Goal: Download file/media: Obtain a digital file from the website

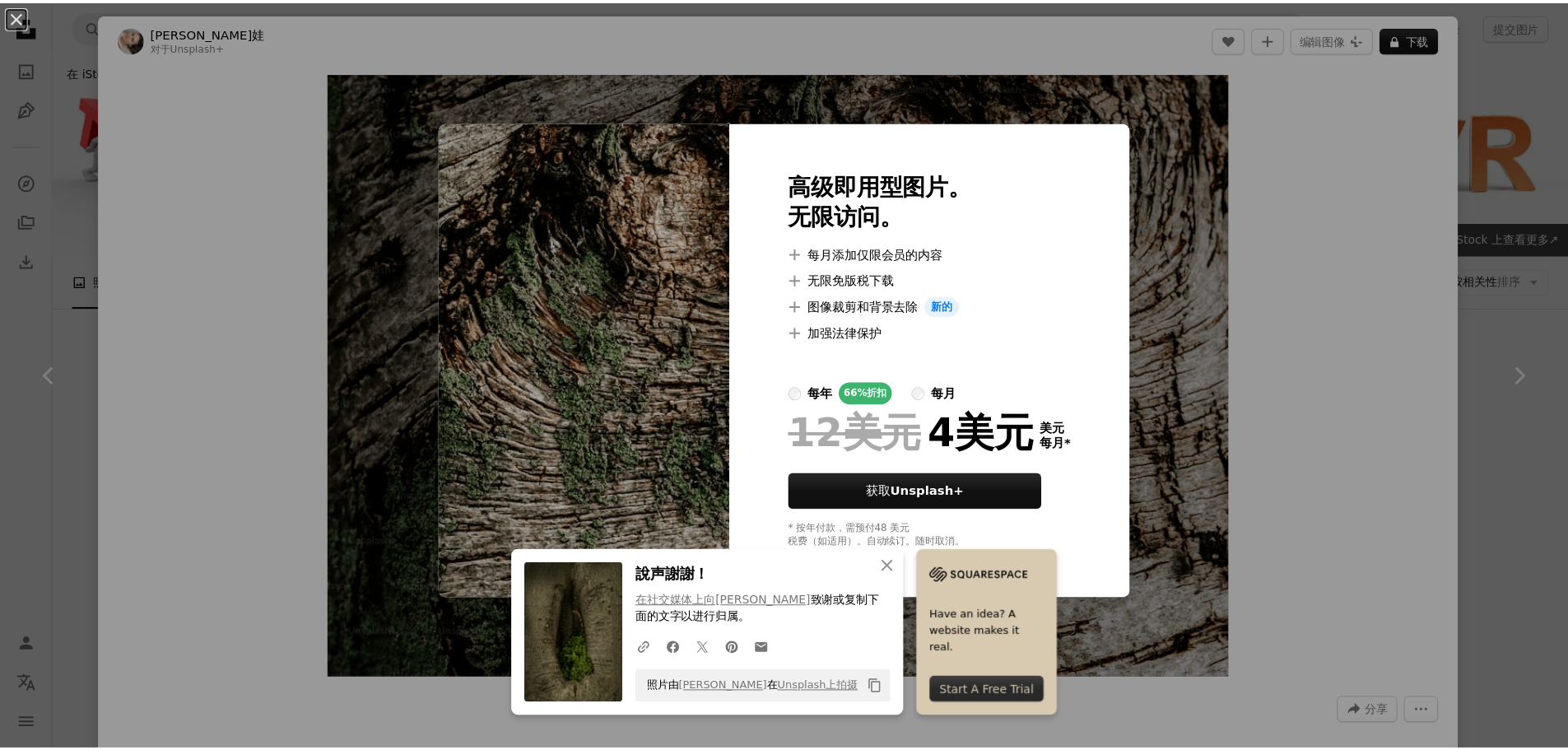
scroll to position [1563, 0]
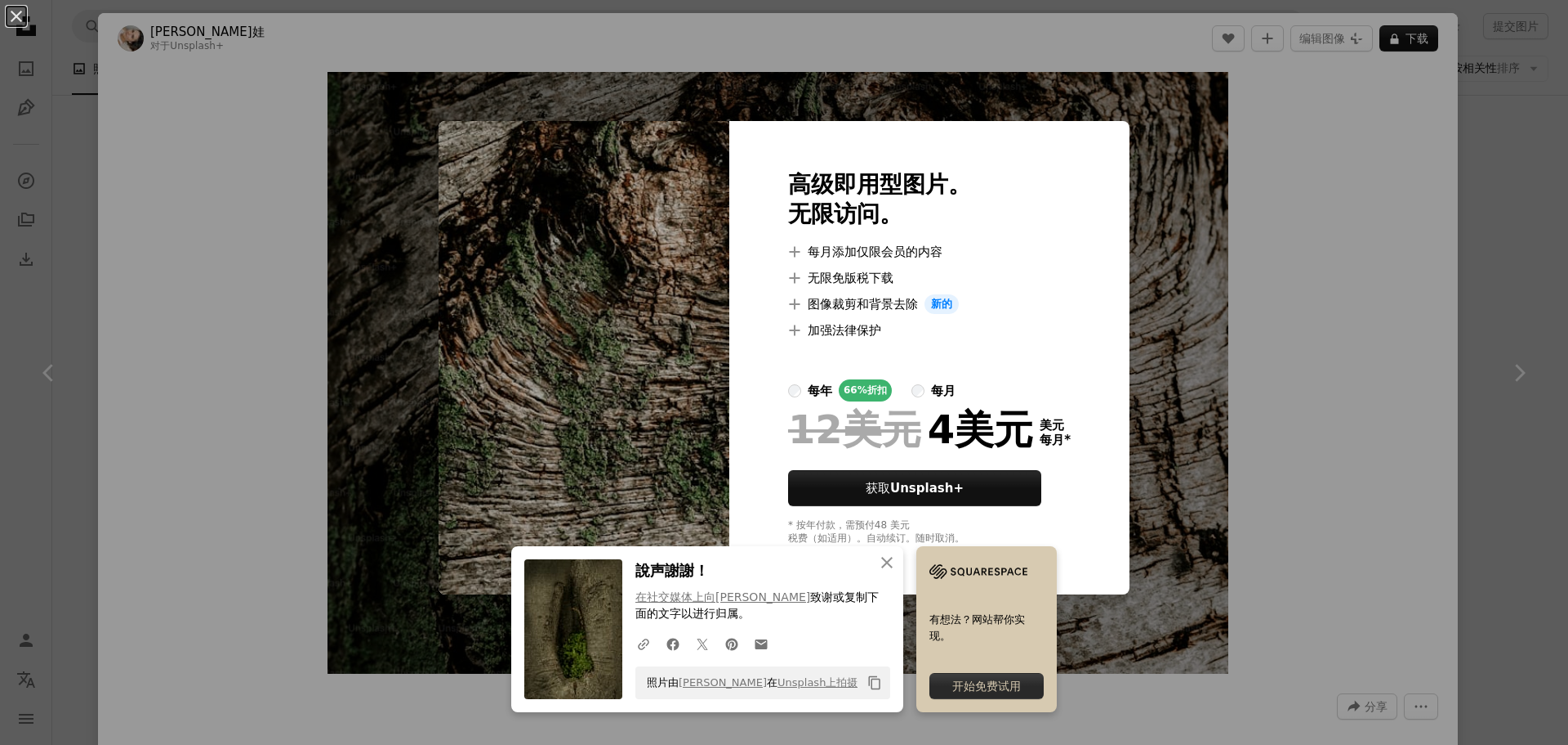
drag, startPoint x: 1271, startPoint y: 190, endPoint x: 1324, endPoint y: 120, distance: 87.8
click at [1274, 185] on div "An X shape An X shape 关闭 說声謝謝！ 在社交媒体上向Bri Tucker 致谢 或复制下面的文字以进行归属。 A URL sharin…" at bounding box center [784, 372] width 1568 height 745
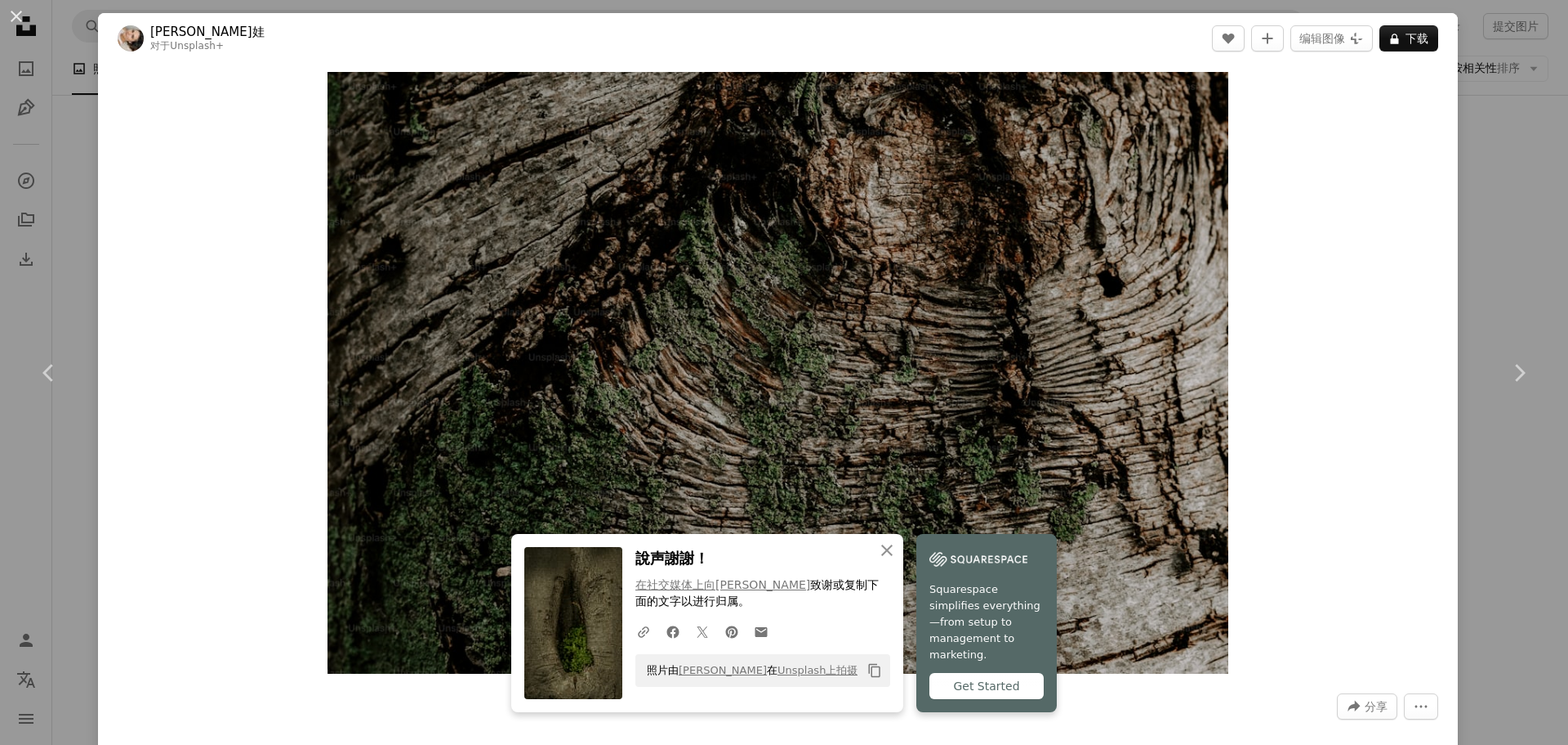
click at [1470, 121] on div "An X shape Chevron left Chevron right An X shape 关闭 說声謝謝！ 在社交媒体上向Bri Tucker 致谢 …" at bounding box center [784, 372] width 1568 height 745
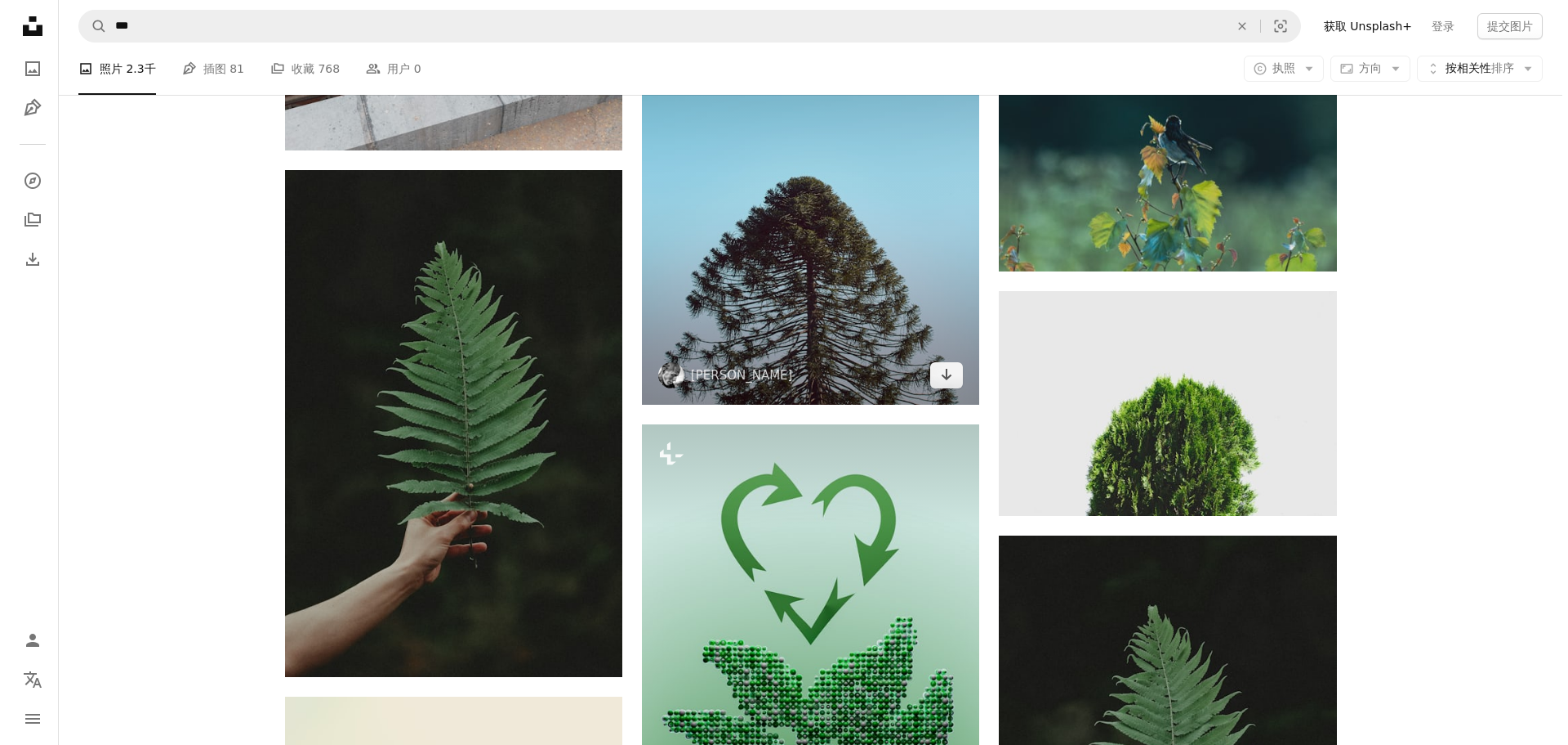
scroll to position [2860, 0]
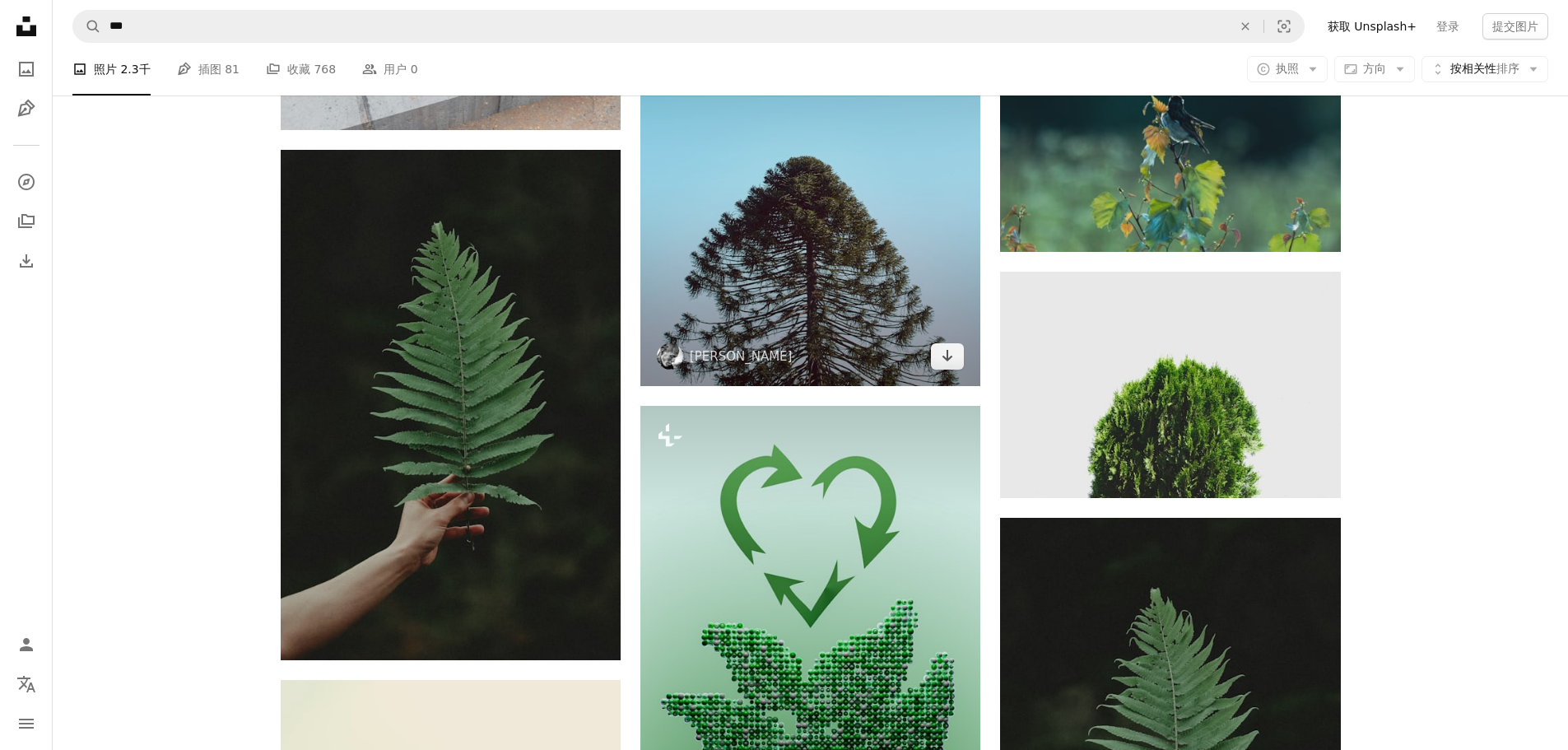
click at [825, 213] on img at bounding box center [810, 173] width 340 height 425
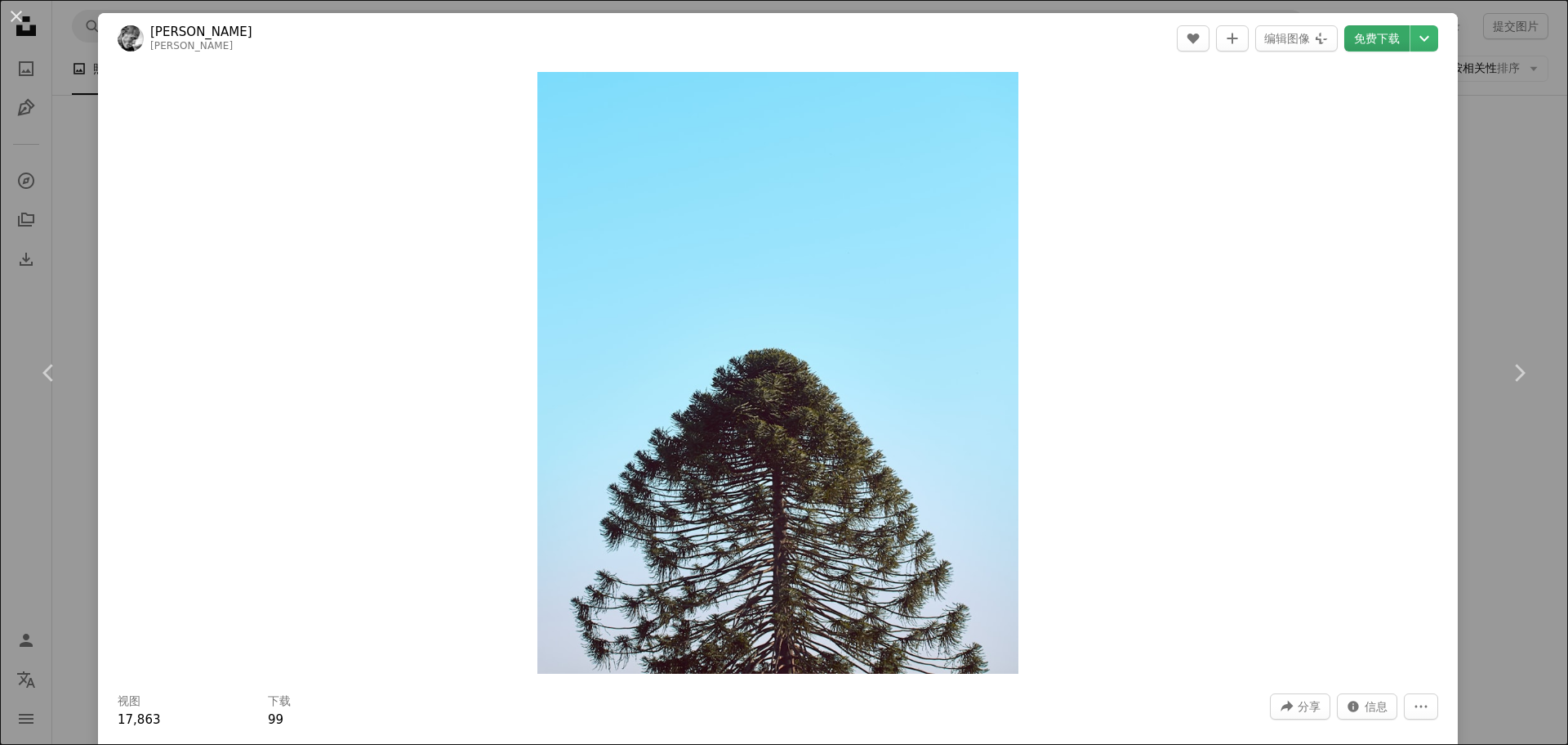
click at [1364, 36] on font "免费下载" at bounding box center [1378, 38] width 46 height 13
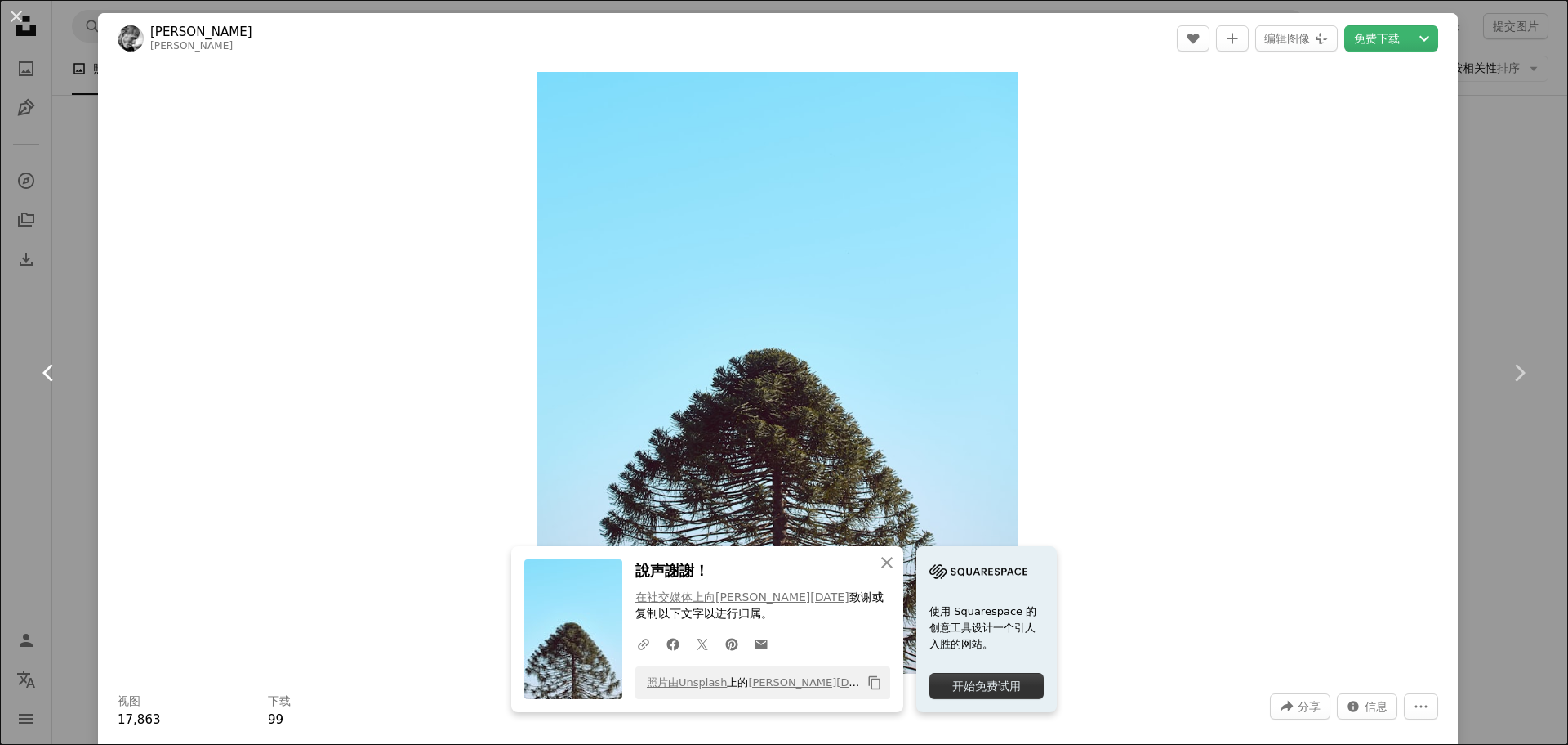
click at [79, 298] on link "Chevron left" at bounding box center [49, 372] width 98 height 157
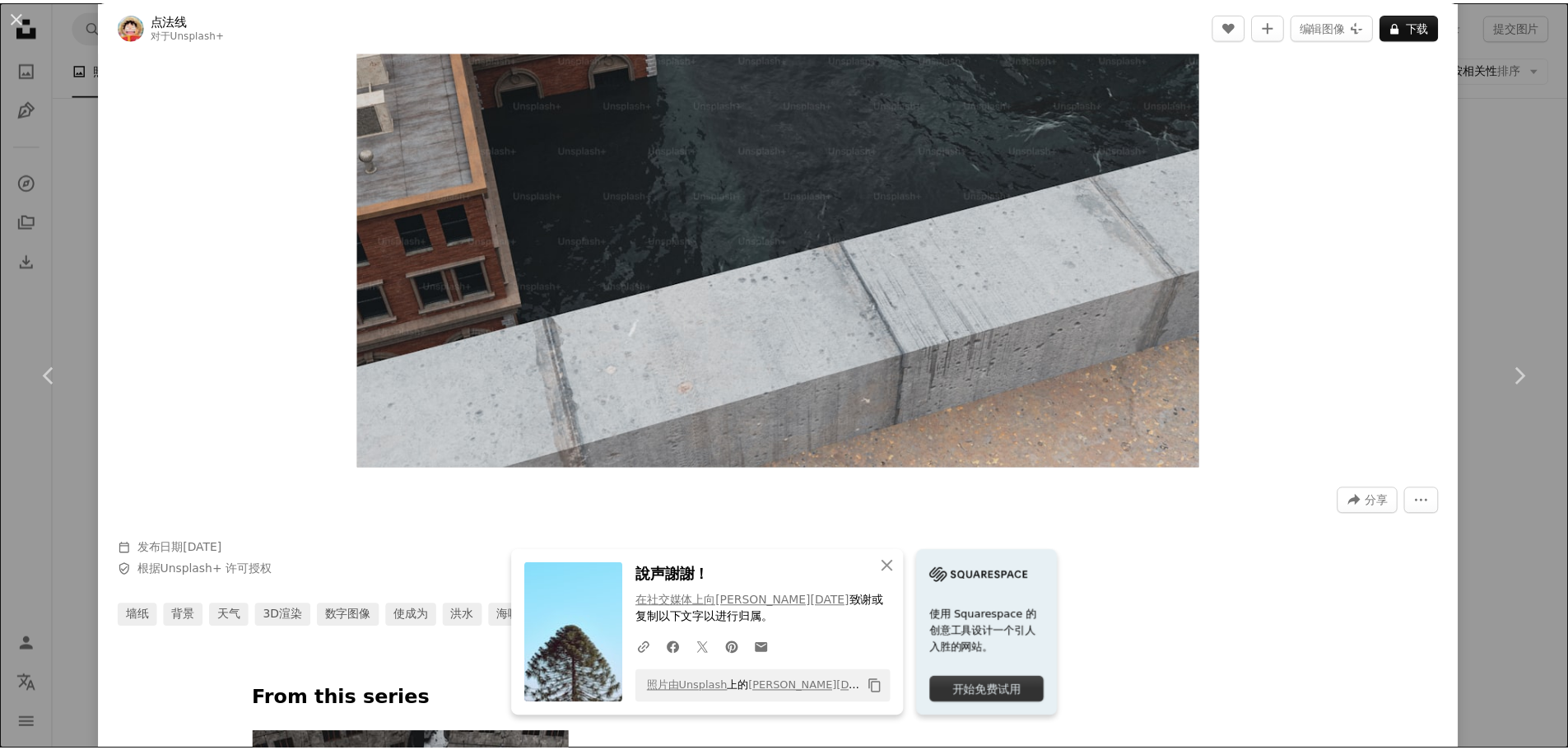
scroll to position [247, 0]
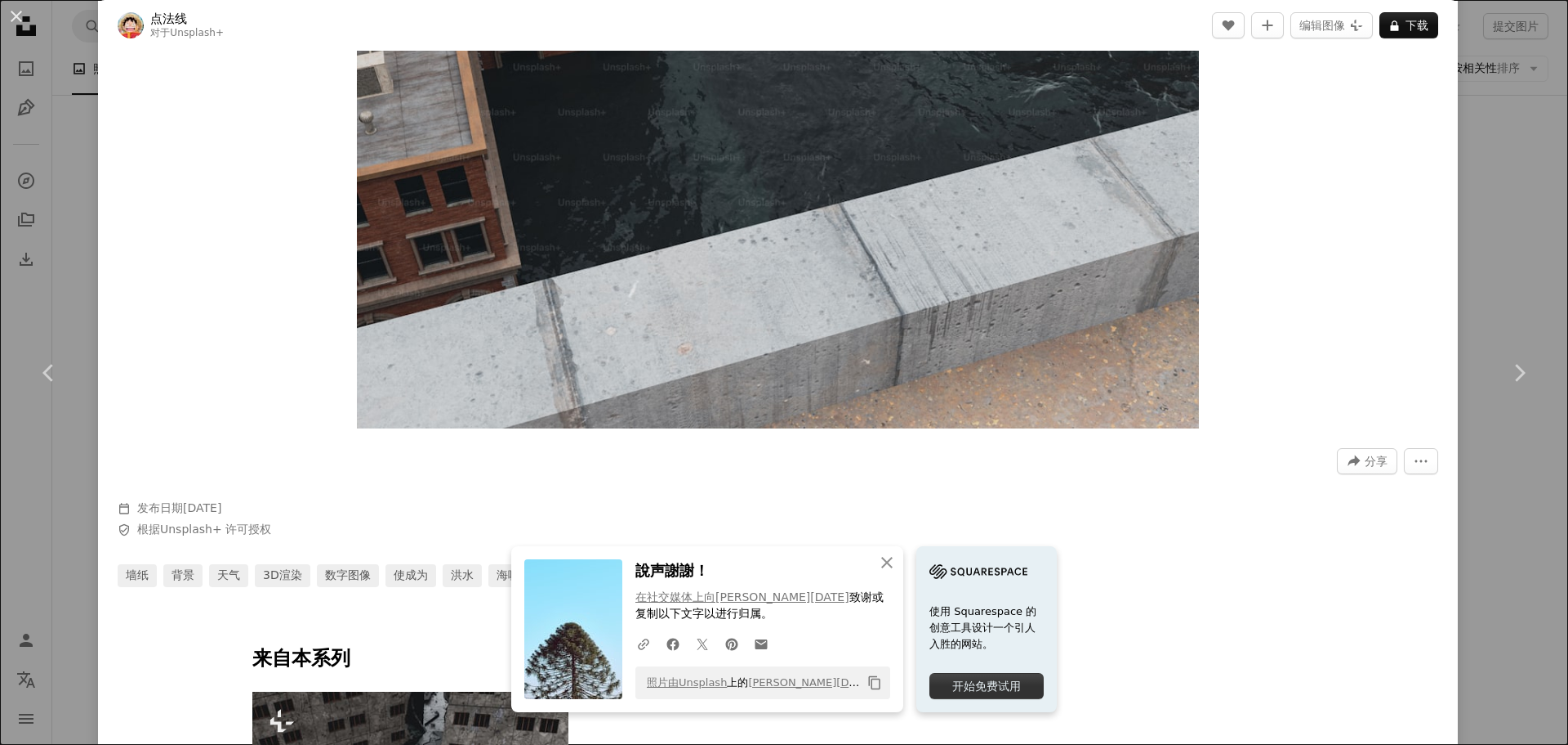
click at [1485, 180] on div "An X shape Chevron left Chevron right An X shape 关闭 說声謝謝！ 在社交媒体上向[PERSON_NAME][…" at bounding box center [784, 372] width 1568 height 745
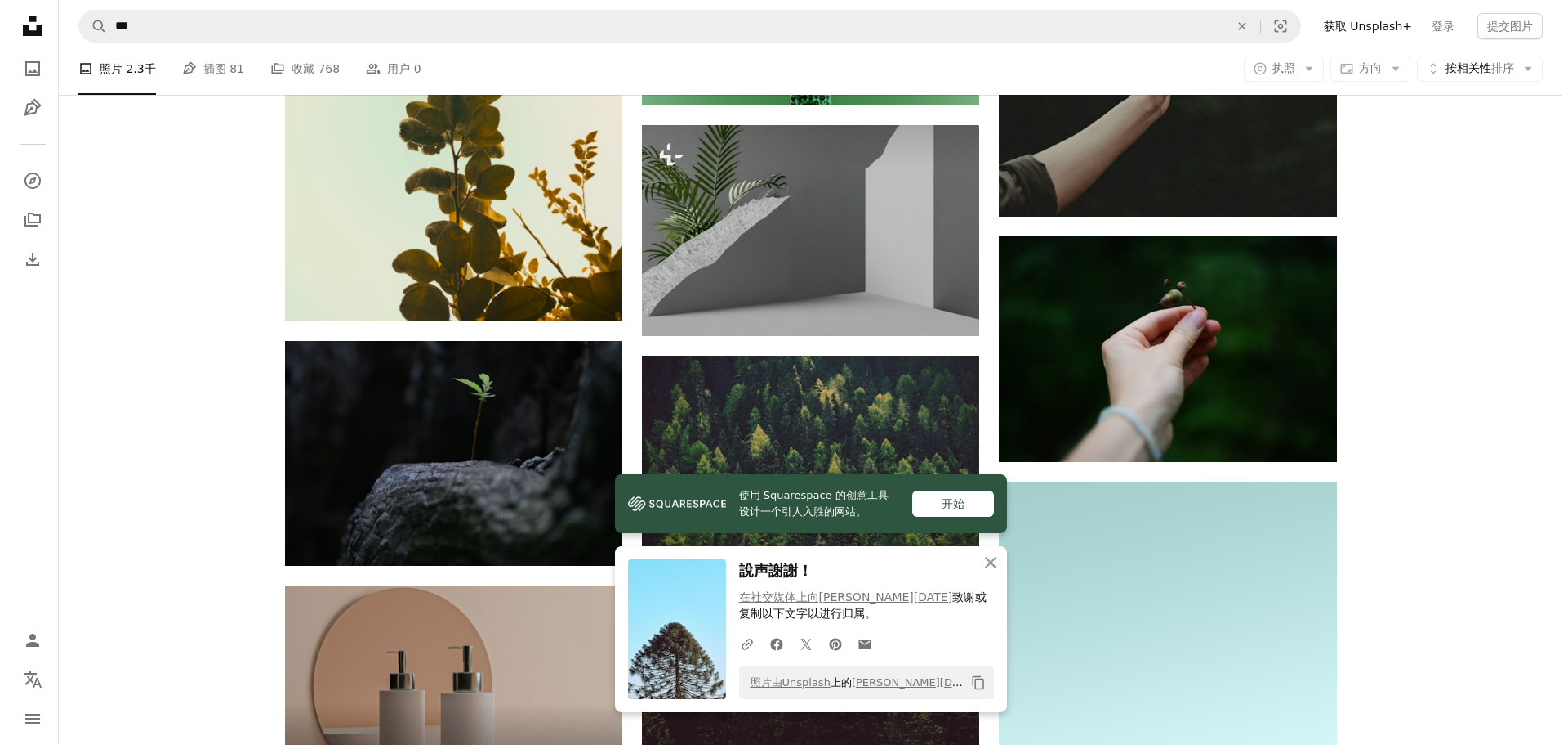
scroll to position [3760, 0]
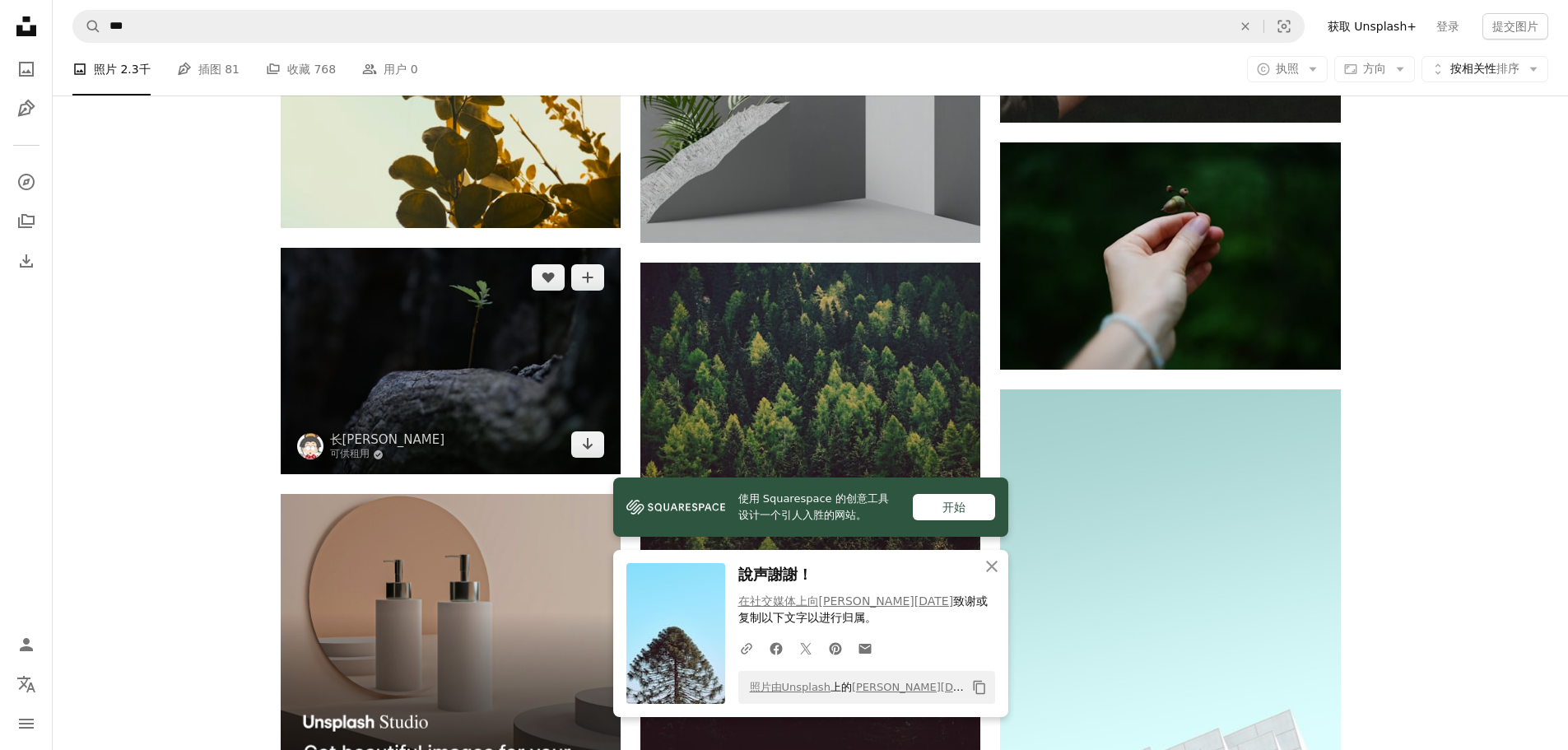
click at [492, 359] on img at bounding box center [450, 361] width 340 height 227
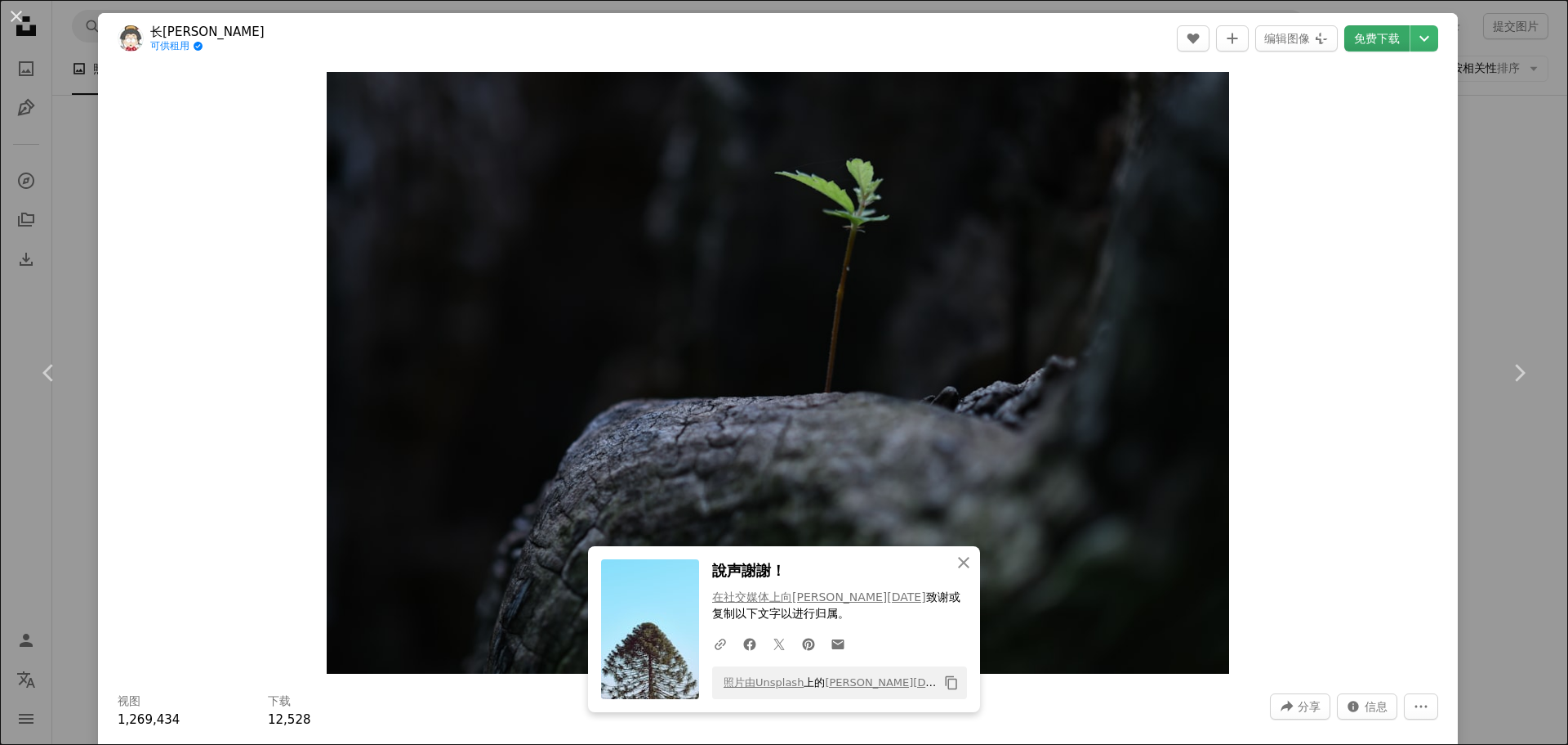
drag, startPoint x: 860, startPoint y: 286, endPoint x: 1364, endPoint y: 43, distance: 559.5
click at [1364, 43] on font "免费下载" at bounding box center [1378, 38] width 46 height 13
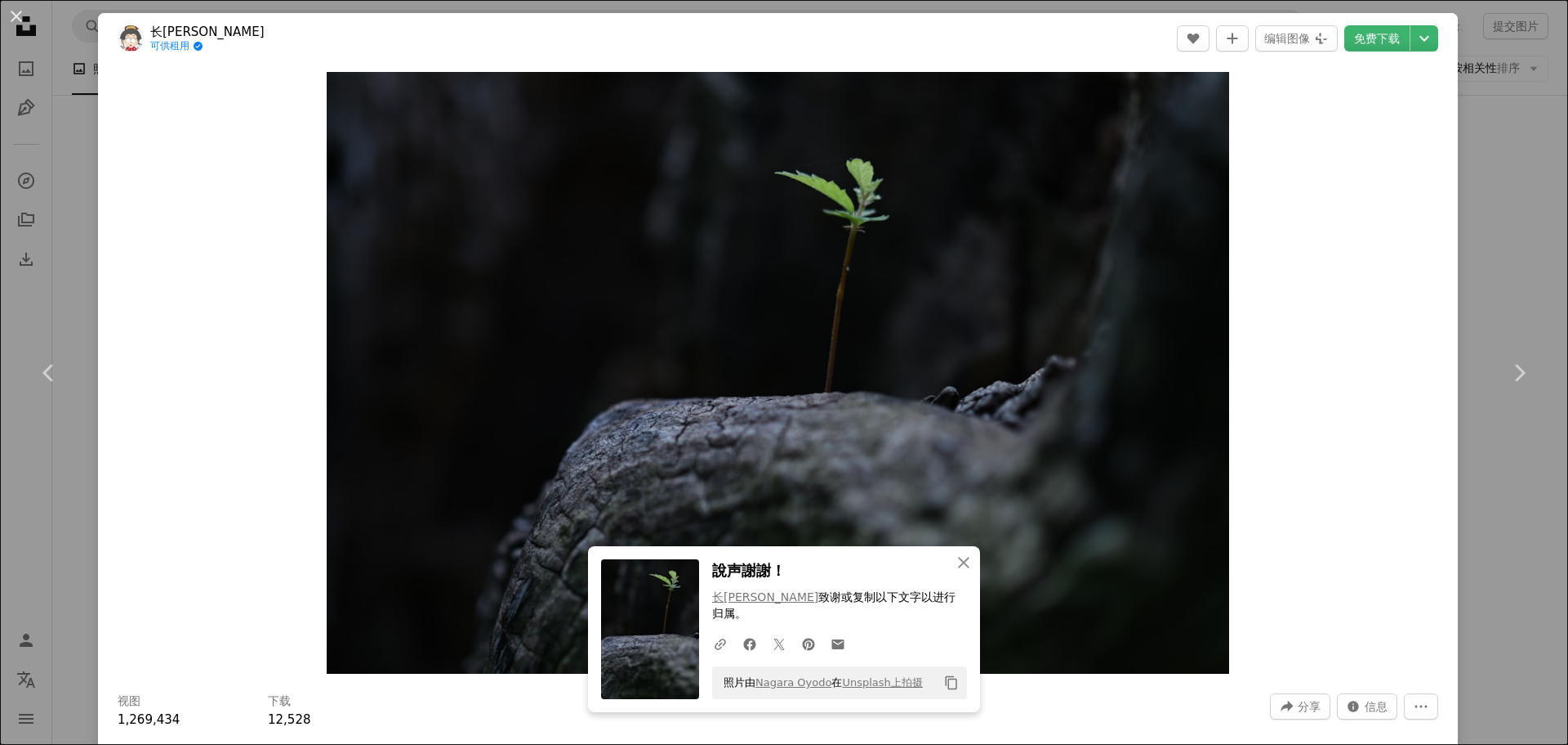
drag, startPoint x: 73, startPoint y: 143, endPoint x: 102, endPoint y: 144, distance: 29.0
click at [74, 143] on div "An X shape Chevron left Chevron right An X shape 关闭 說声謝謝！ 长良大淀 致谢 或复制以下文字以进行归属。…" at bounding box center [784, 372] width 1568 height 745
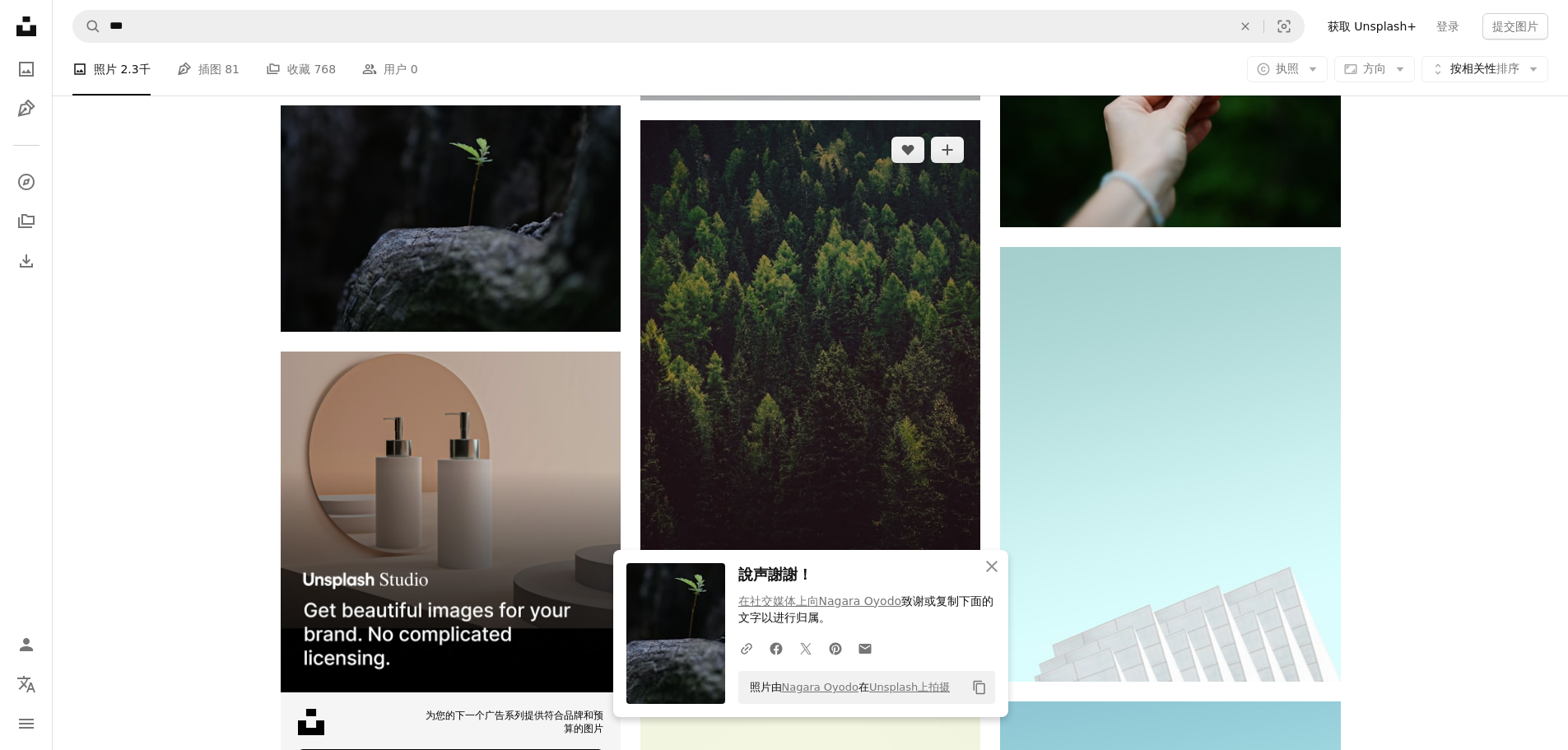
scroll to position [3950, 0]
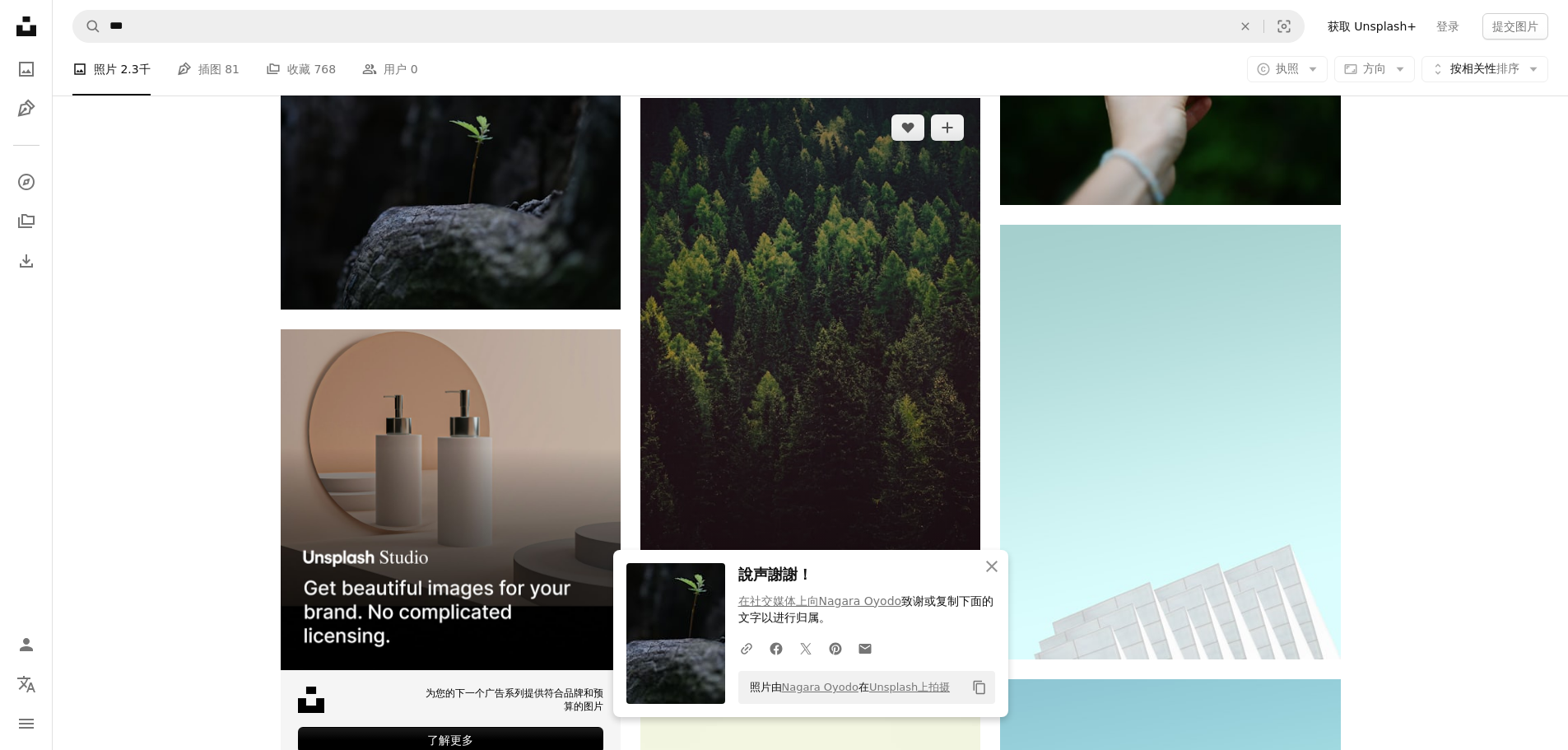
click at [782, 295] on img at bounding box center [810, 353] width 340 height 510
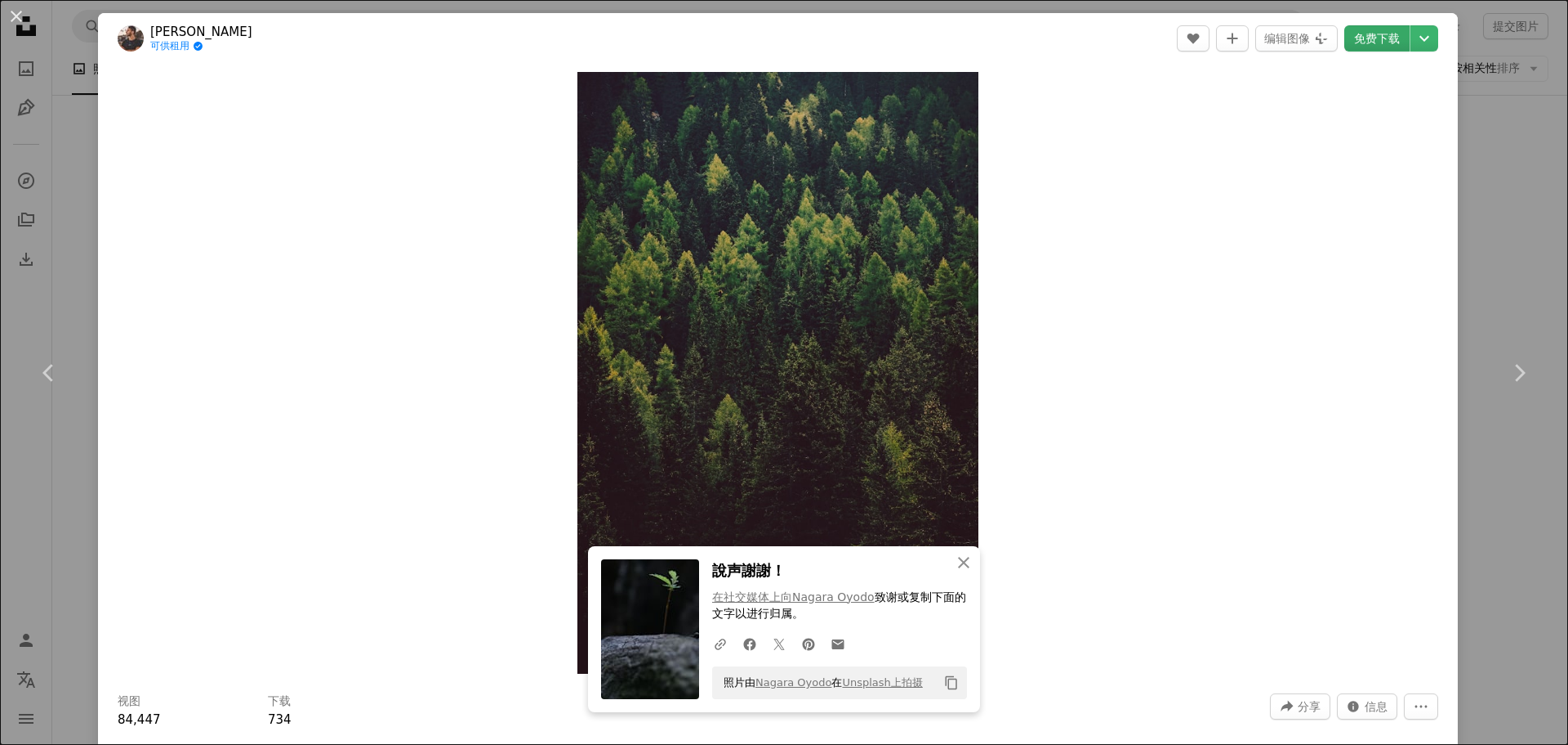
click at [1371, 41] on font "免费下载" at bounding box center [1378, 38] width 46 height 13
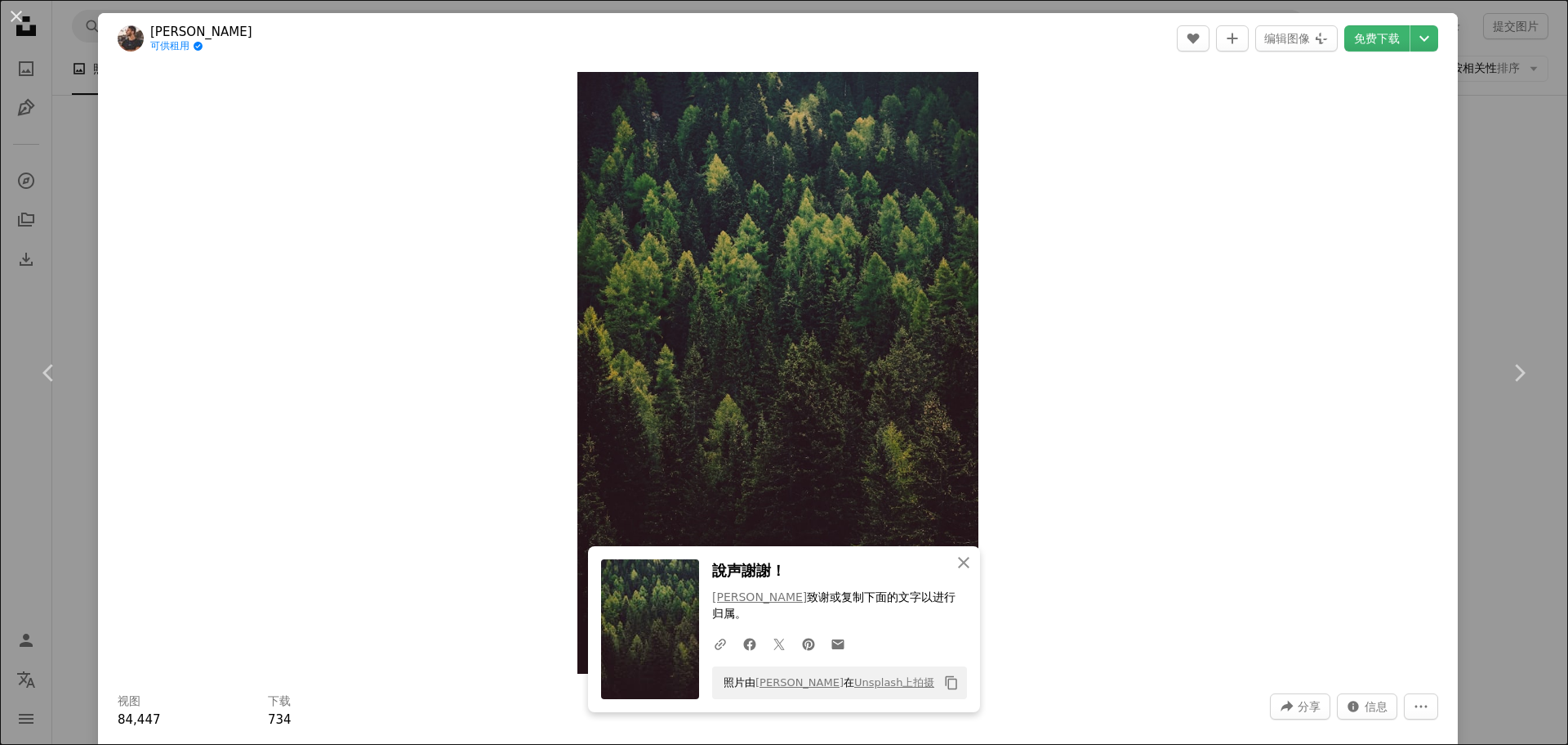
drag, startPoint x: 83, startPoint y: 260, endPoint x: 108, endPoint y: 260, distance: 25.0
click at [83, 260] on div "An X shape Chevron left Chevron right An X shape 关闭 說声謝謝！ [PERSON_NAME] 致谢 或复制下…" at bounding box center [784, 372] width 1568 height 745
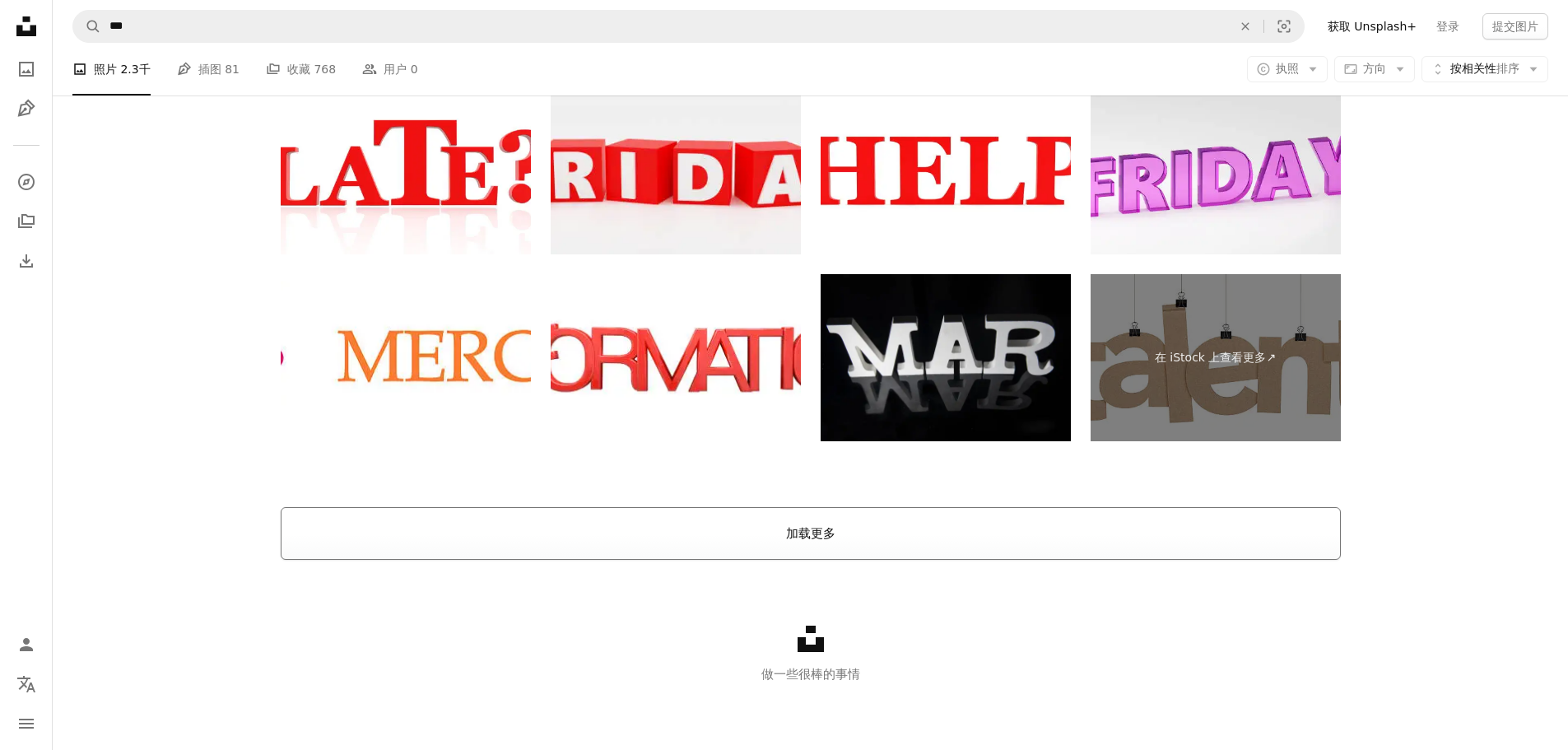
click at [812, 519] on button "加载更多" at bounding box center [811, 532] width 1060 height 53
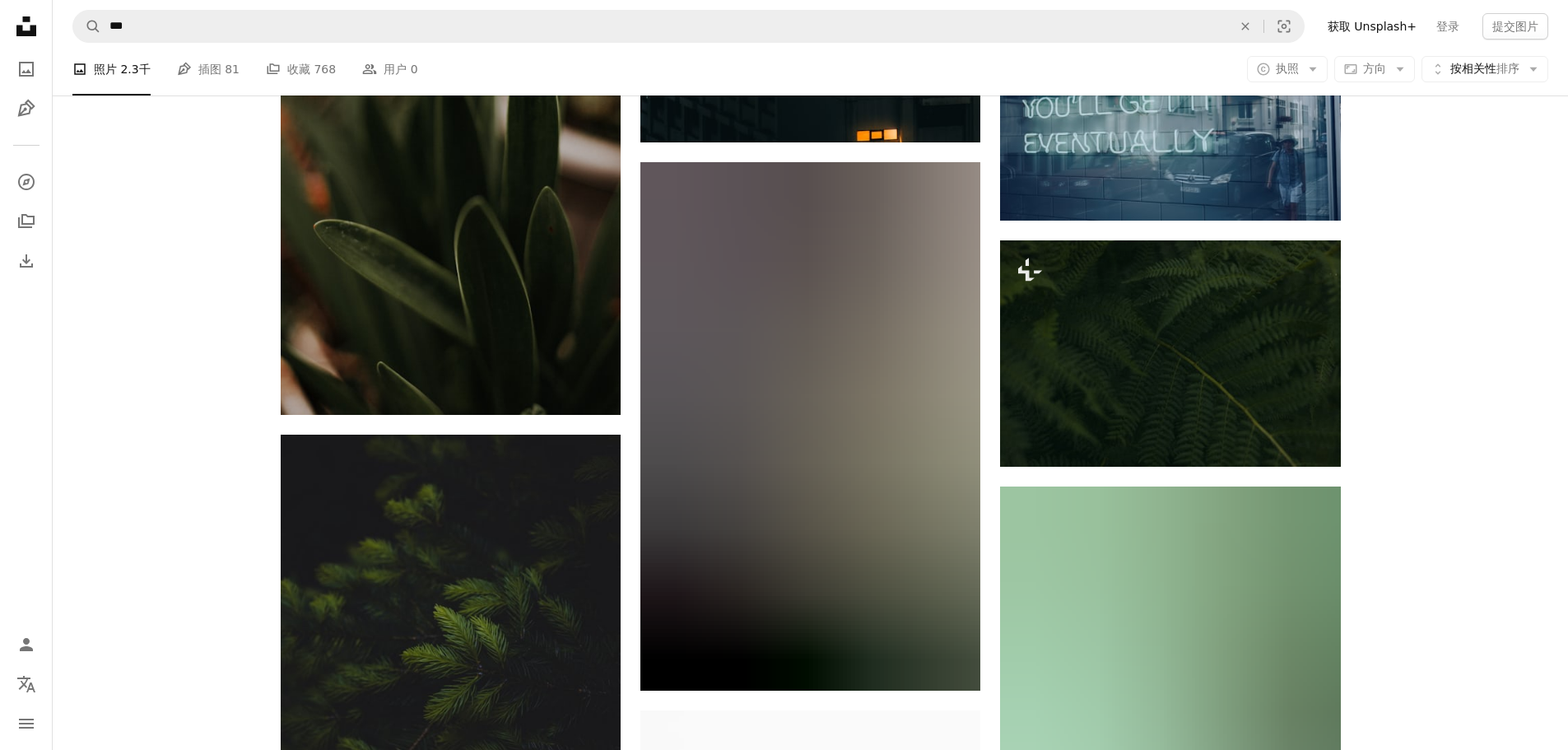
scroll to position [6857, 0]
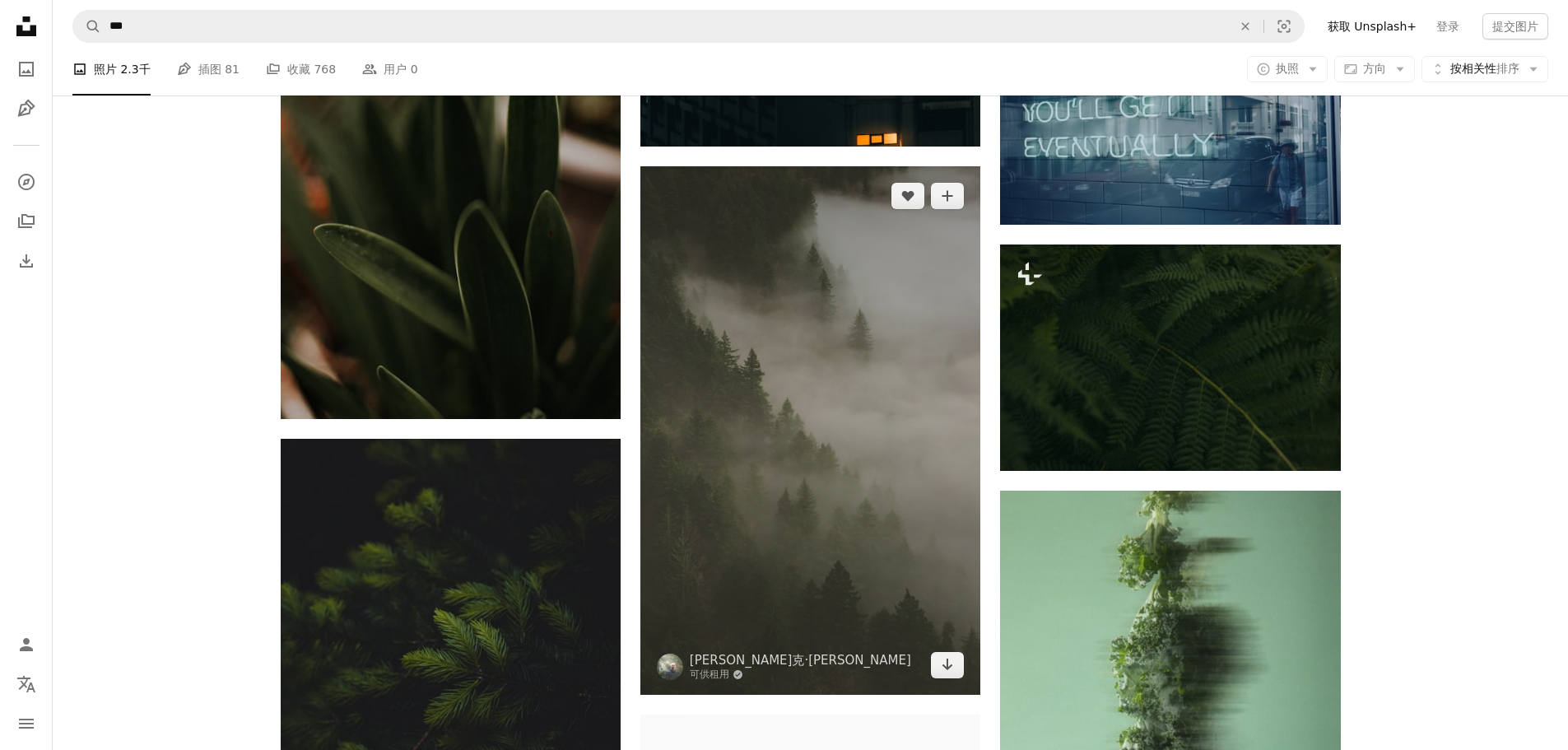
click at [805, 346] on img at bounding box center [810, 429] width 340 height 527
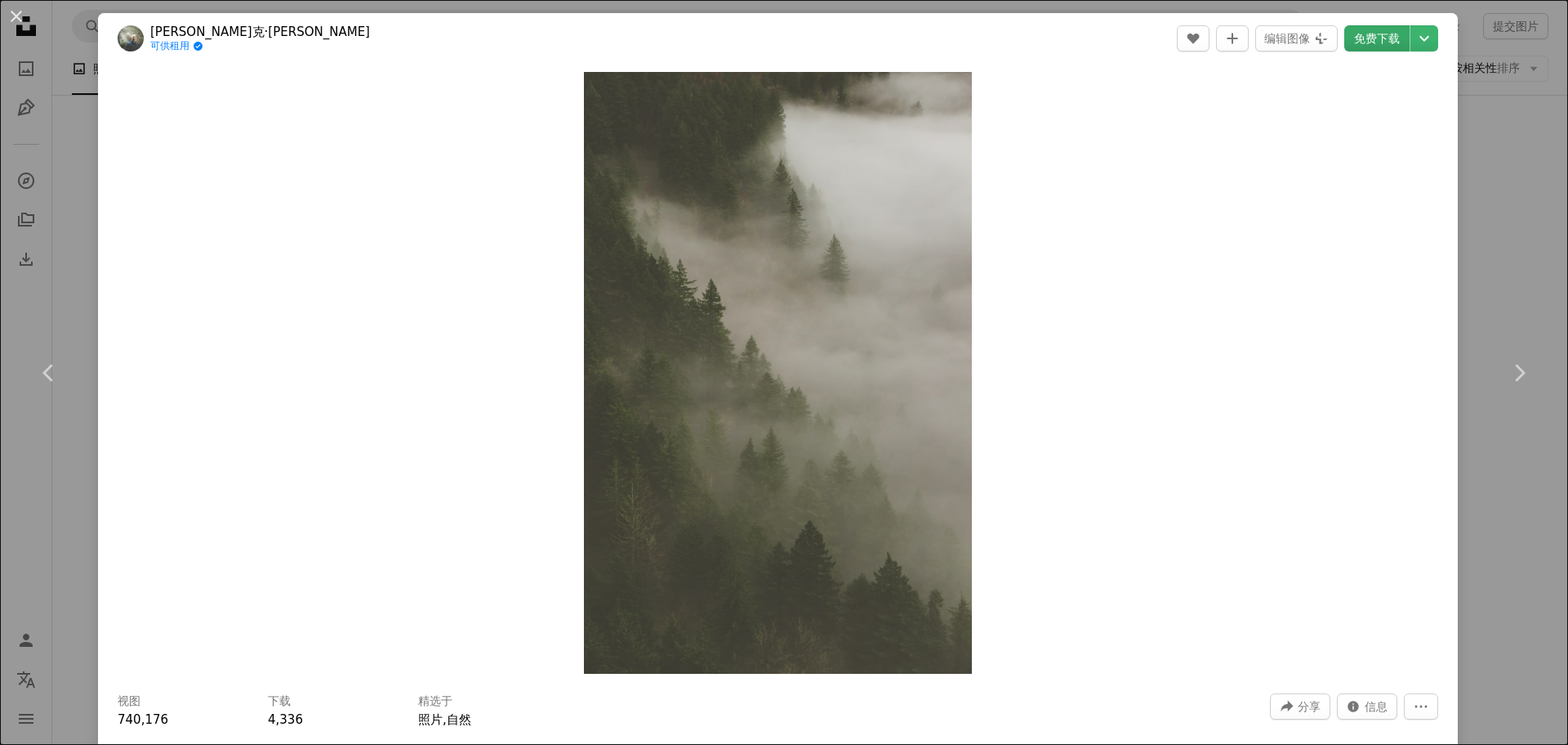
click at [1366, 45] on font "免费下载" at bounding box center [1378, 38] width 46 height 13
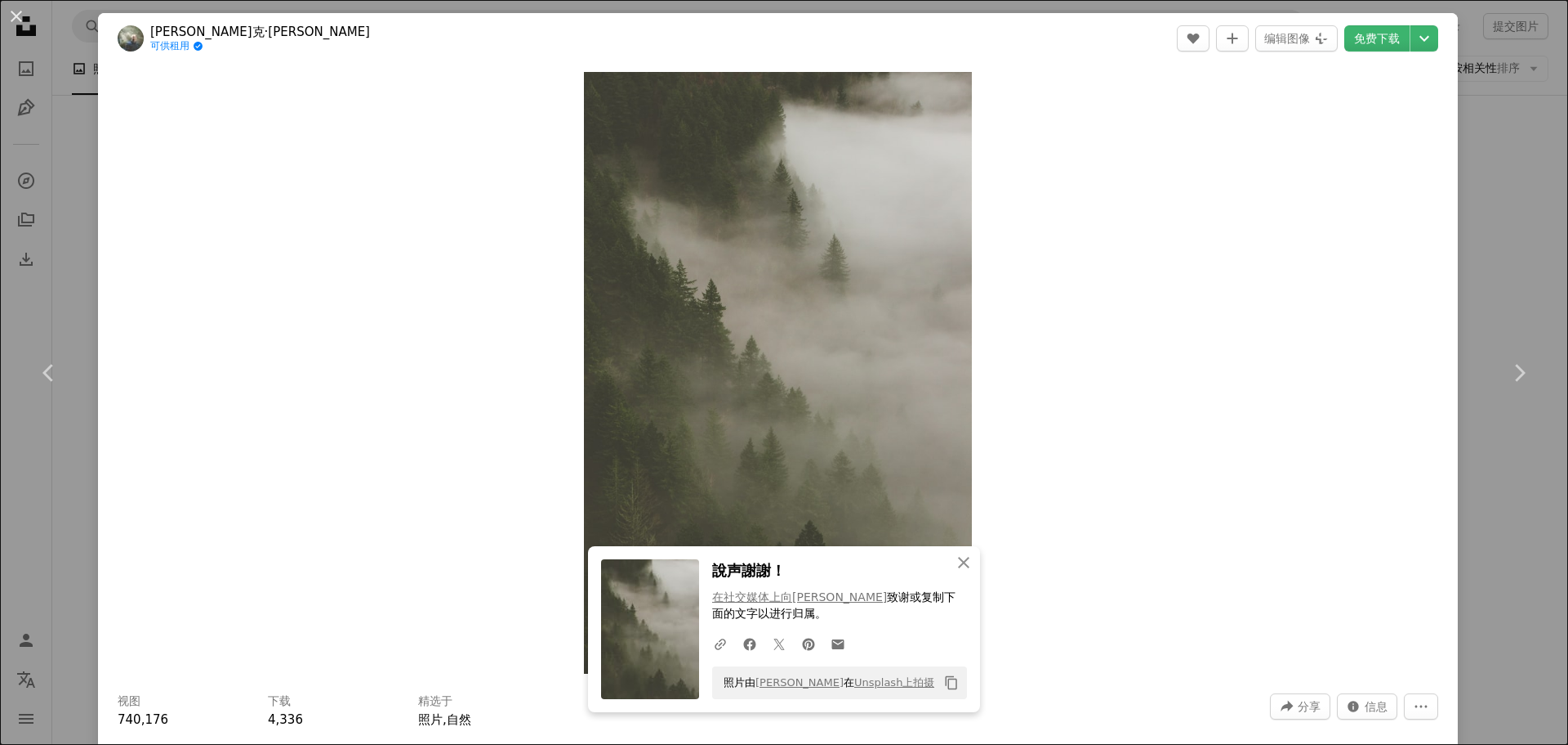
click at [71, 202] on div "An X shape Chevron left Chevron right An X shape 关闭 說声謝謝！ 在社交媒体上向[PERSON_NAME] …" at bounding box center [784, 372] width 1568 height 745
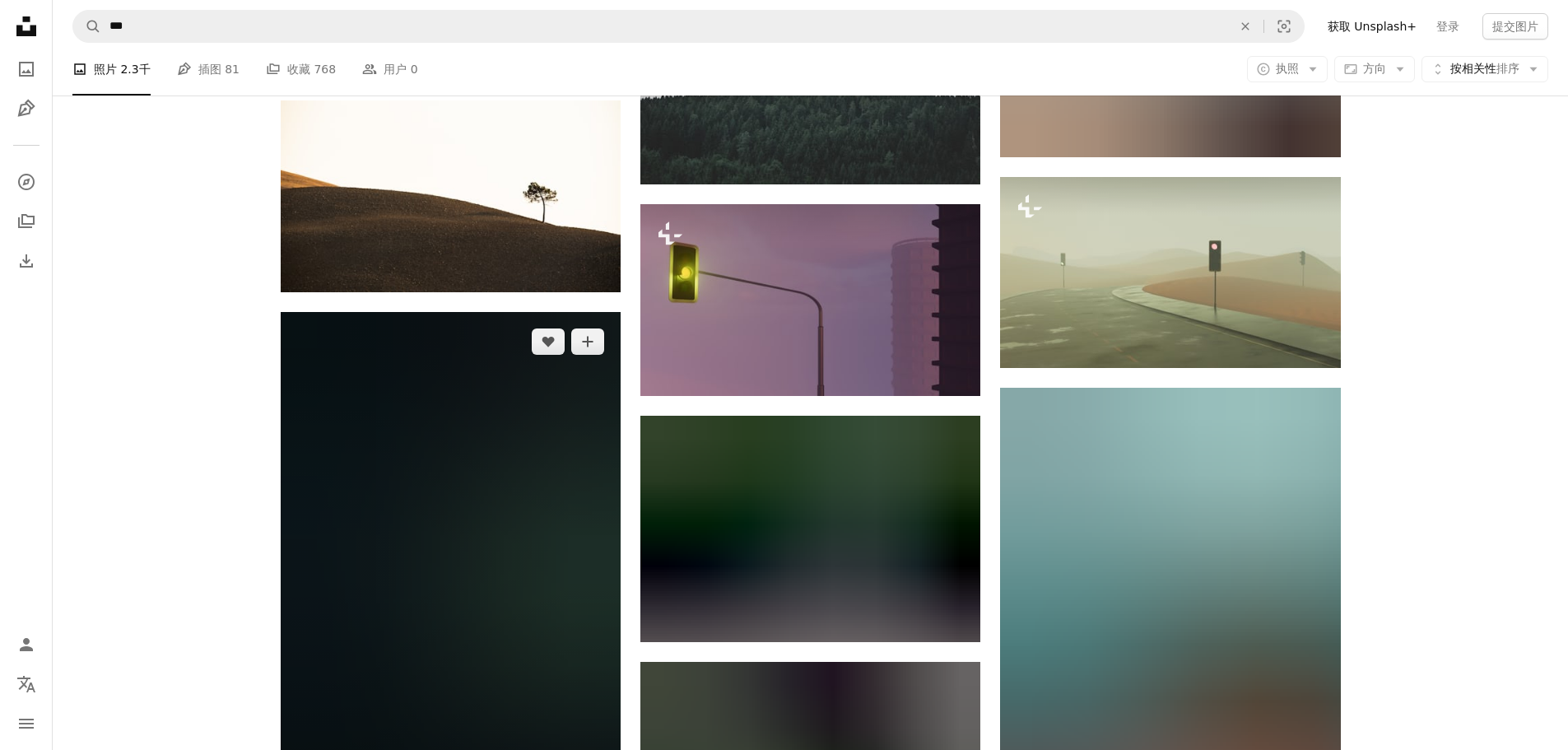
scroll to position [16731, 0]
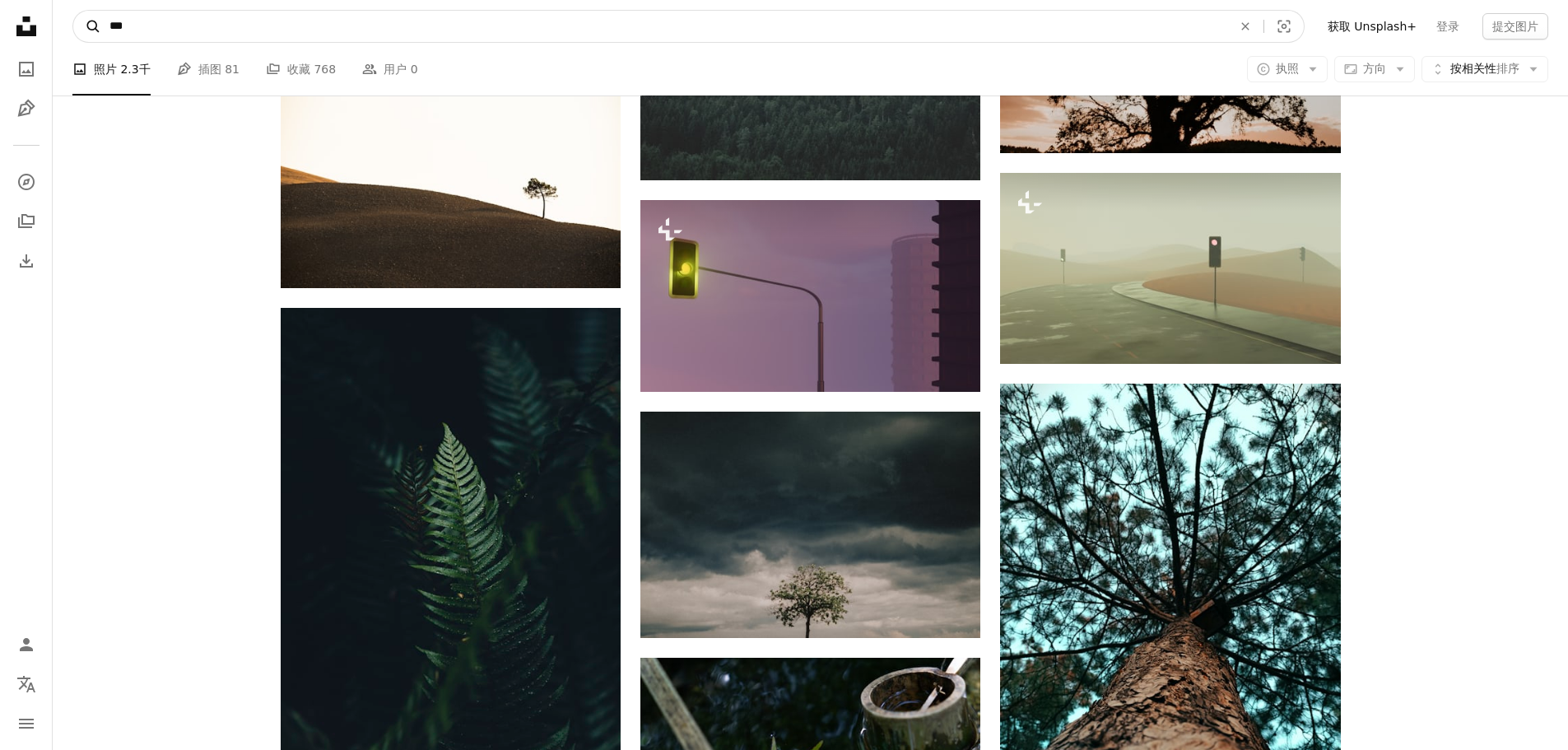
drag, startPoint x: 186, startPoint y: 34, endPoint x: 96, endPoint y: 37, distance: 90.0
click at [96, 37] on form "A magnifying glass *** An X shape Visual search" at bounding box center [688, 26] width 1232 height 33
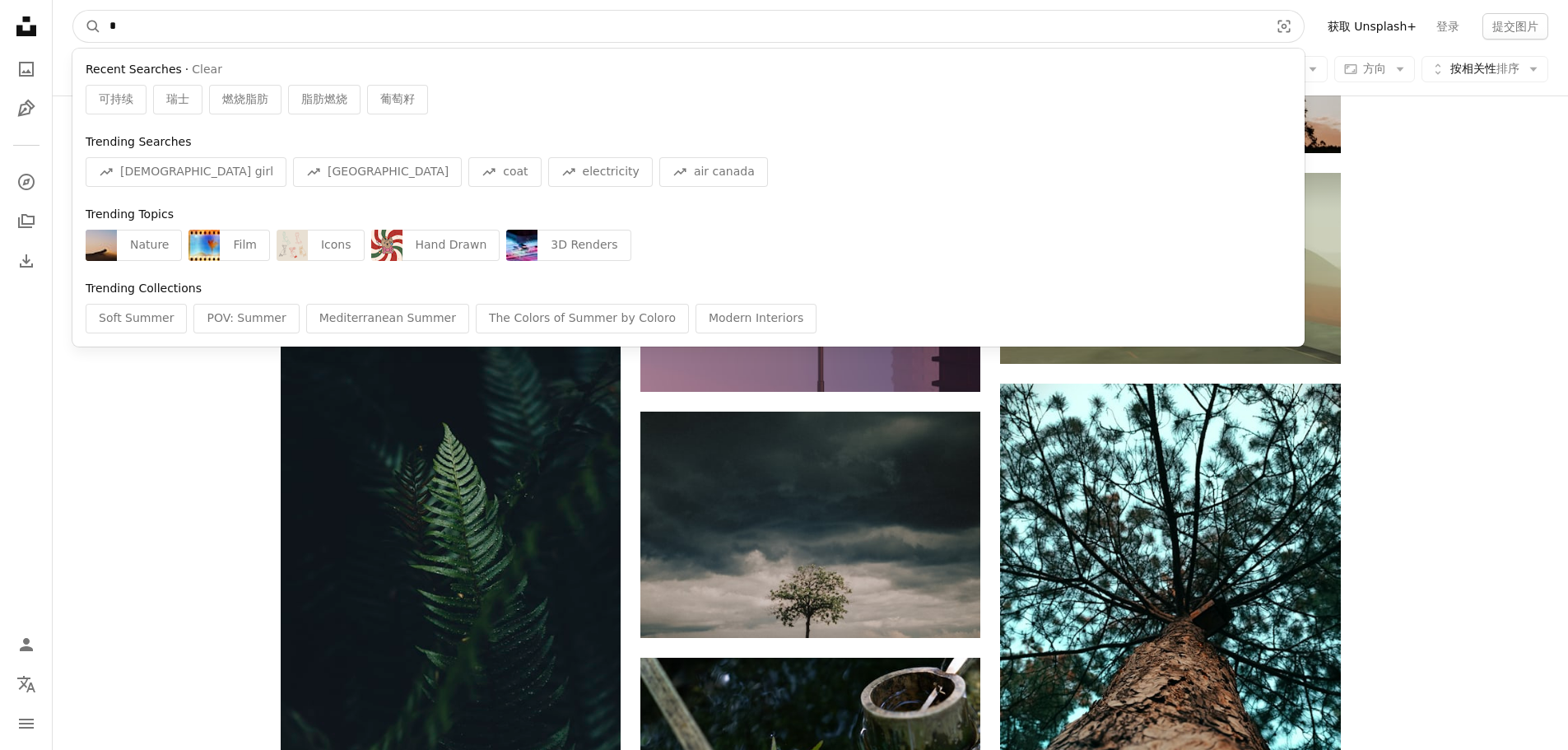
type input "**"
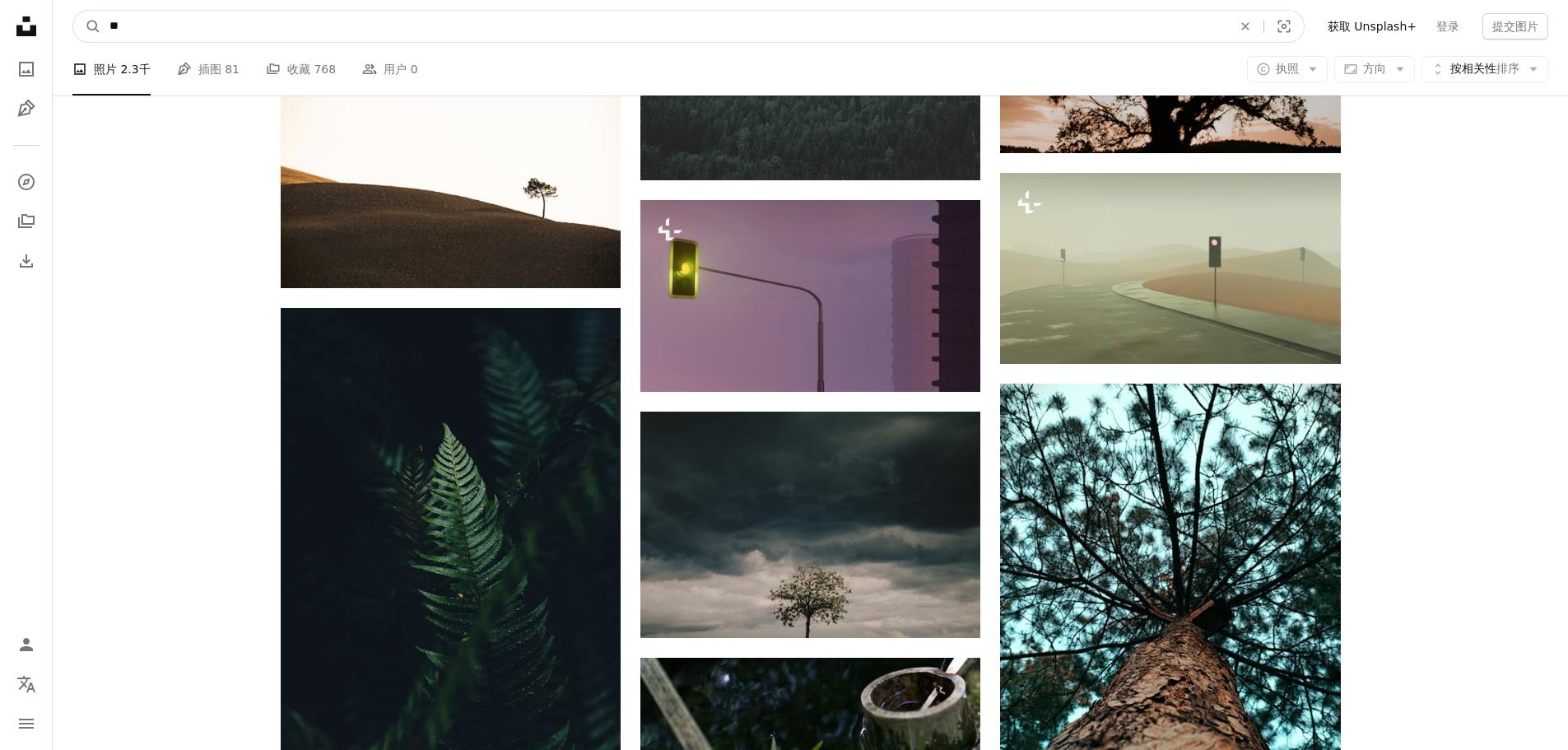
click button "A magnifying glass" at bounding box center [87, 26] width 28 height 31
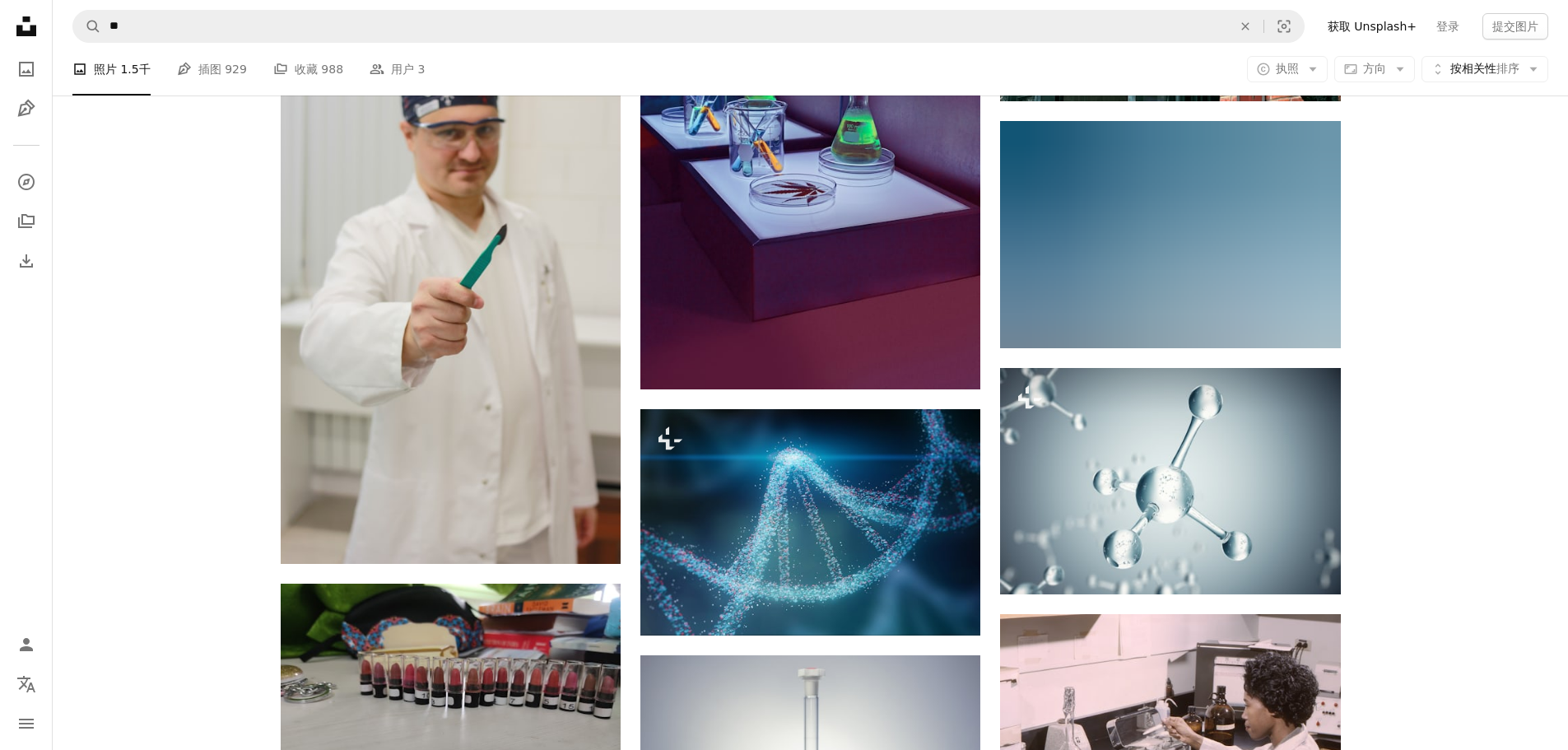
scroll to position [1152, 0]
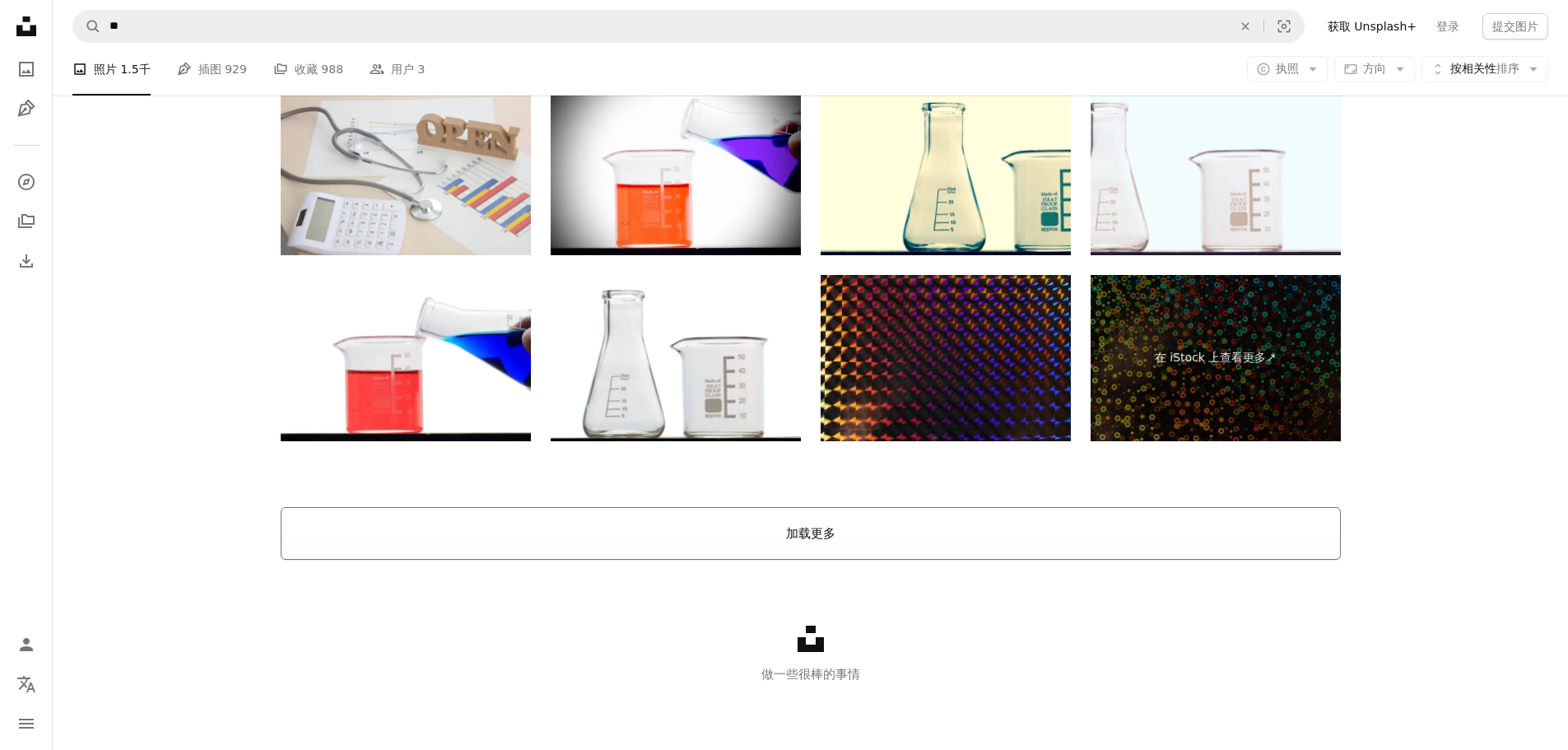
drag, startPoint x: 813, startPoint y: 537, endPoint x: 749, endPoint y: 495, distance: 76.6
click at [813, 536] on font "加载更多" at bounding box center [810, 533] width 49 height 15
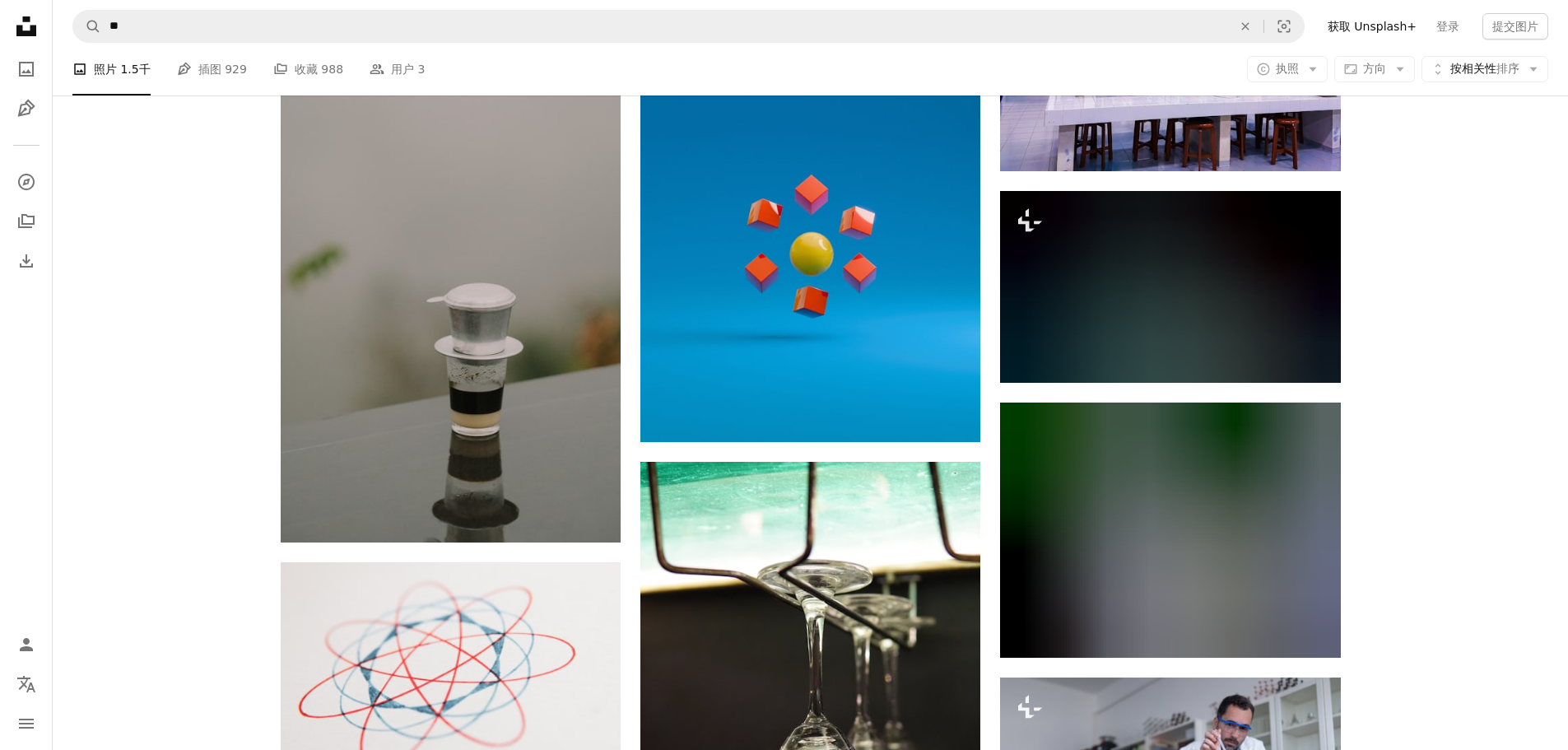
scroll to position [21950, 0]
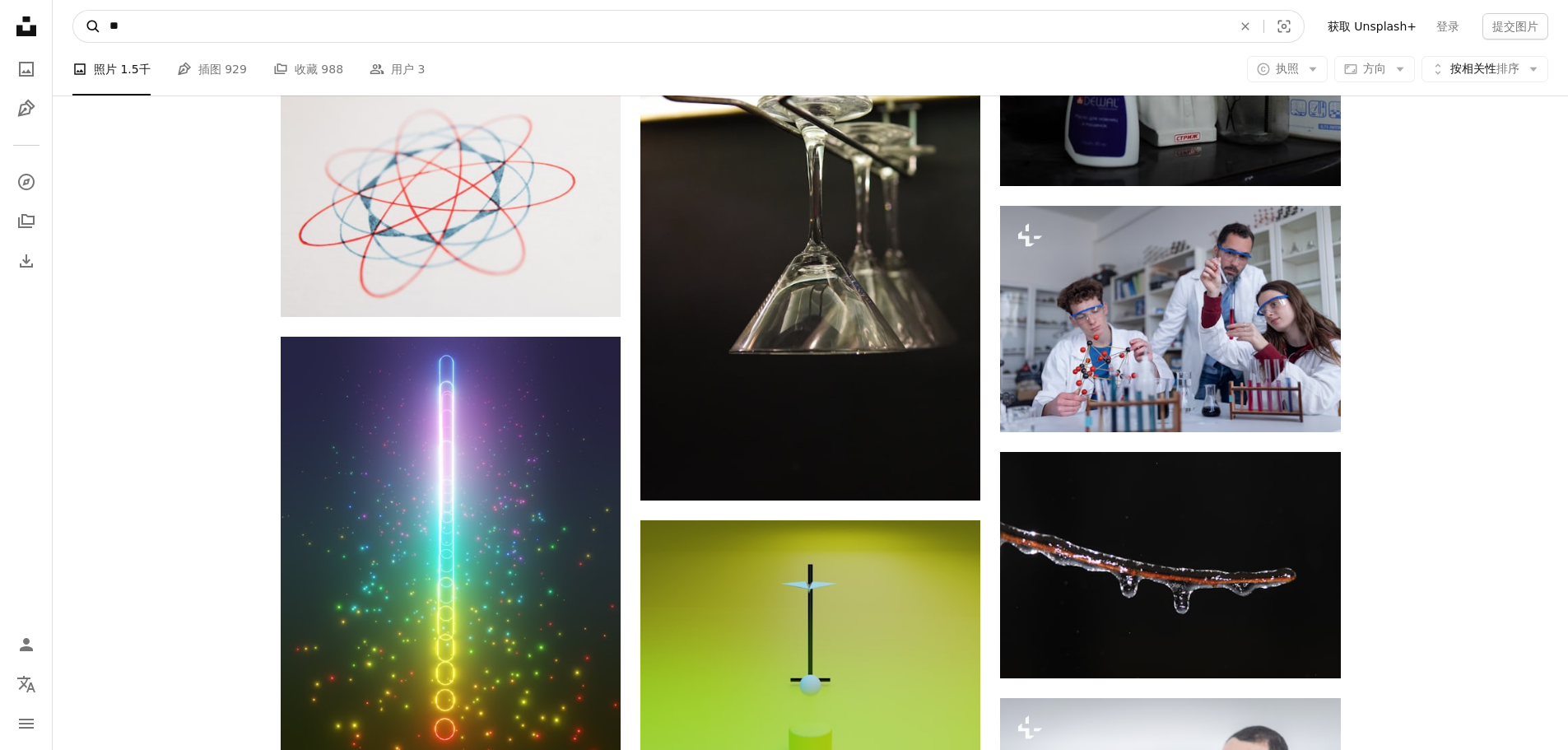
drag, startPoint x: 119, startPoint y: 21, endPoint x: 88, endPoint y: 19, distance: 31.1
click at [88, 19] on form "A magnifying glass ** An X shape Visual search" at bounding box center [688, 26] width 1232 height 33
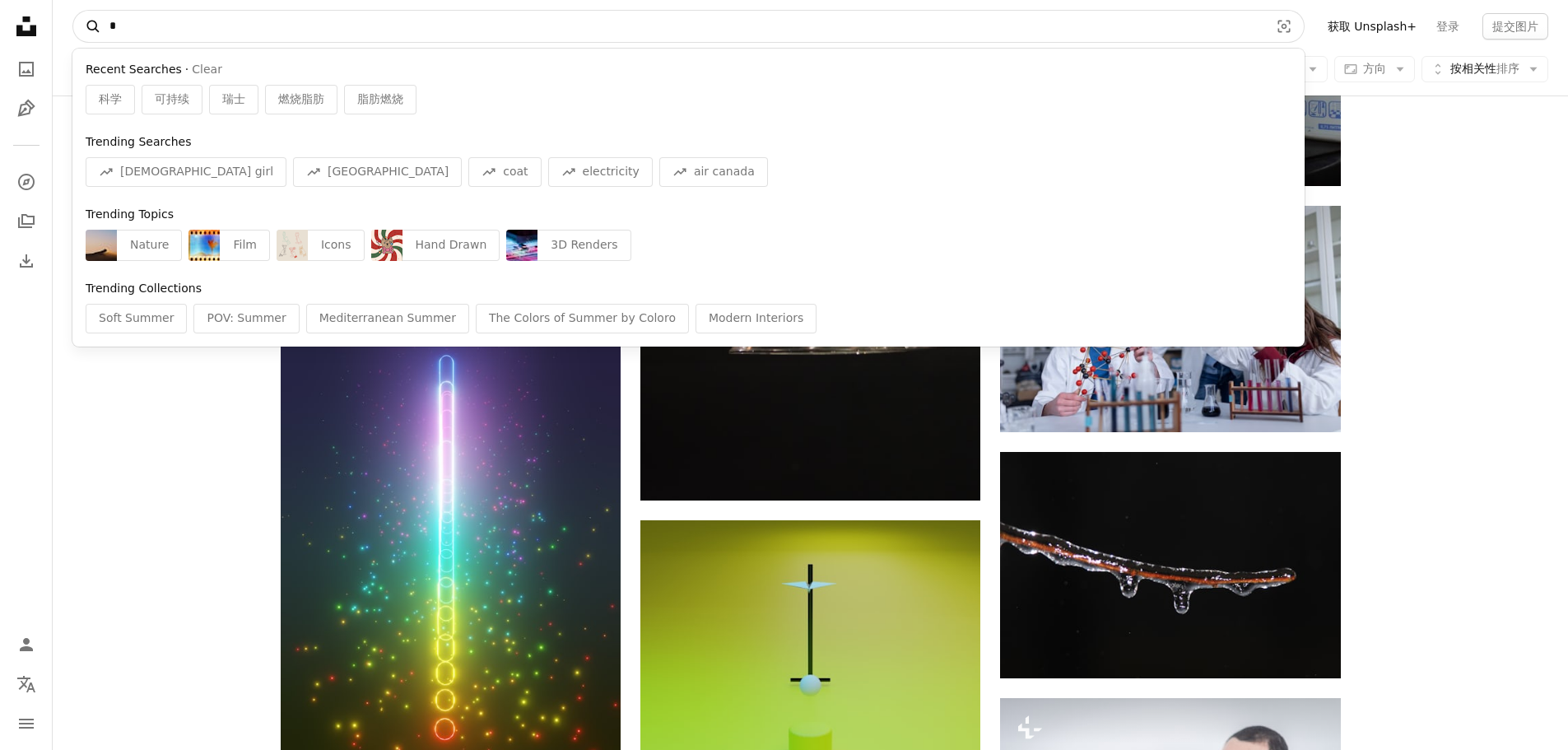
type input "**"
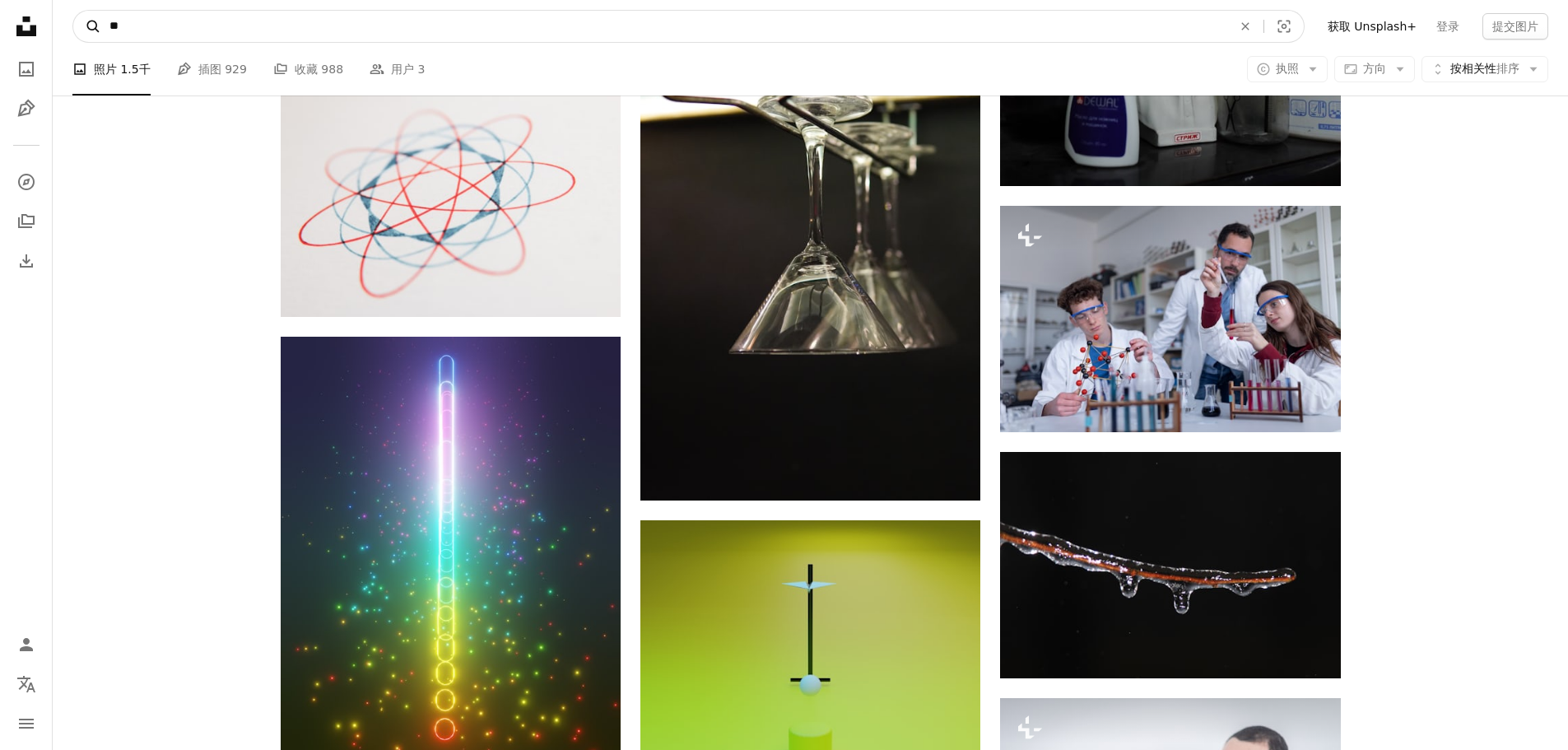
click button "A magnifying glass" at bounding box center [87, 26] width 28 height 31
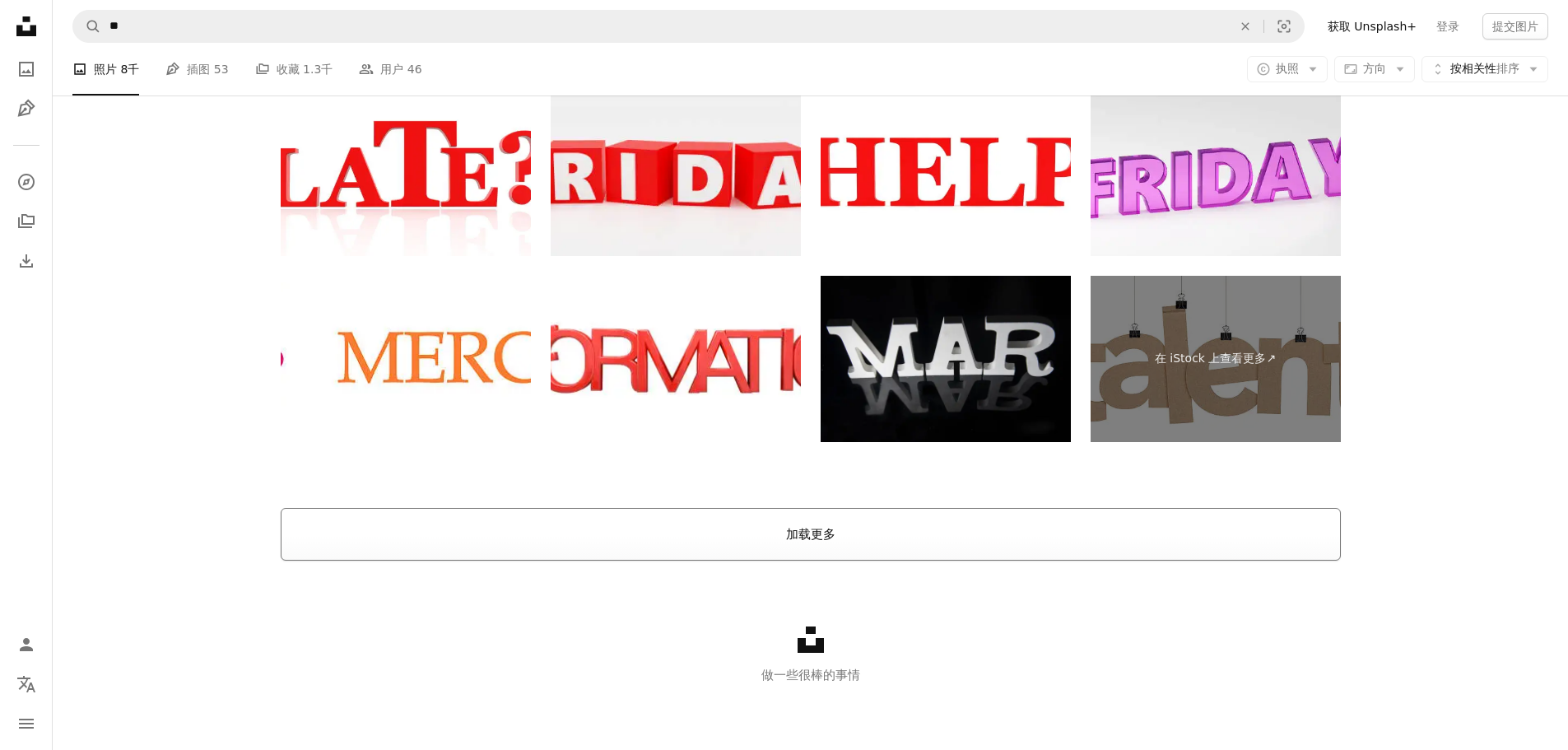
click at [755, 526] on button "加载更多" at bounding box center [811, 533] width 1060 height 53
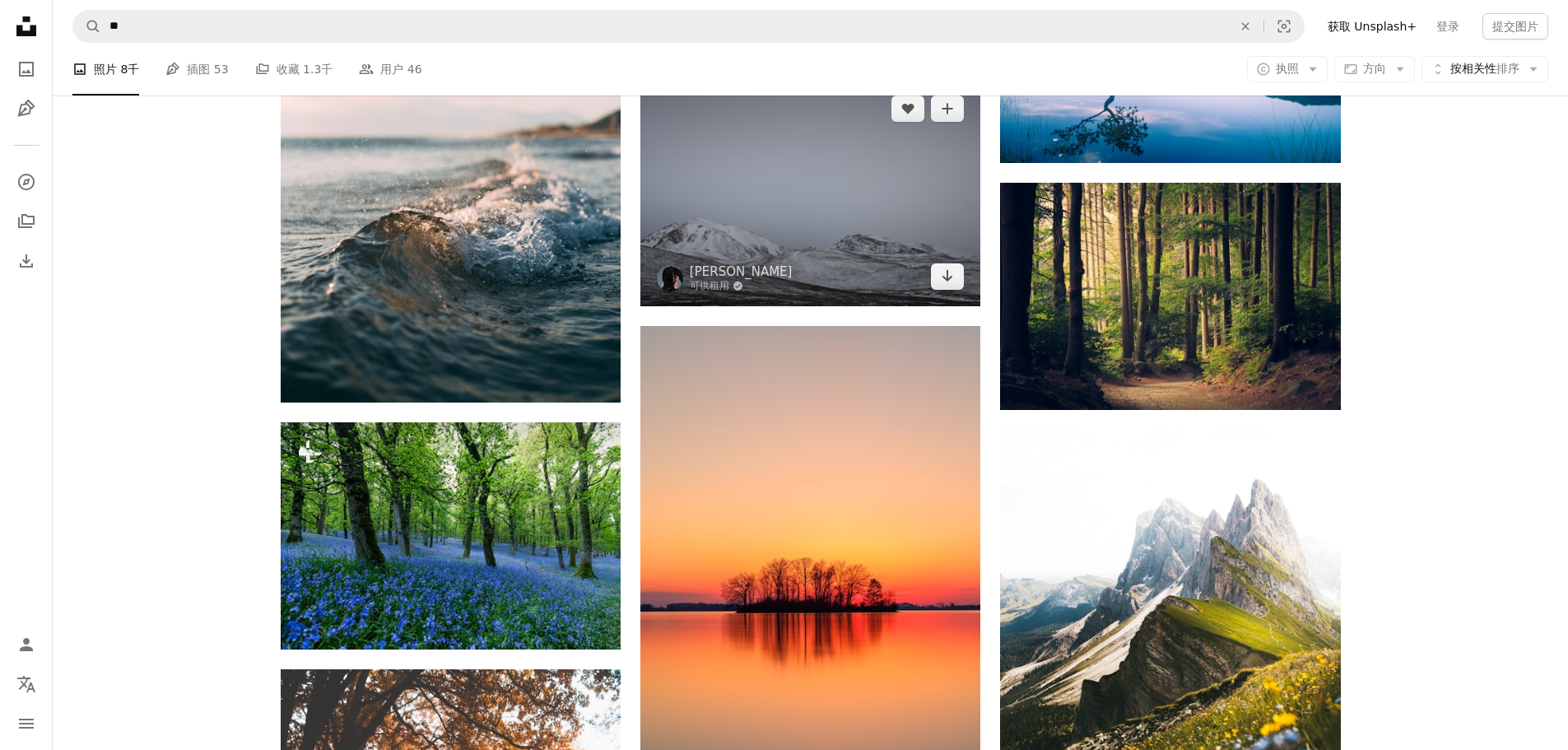
scroll to position [5389, 0]
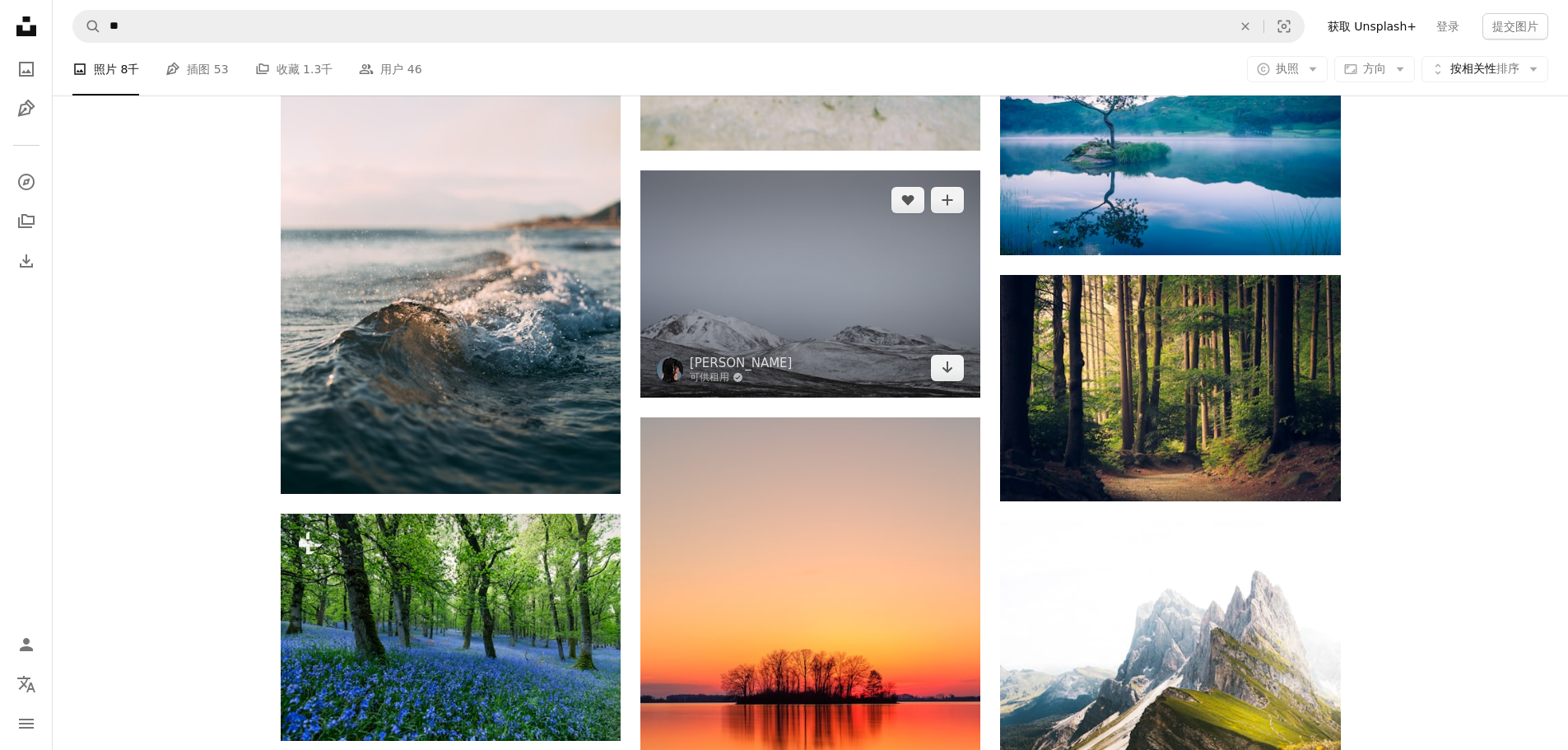
click at [848, 310] on img at bounding box center [810, 284] width 340 height 227
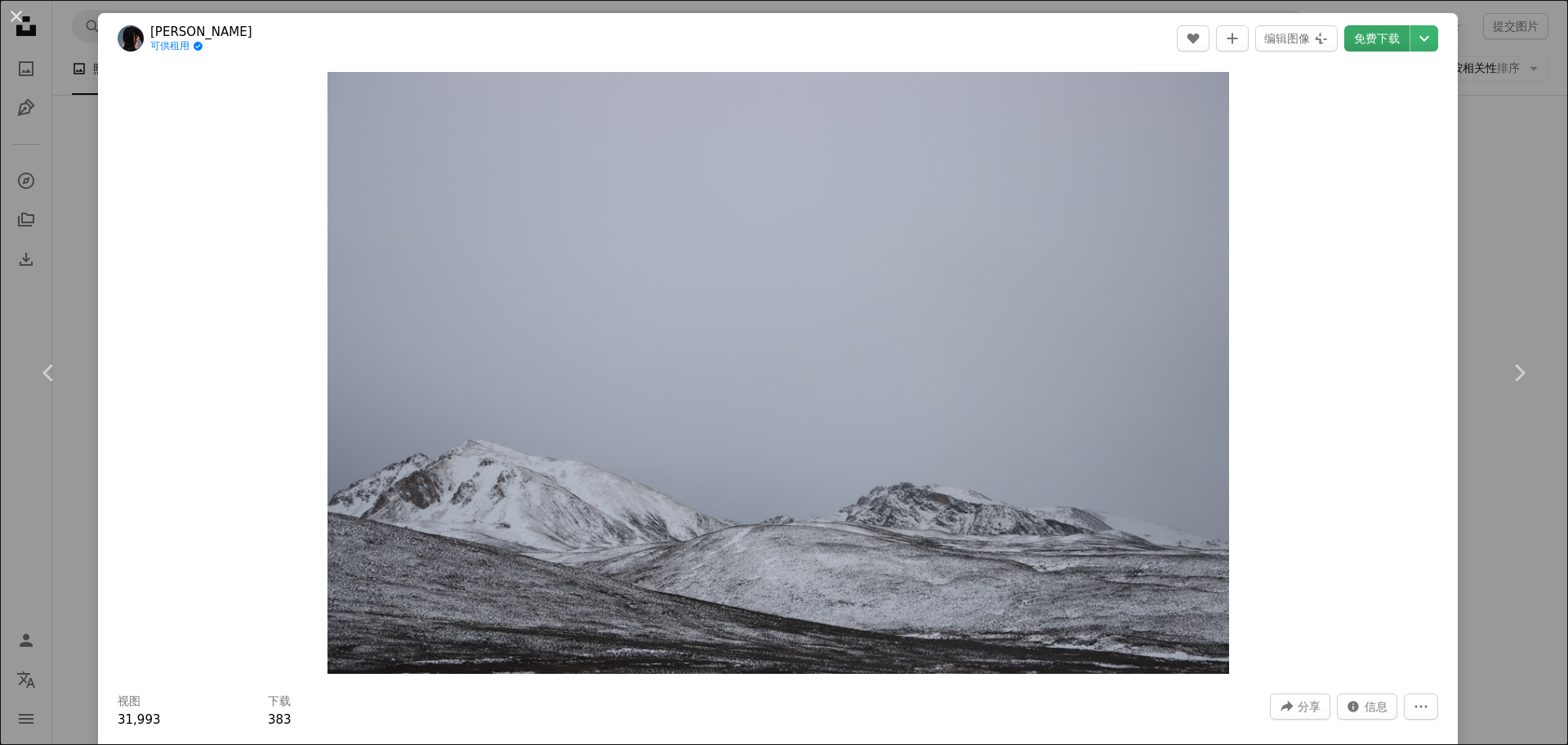
click at [1357, 42] on font "免费下载" at bounding box center [1378, 38] width 46 height 13
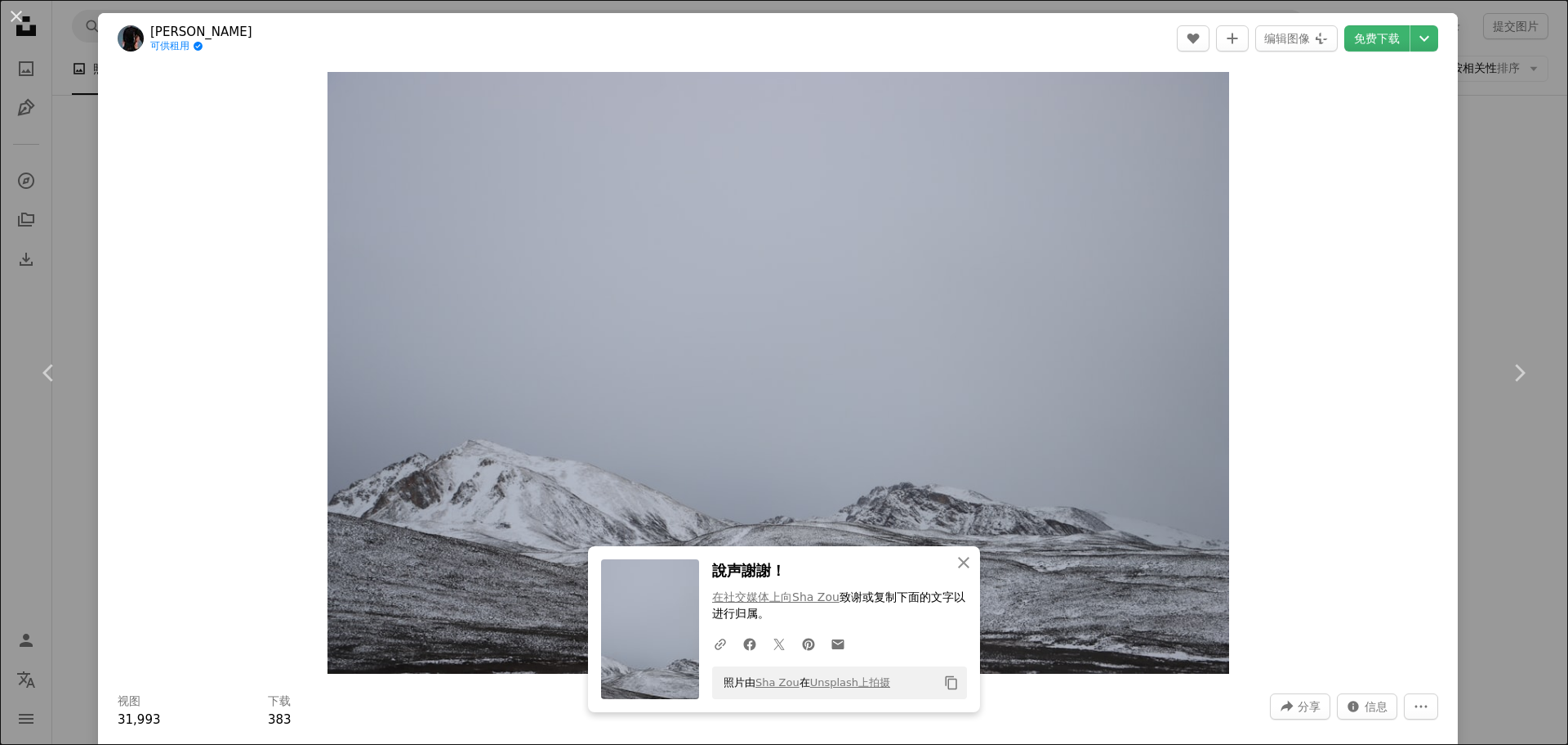
drag, startPoint x: 80, startPoint y: 163, endPoint x: 89, endPoint y: 163, distance: 9.0
click at [80, 163] on div "An X shape Chevron left Chevron right An X shape 关闭 說声謝謝！ 在社交媒体上向Sha Zou 致谢 或复制…" at bounding box center [784, 372] width 1568 height 745
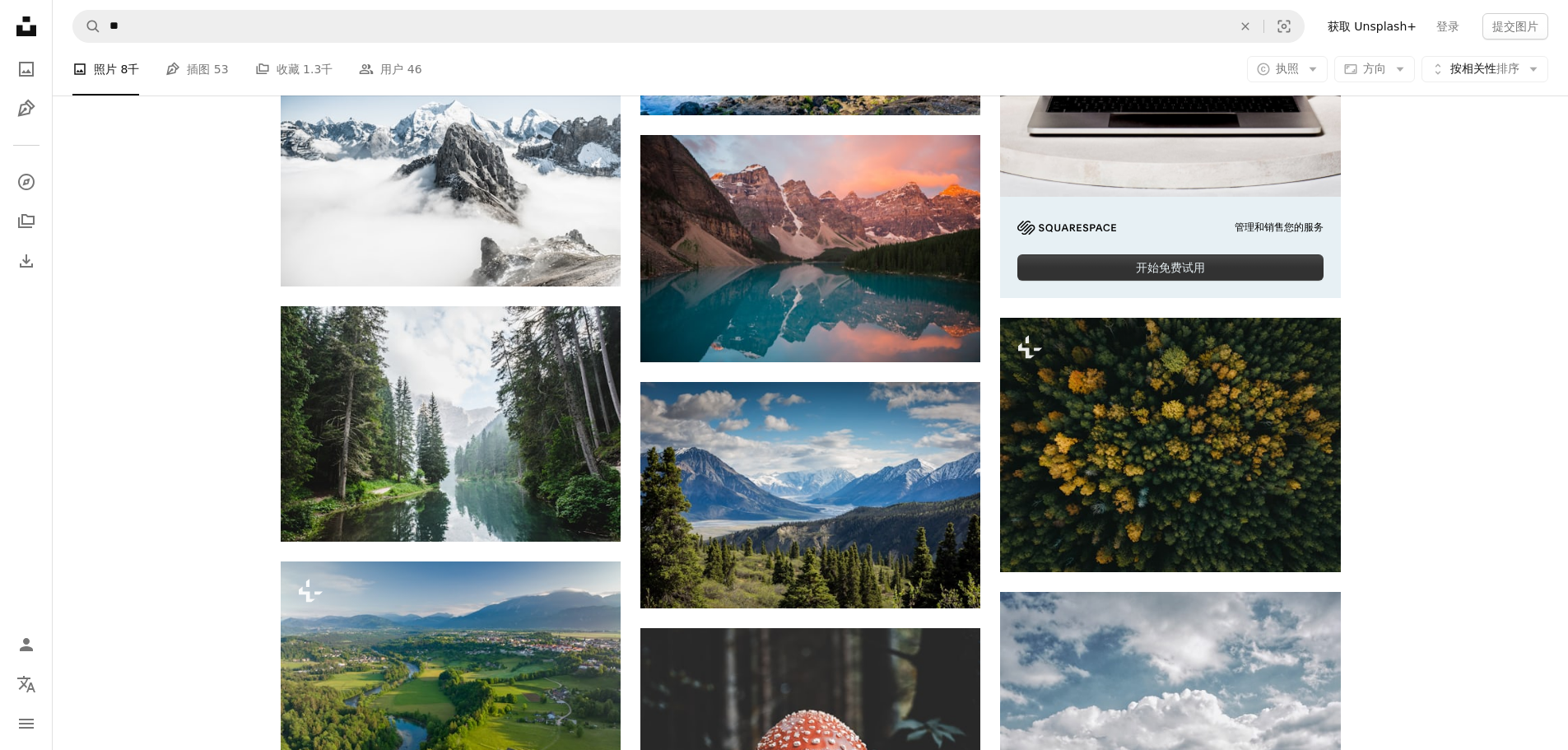
scroll to position [7117, 0]
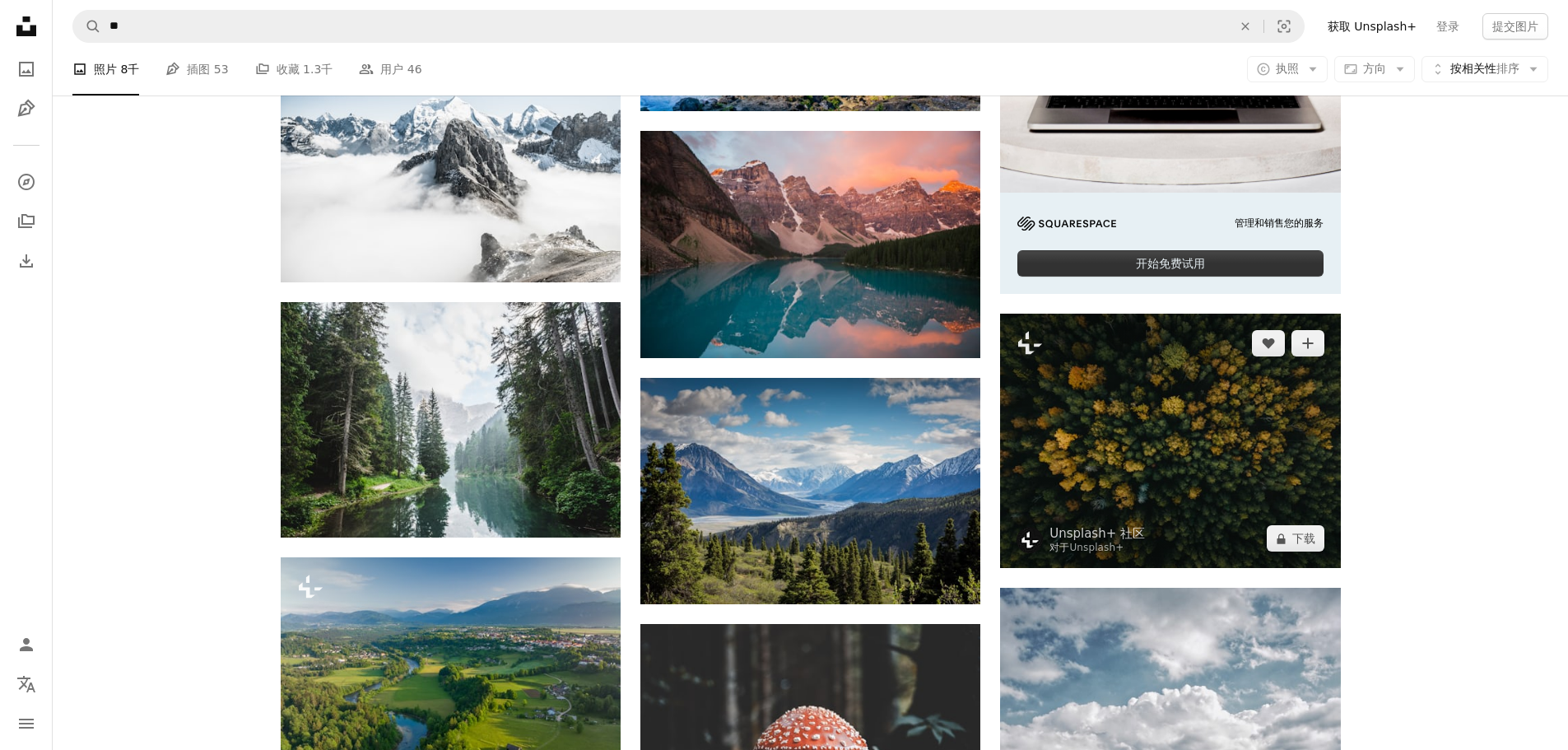
click at [1208, 416] on img at bounding box center [1169, 441] width 340 height 254
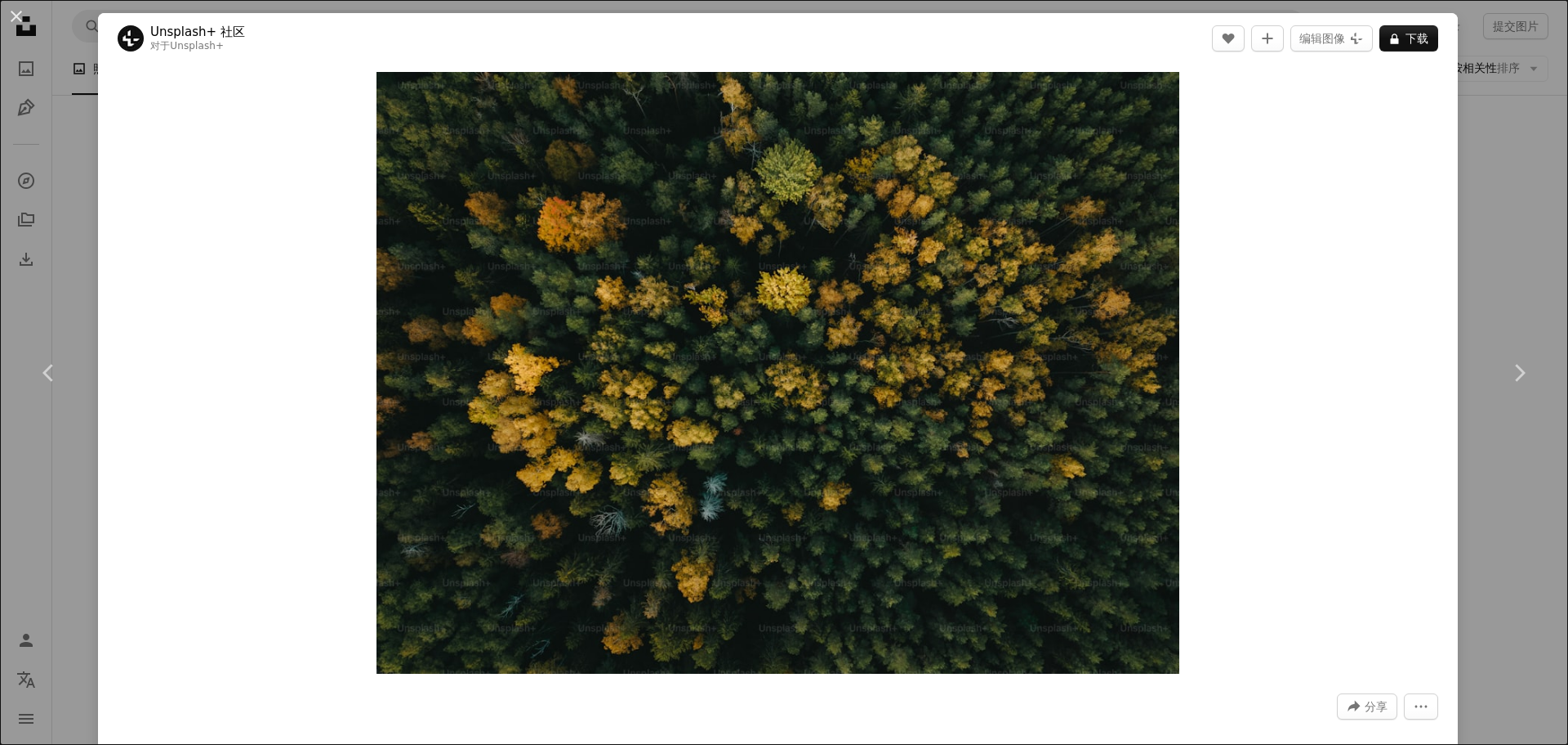
click at [1463, 275] on div "An X shape Chevron left Chevron right Unsplash+ 社区 对于 Unsplash+ A heart A plus …" at bounding box center [784, 372] width 1568 height 745
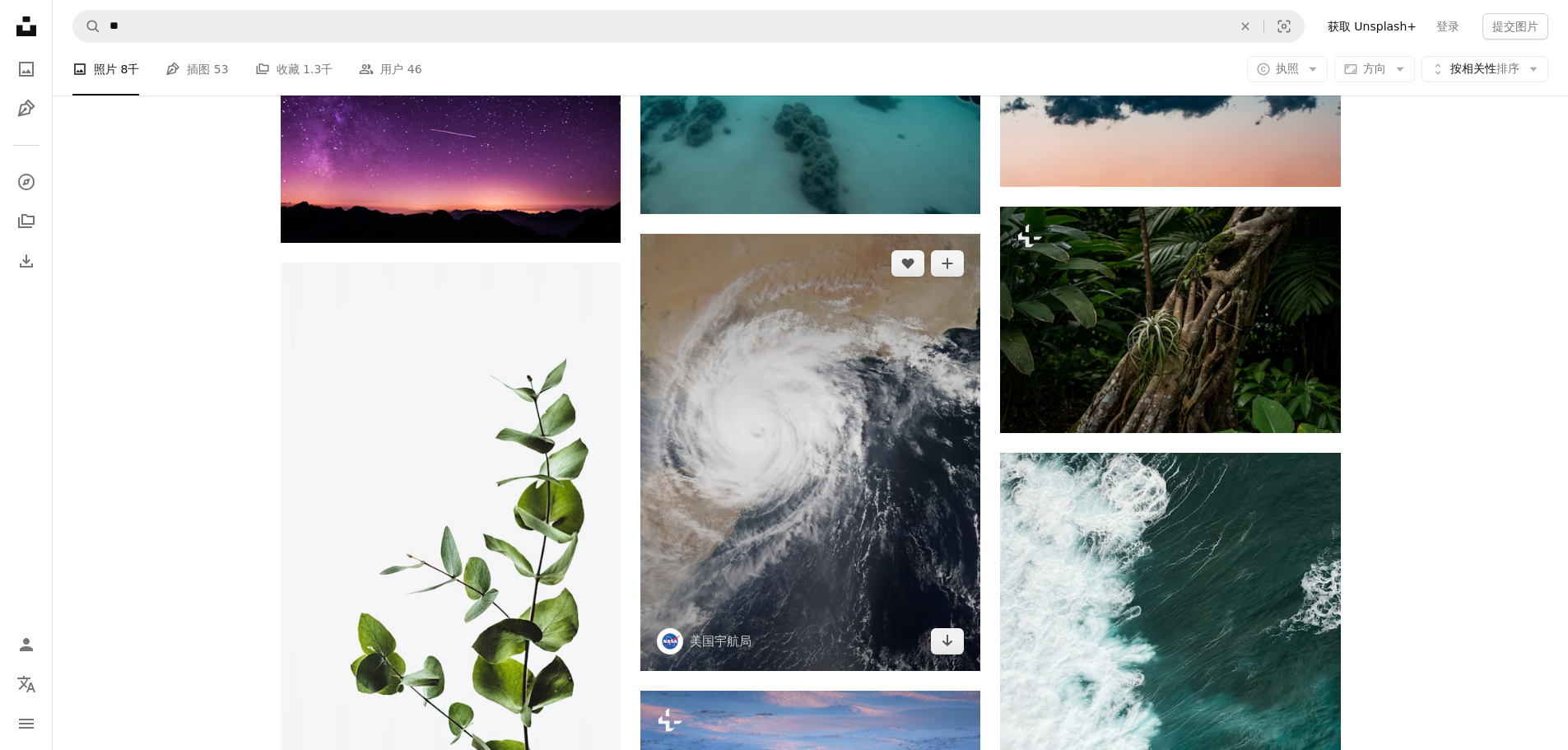
scroll to position [21763, 0]
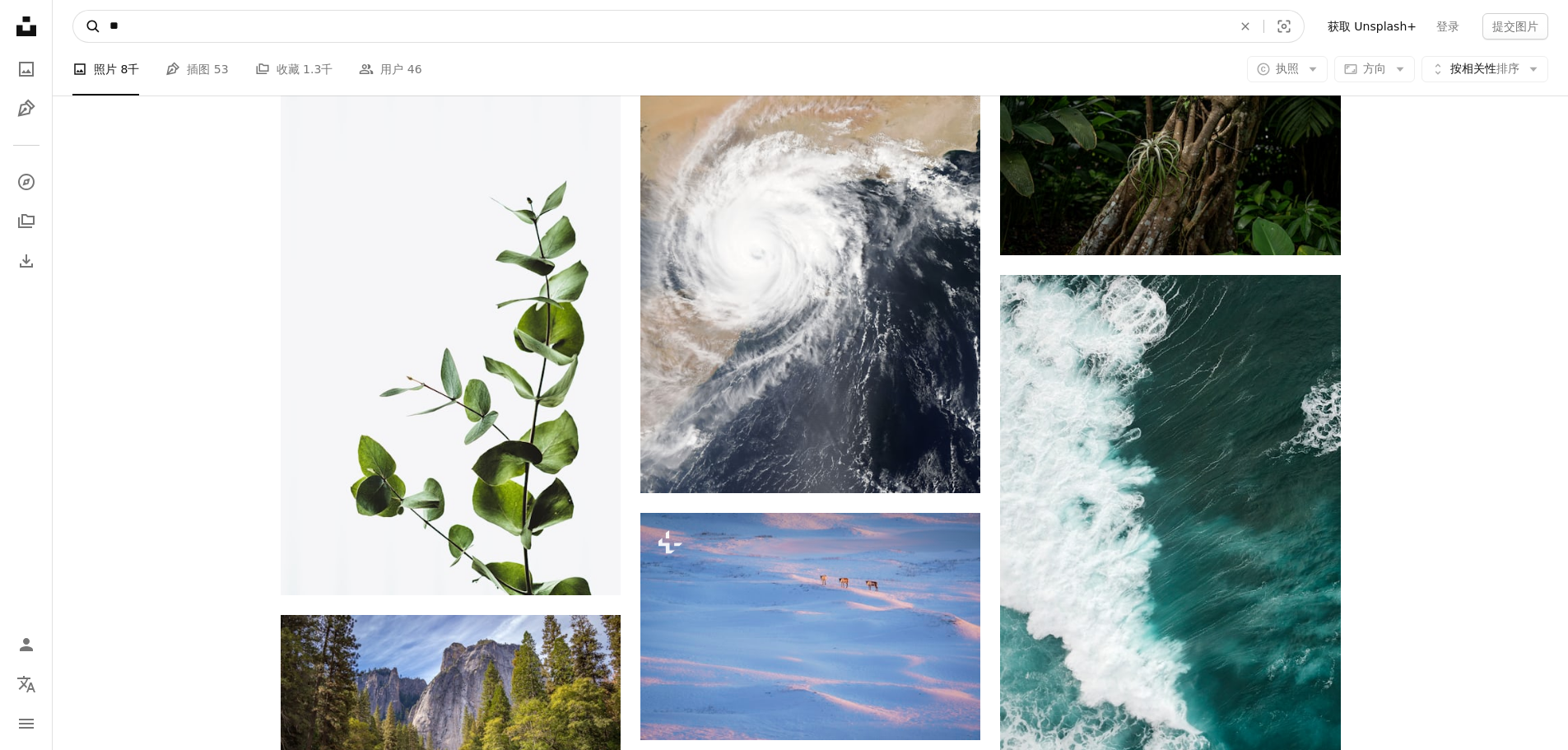
drag, startPoint x: 120, startPoint y: 26, endPoint x: 87, endPoint y: 21, distance: 33.4
click at [87, 21] on form "A magnifying glass ** An X shape Visual search" at bounding box center [688, 26] width 1232 height 33
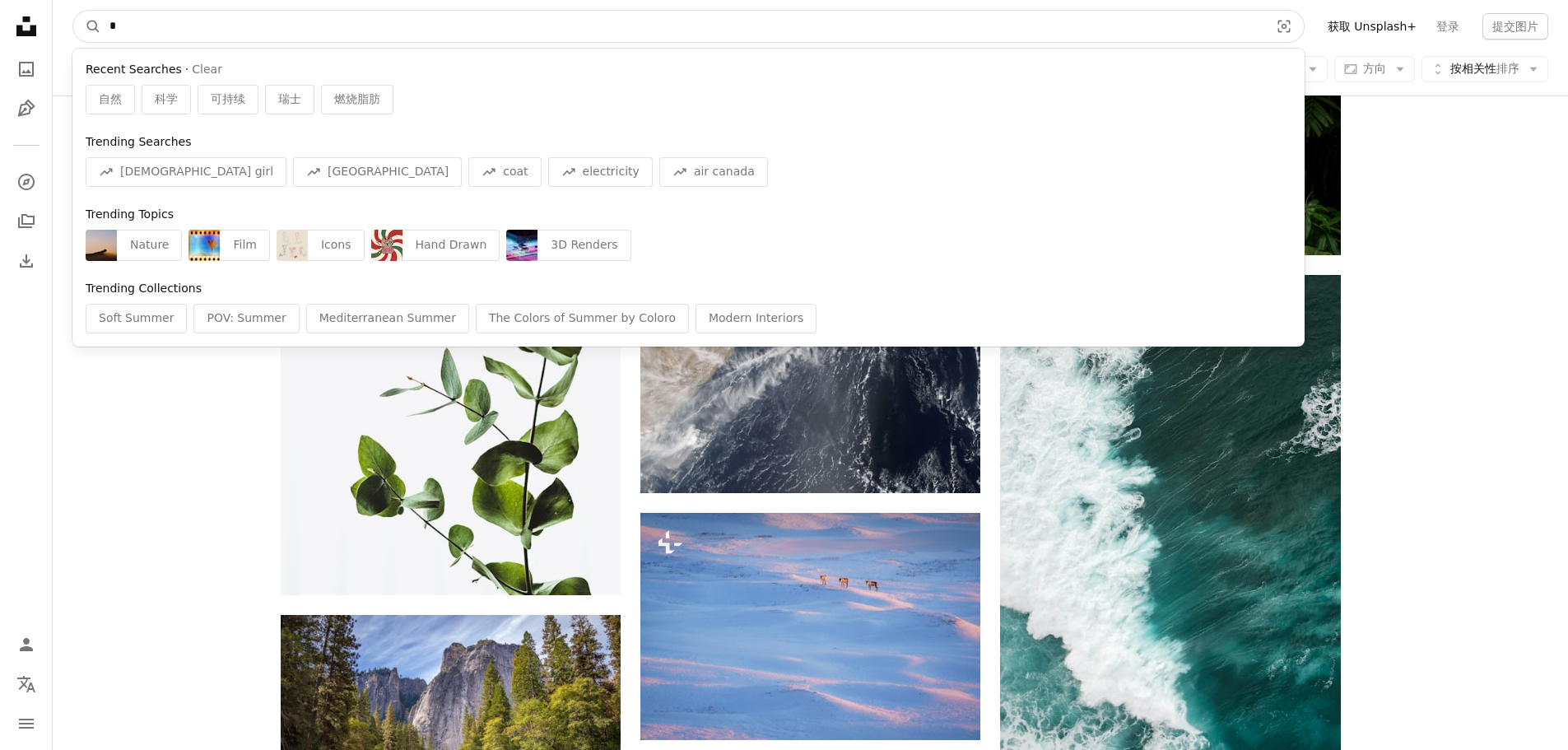
type input "**"
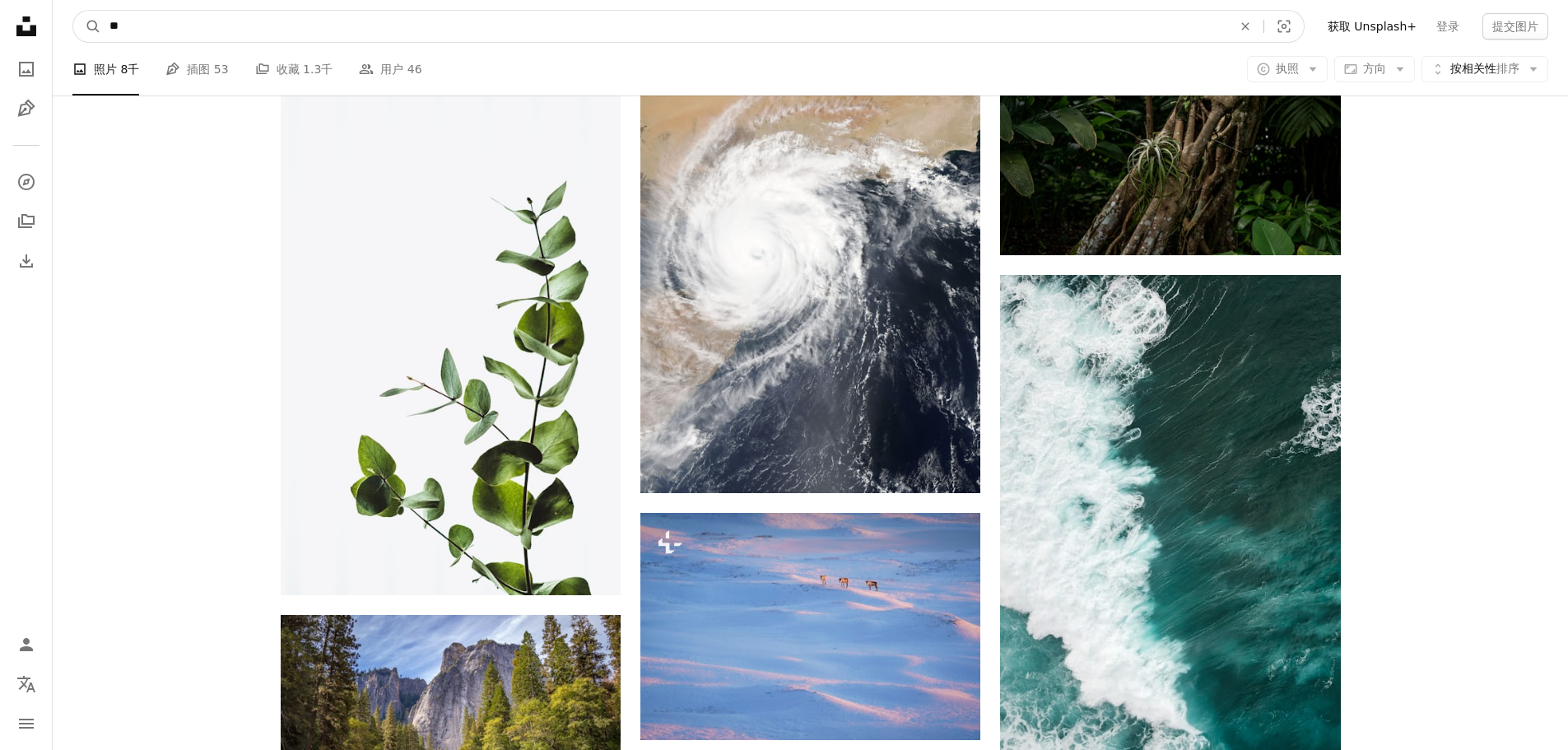
click button "A magnifying glass" at bounding box center [87, 26] width 28 height 31
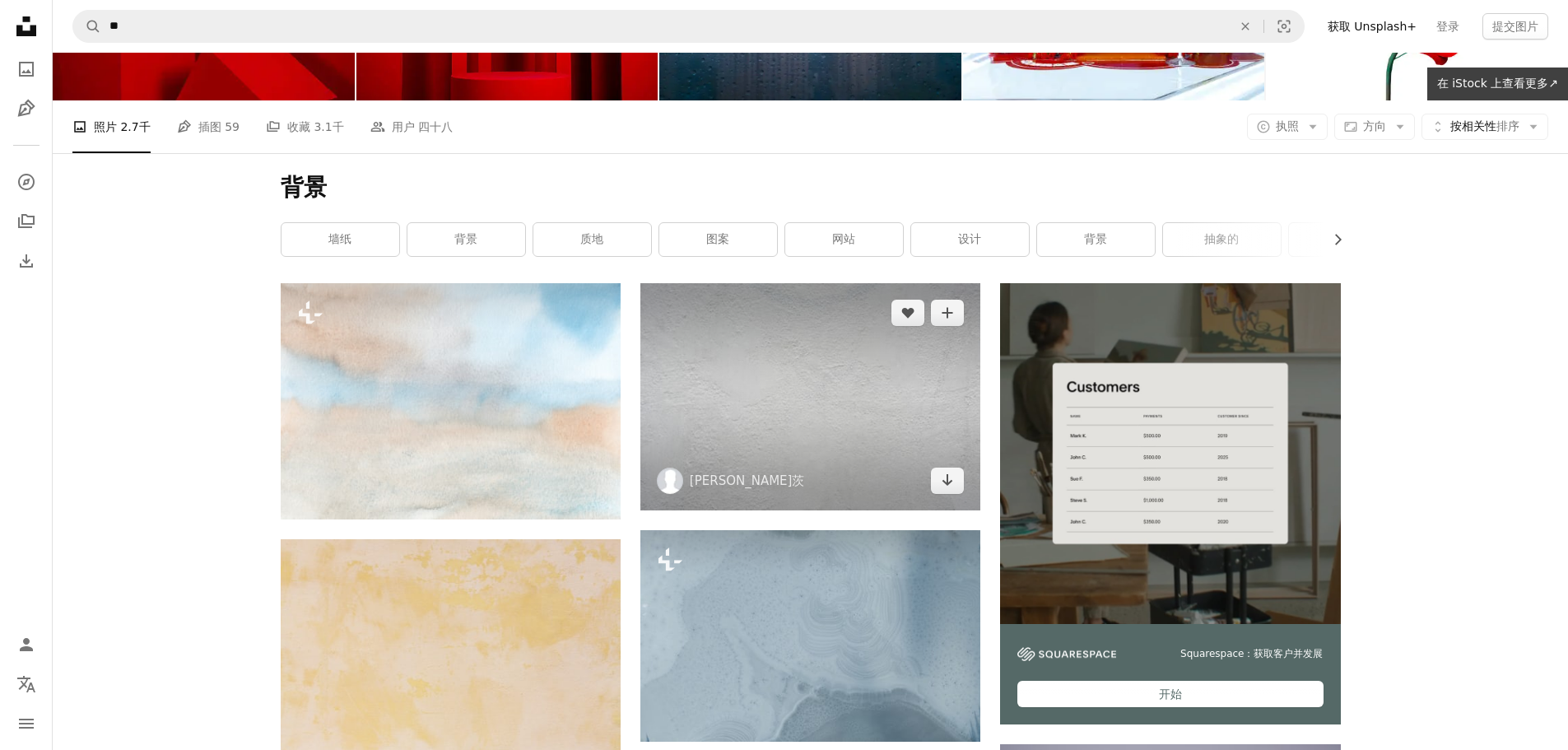
scroll to position [247, 0]
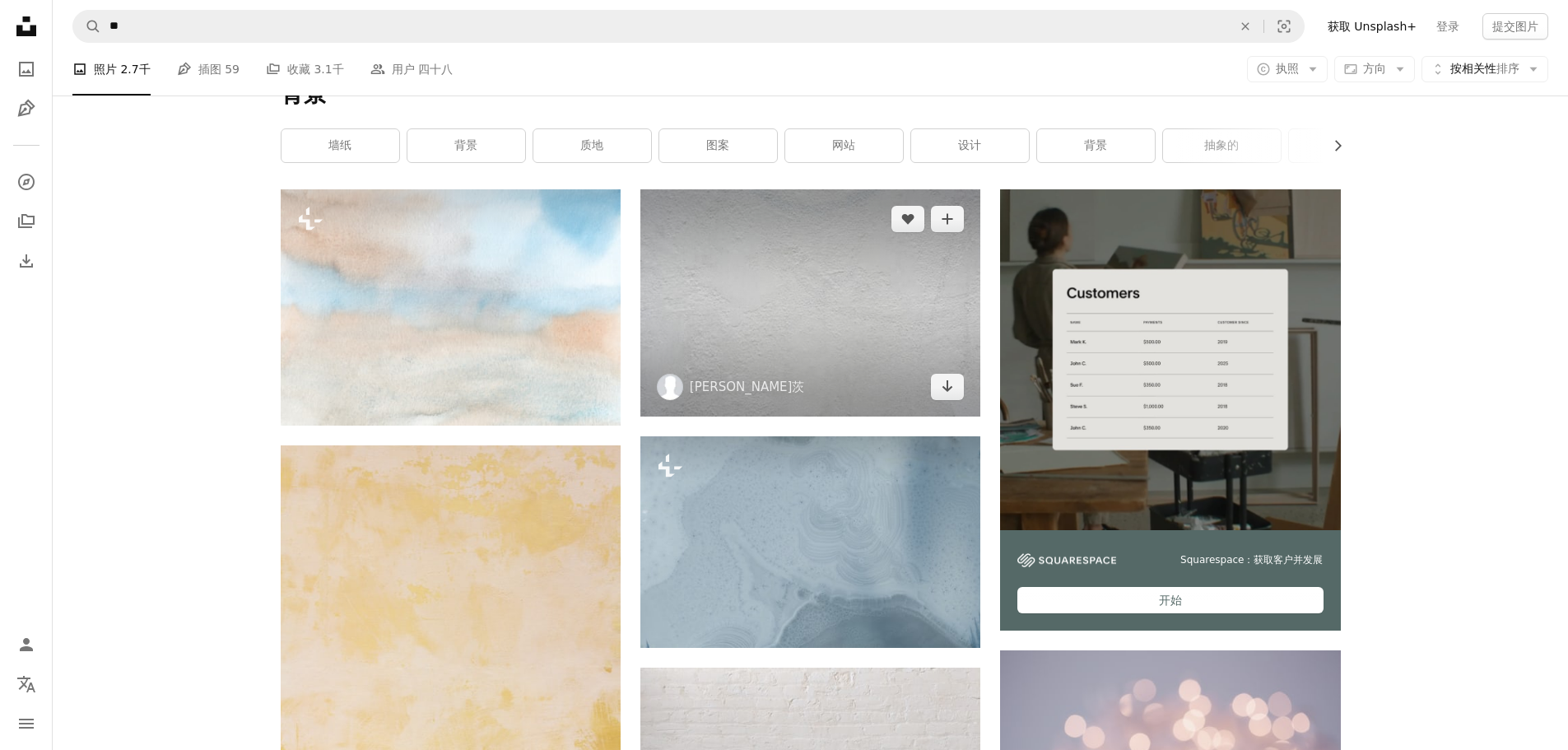
click at [818, 302] on img at bounding box center [810, 302] width 340 height 227
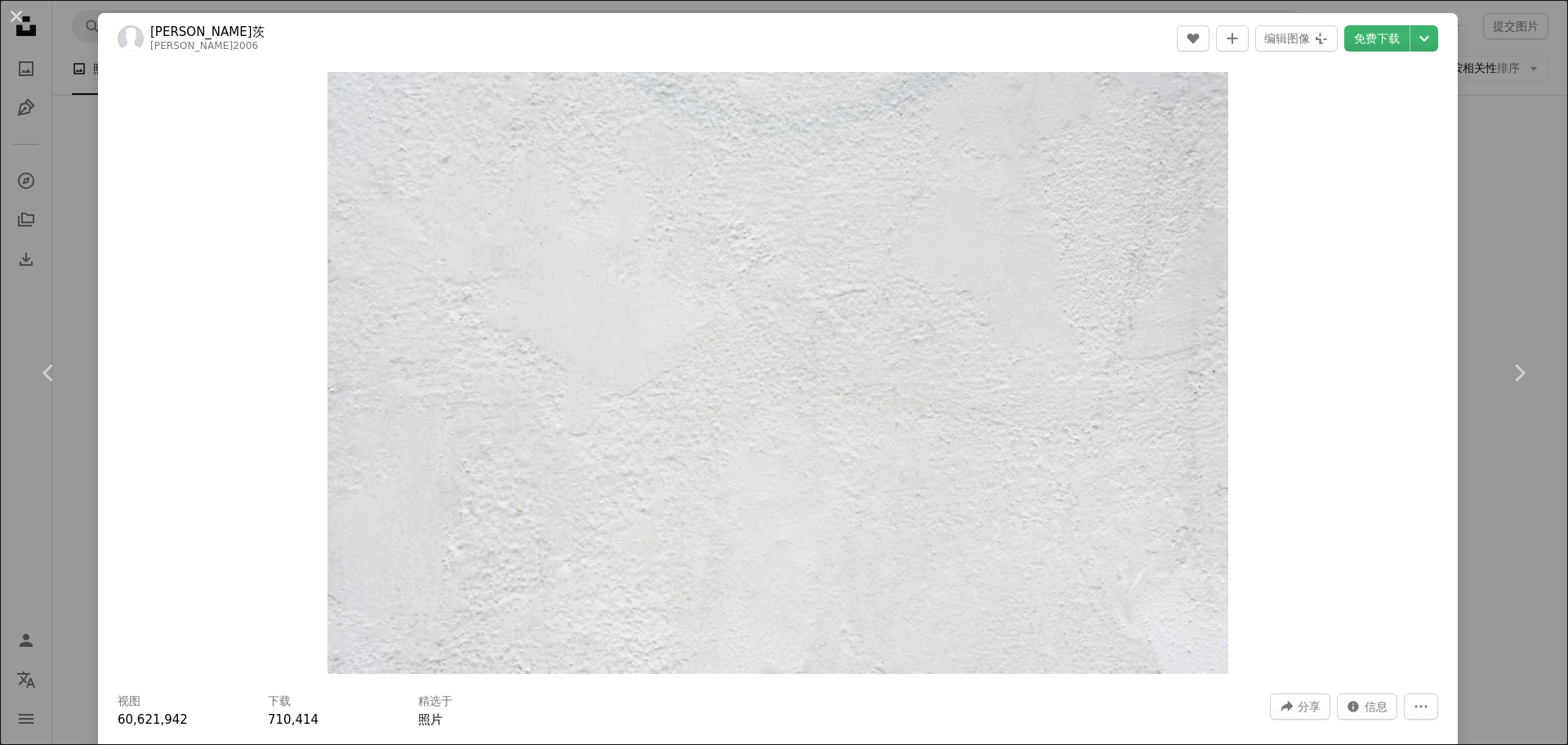
click at [64, 146] on div "An X shape Chevron left Chevron right [PERSON_NAME]因茨 [PERSON_NAME]2006 A heart…" at bounding box center [784, 372] width 1568 height 745
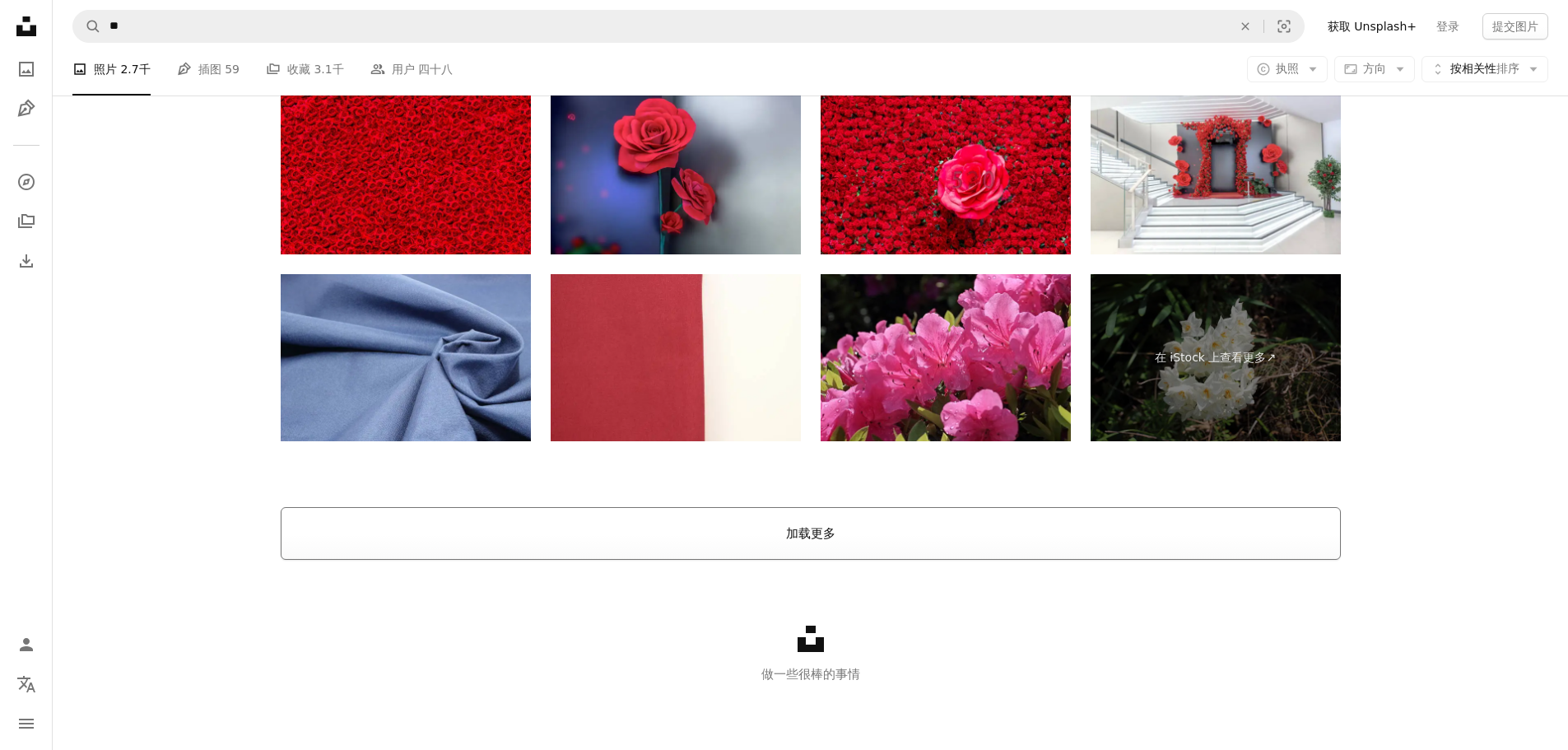
click at [796, 529] on font "加载更多" at bounding box center [810, 533] width 49 height 15
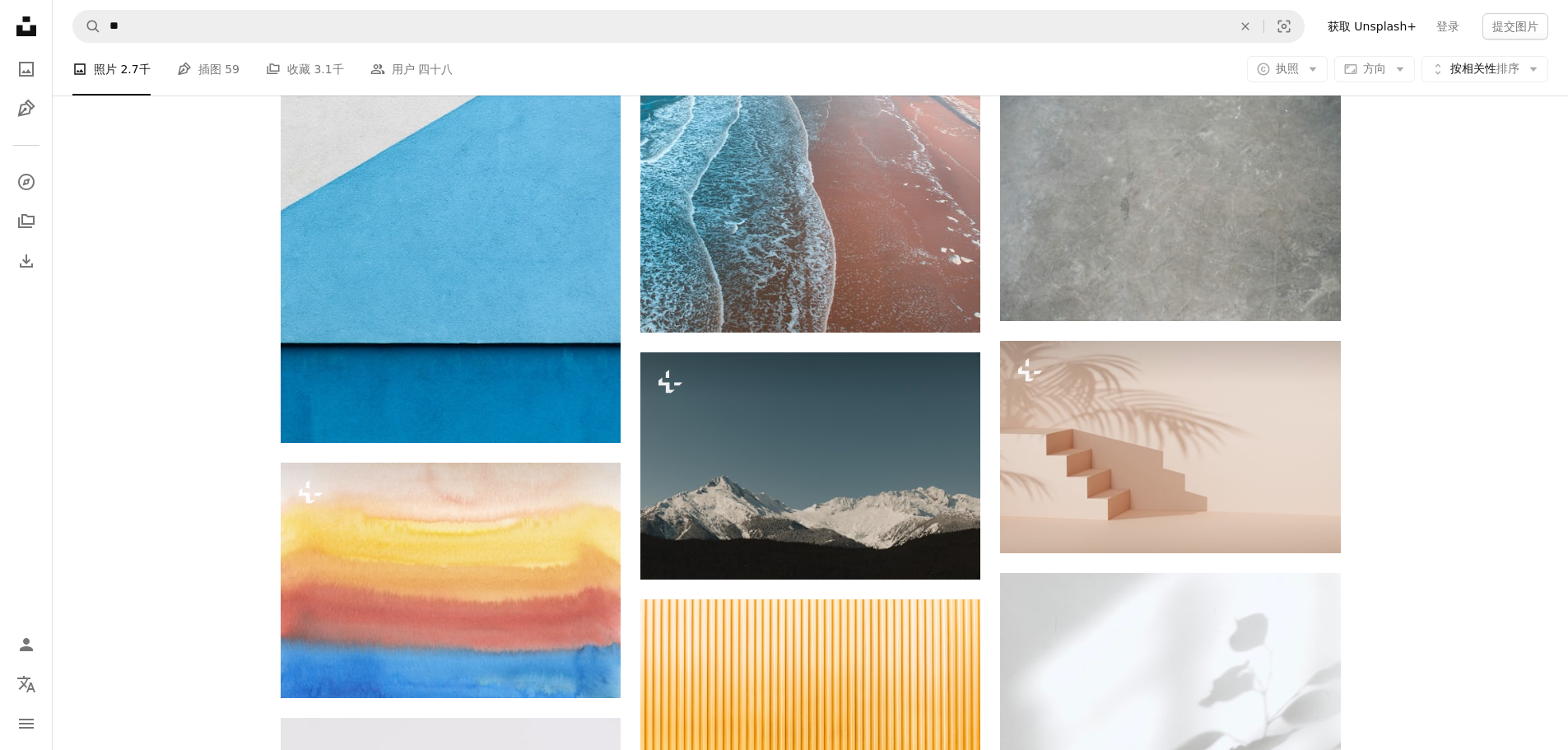
scroll to position [11531, 0]
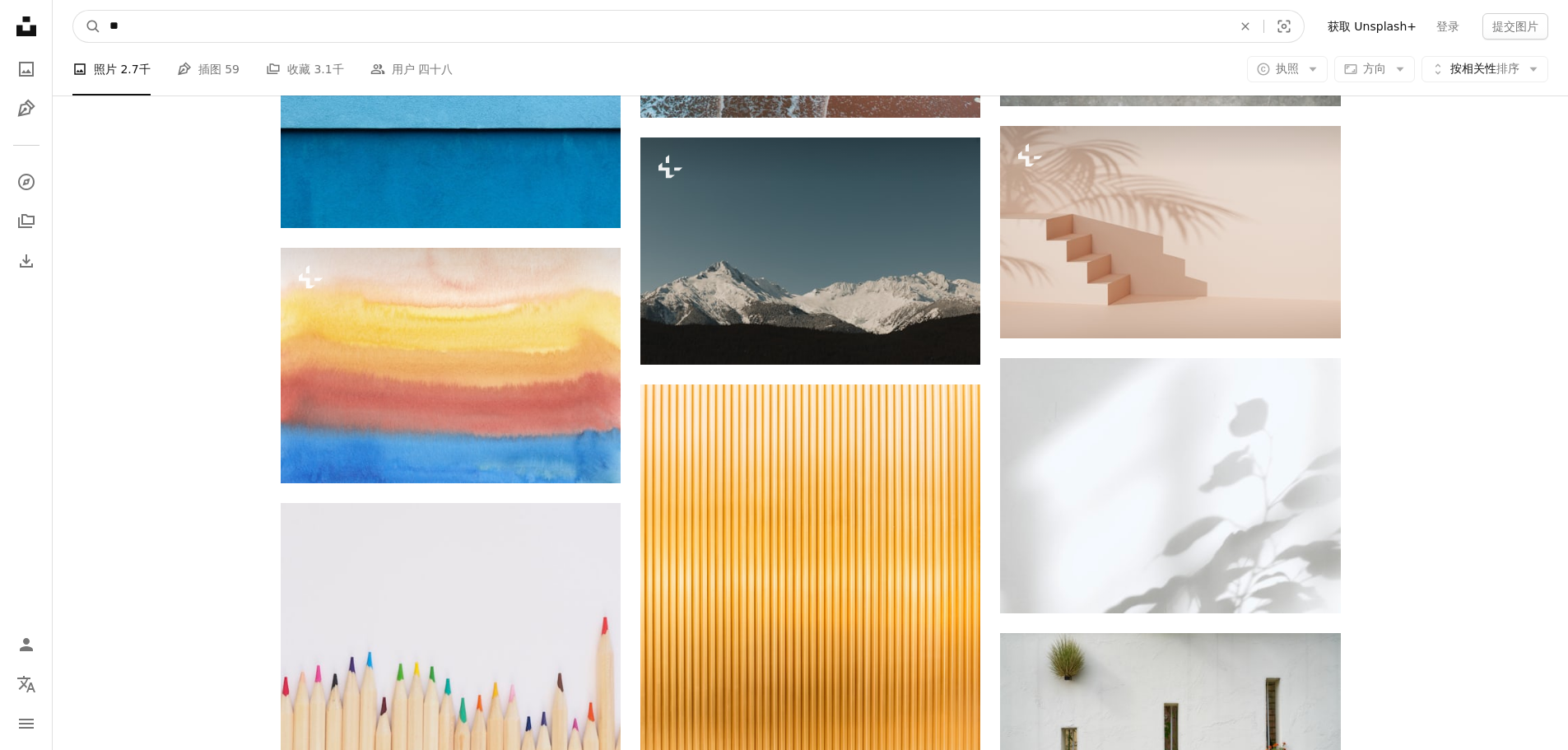
drag, startPoint x: 129, startPoint y: 25, endPoint x: 106, endPoint y: 27, distance: 23.1
click at [106, 27] on input "**" at bounding box center [664, 26] width 1126 height 31
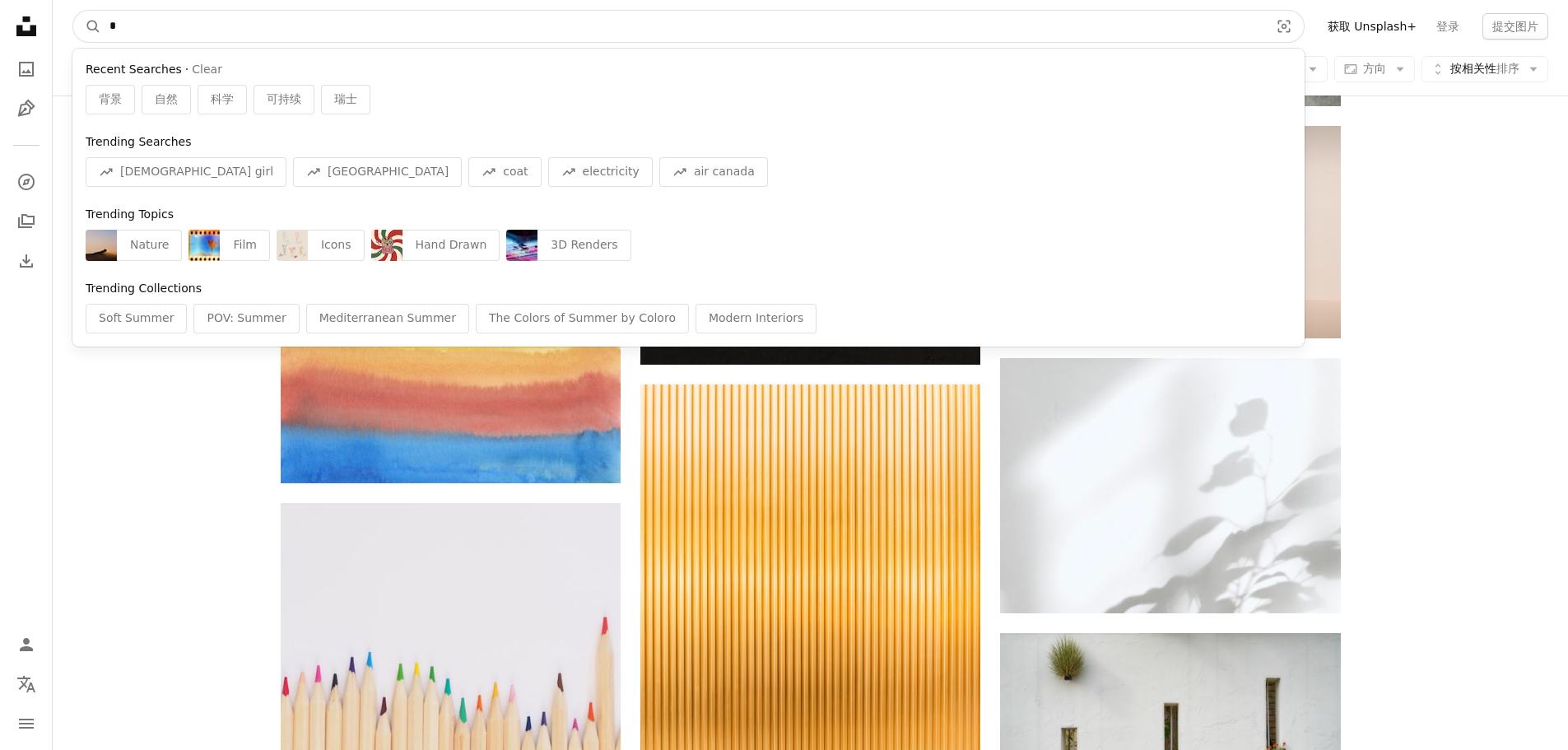
type input "**"
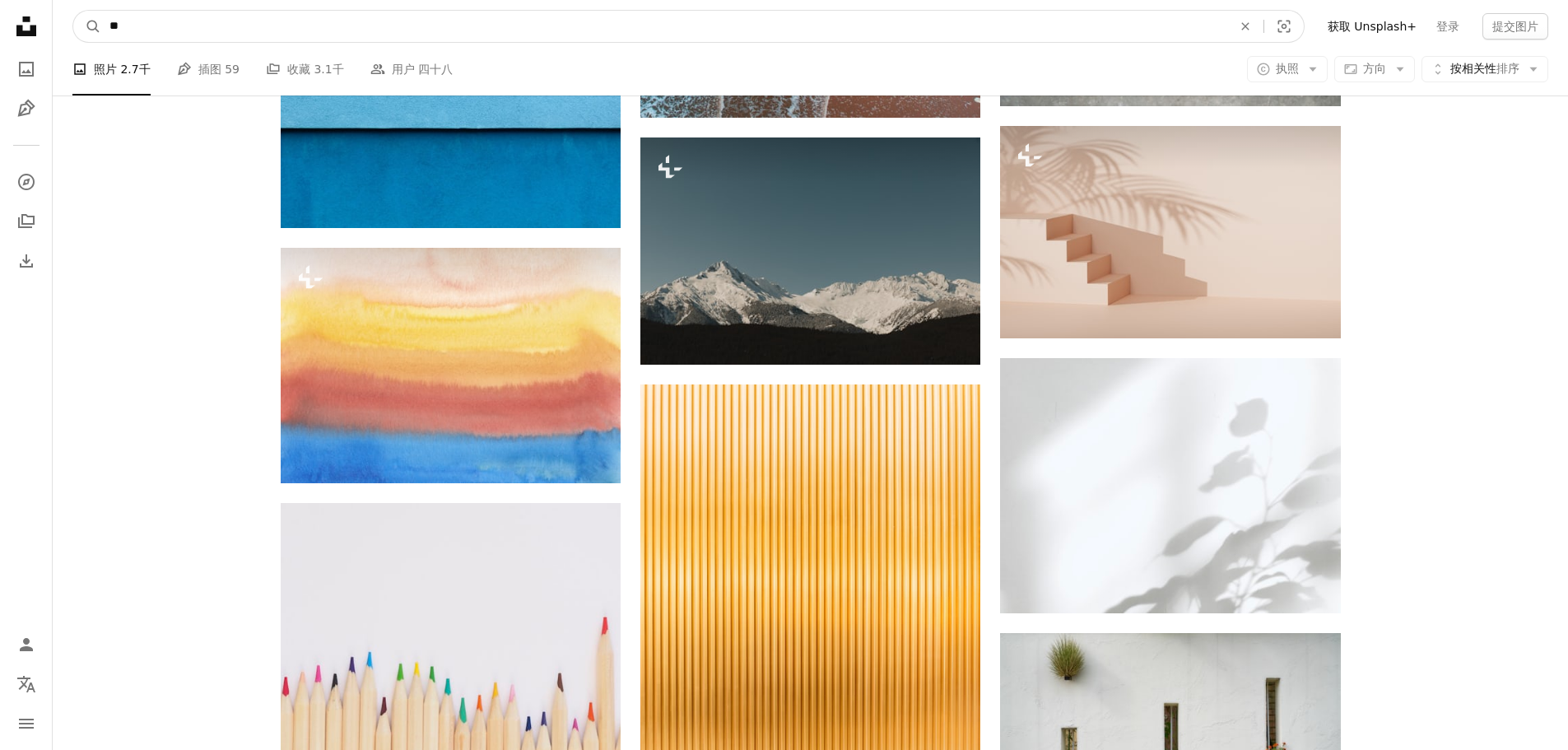
click button "A magnifying glass" at bounding box center [87, 26] width 28 height 31
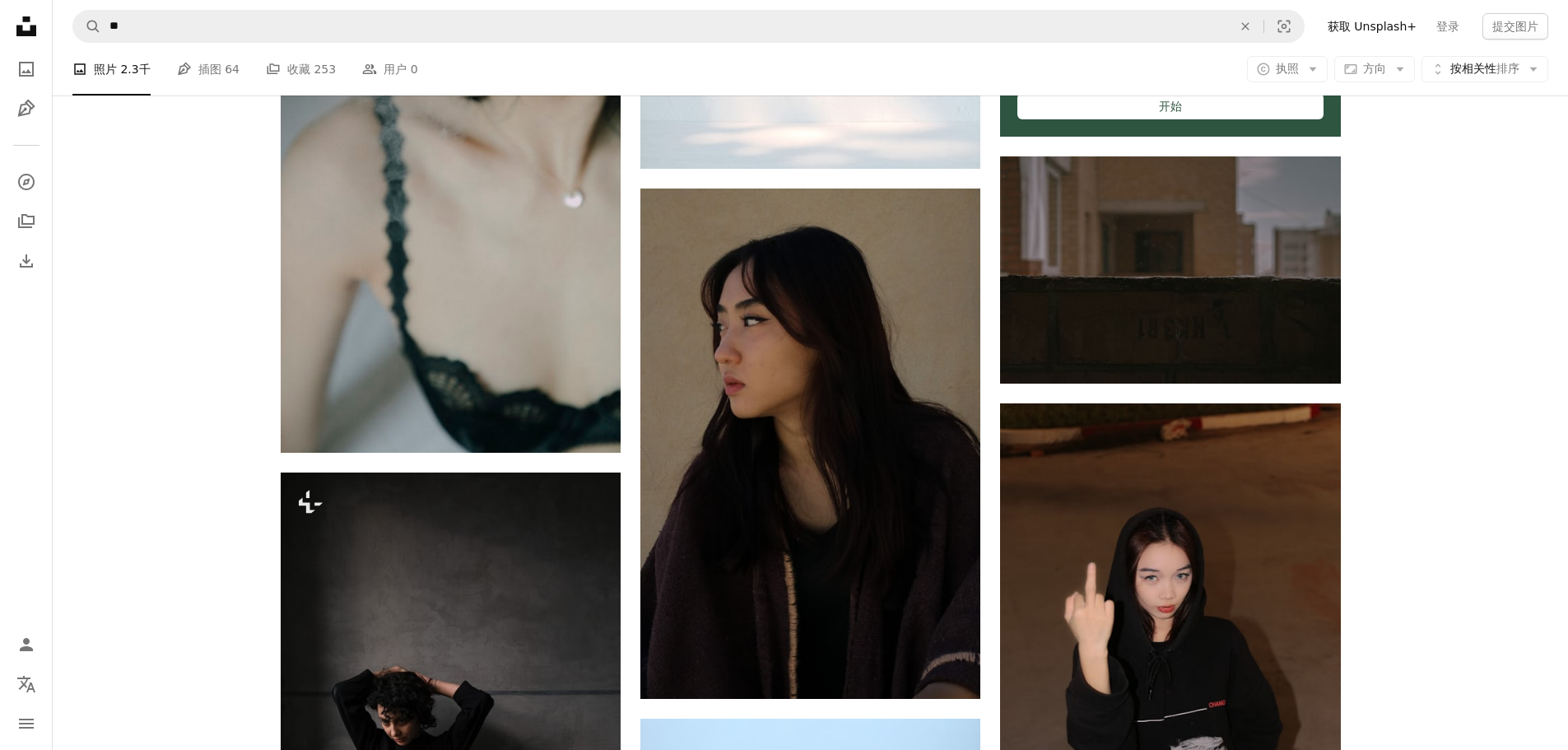
scroll to position [494, 0]
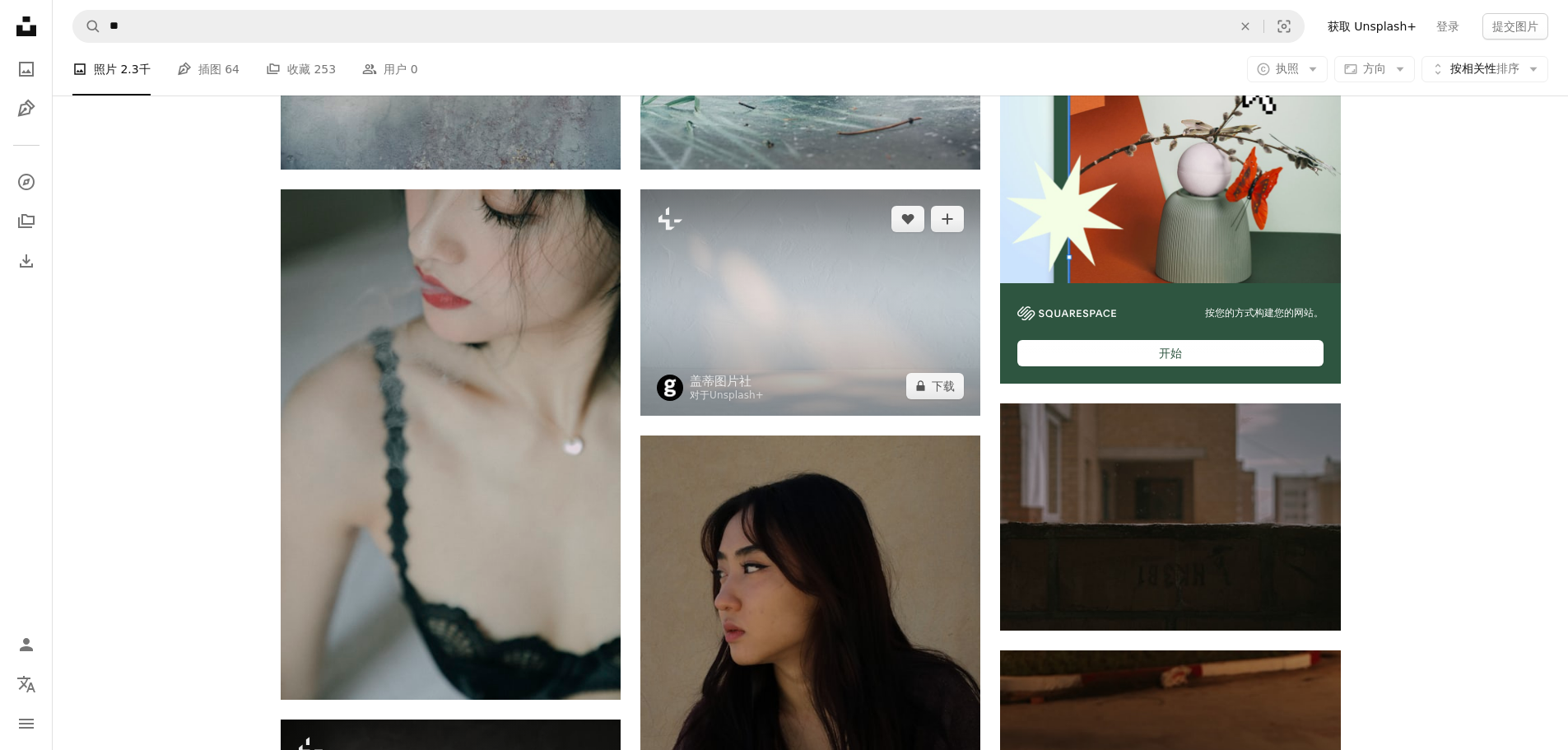
click at [835, 323] on img at bounding box center [810, 302] width 340 height 227
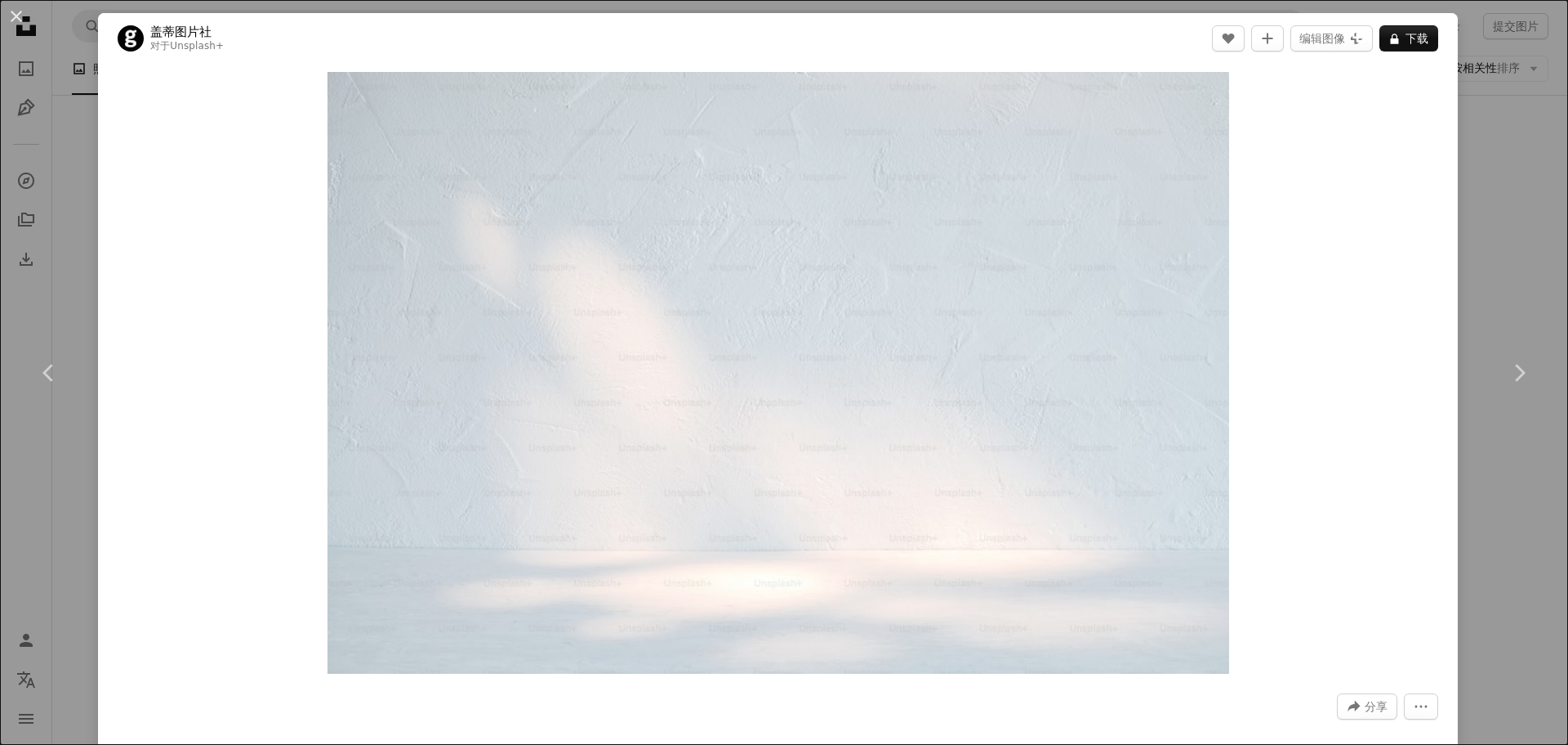
drag, startPoint x: 73, startPoint y: 189, endPoint x: 119, endPoint y: 206, distance: 49.0
click at [73, 189] on div "An X shape Chevron left Chevron right 盖蒂图片社 对于 Unsplash+ A heart A plus sign 编辑…" at bounding box center [784, 372] width 1568 height 745
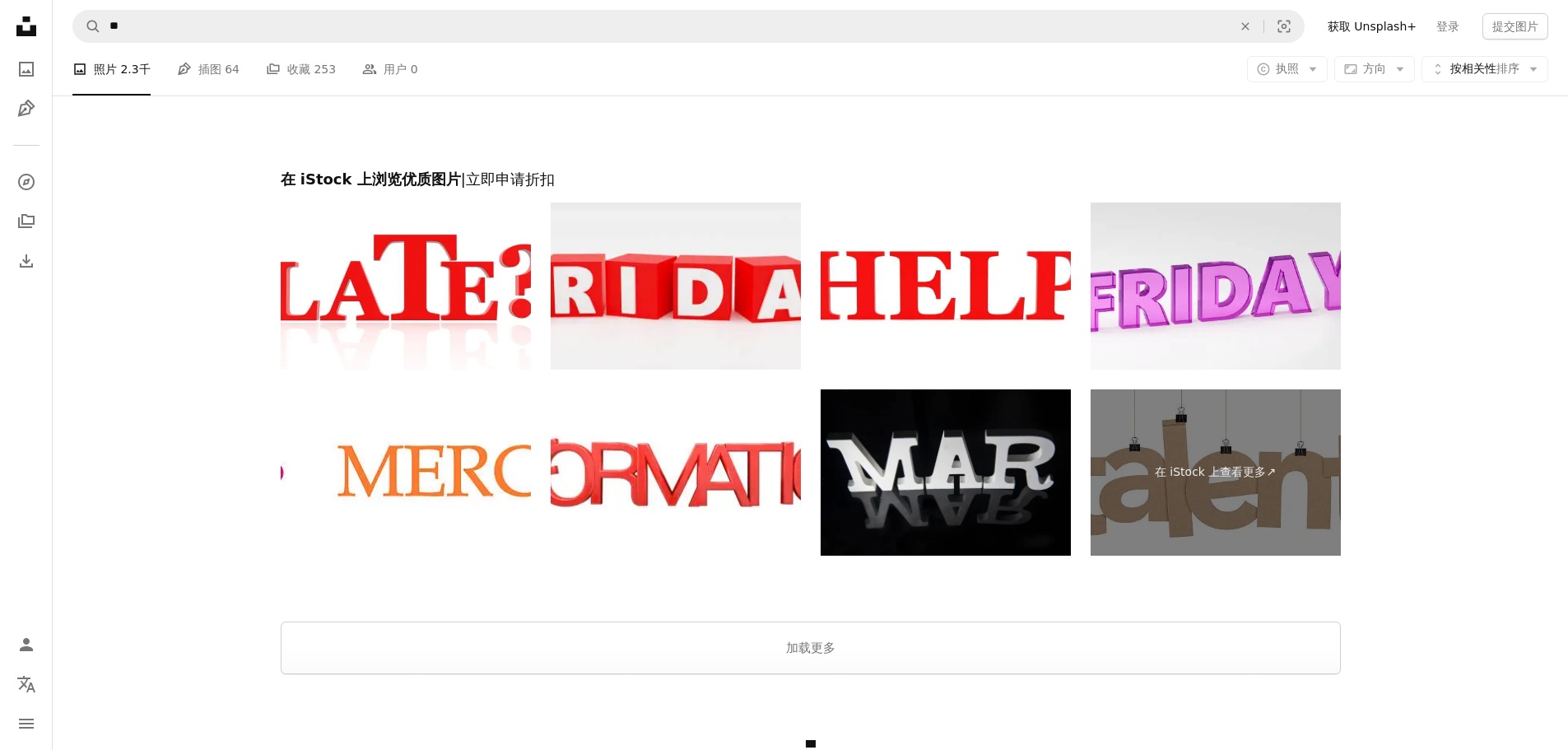
scroll to position [3768, 0]
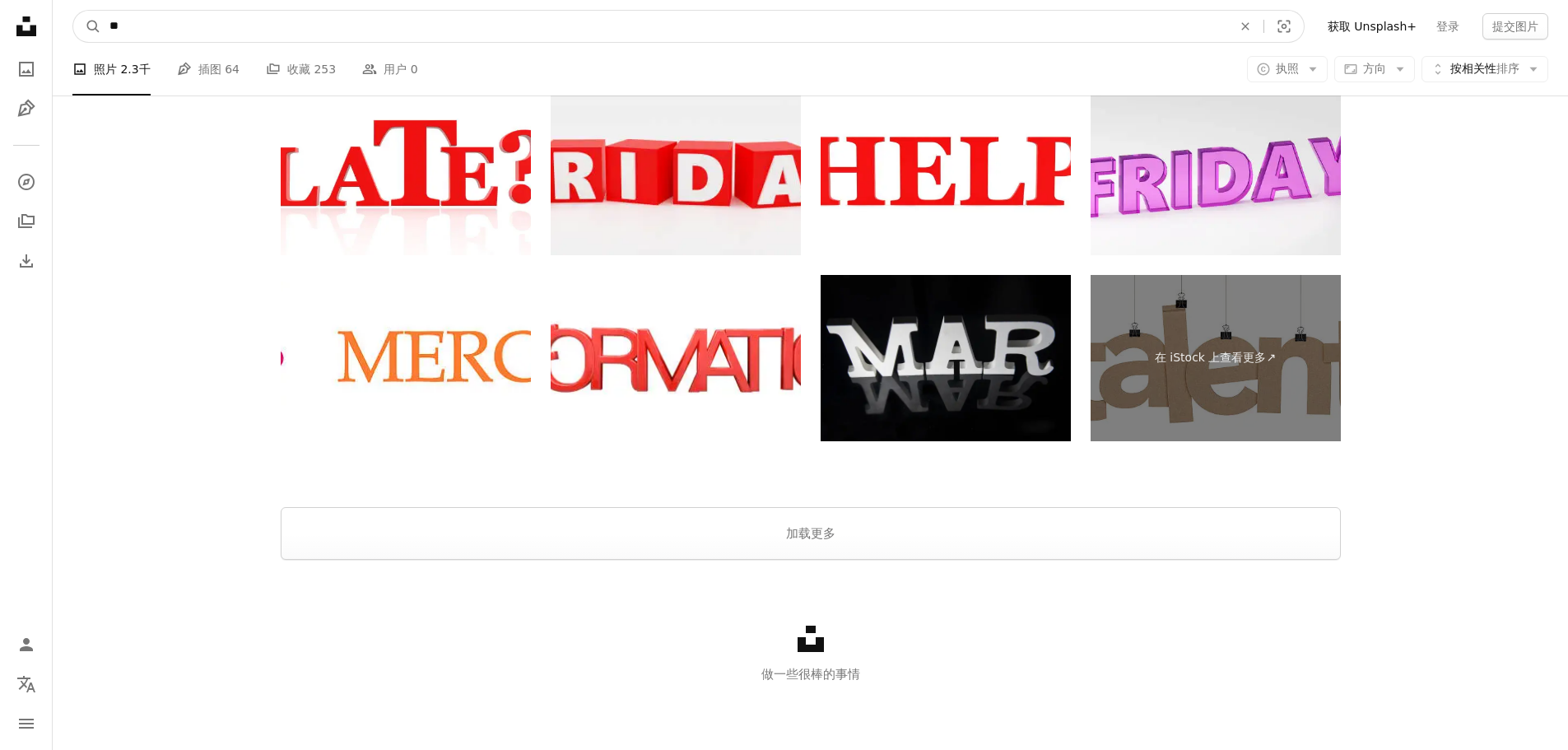
click at [161, 30] on input "**" at bounding box center [664, 26] width 1126 height 31
type input "****"
click button "A magnifying glass" at bounding box center [87, 26] width 28 height 31
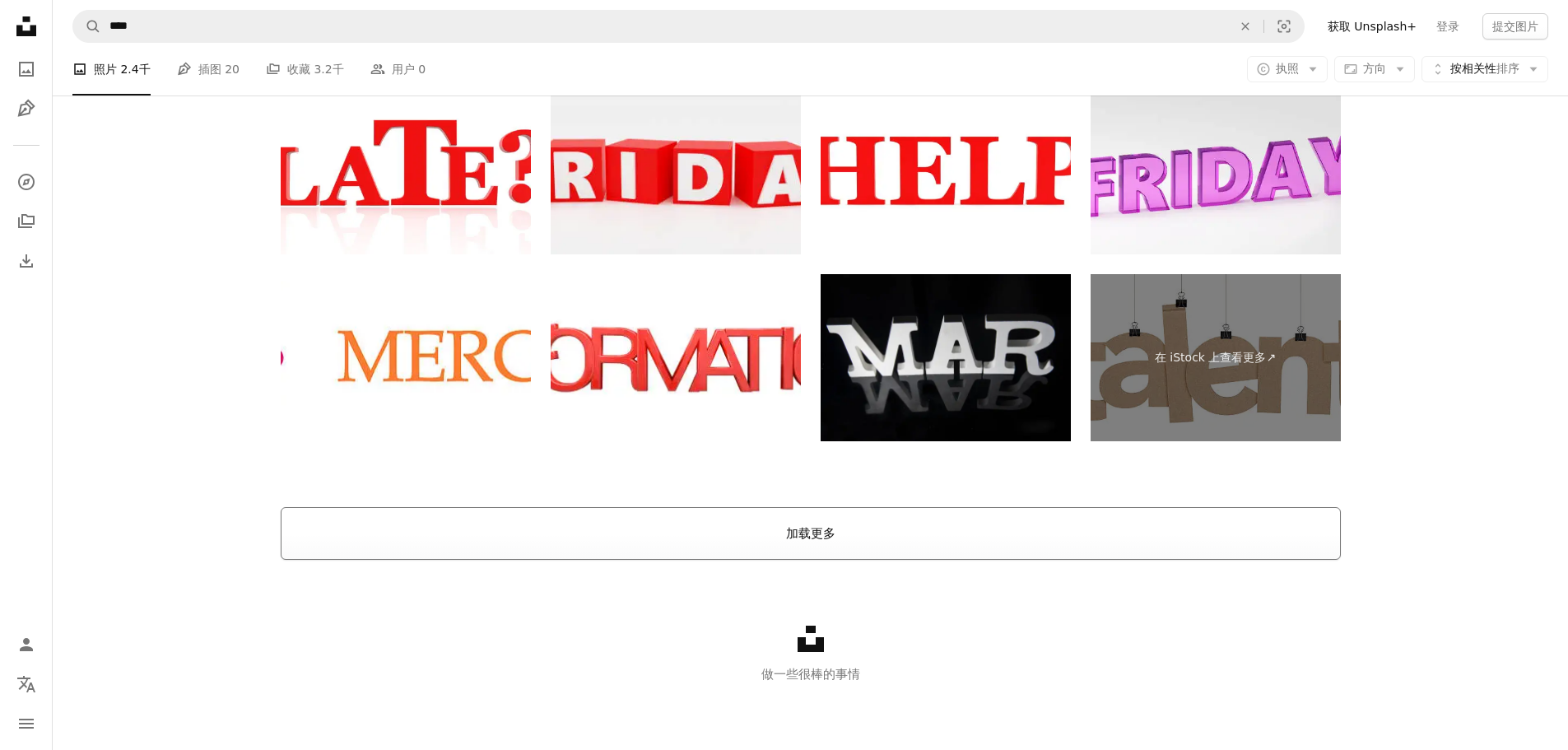
click at [671, 518] on button "加载更多" at bounding box center [811, 532] width 1060 height 53
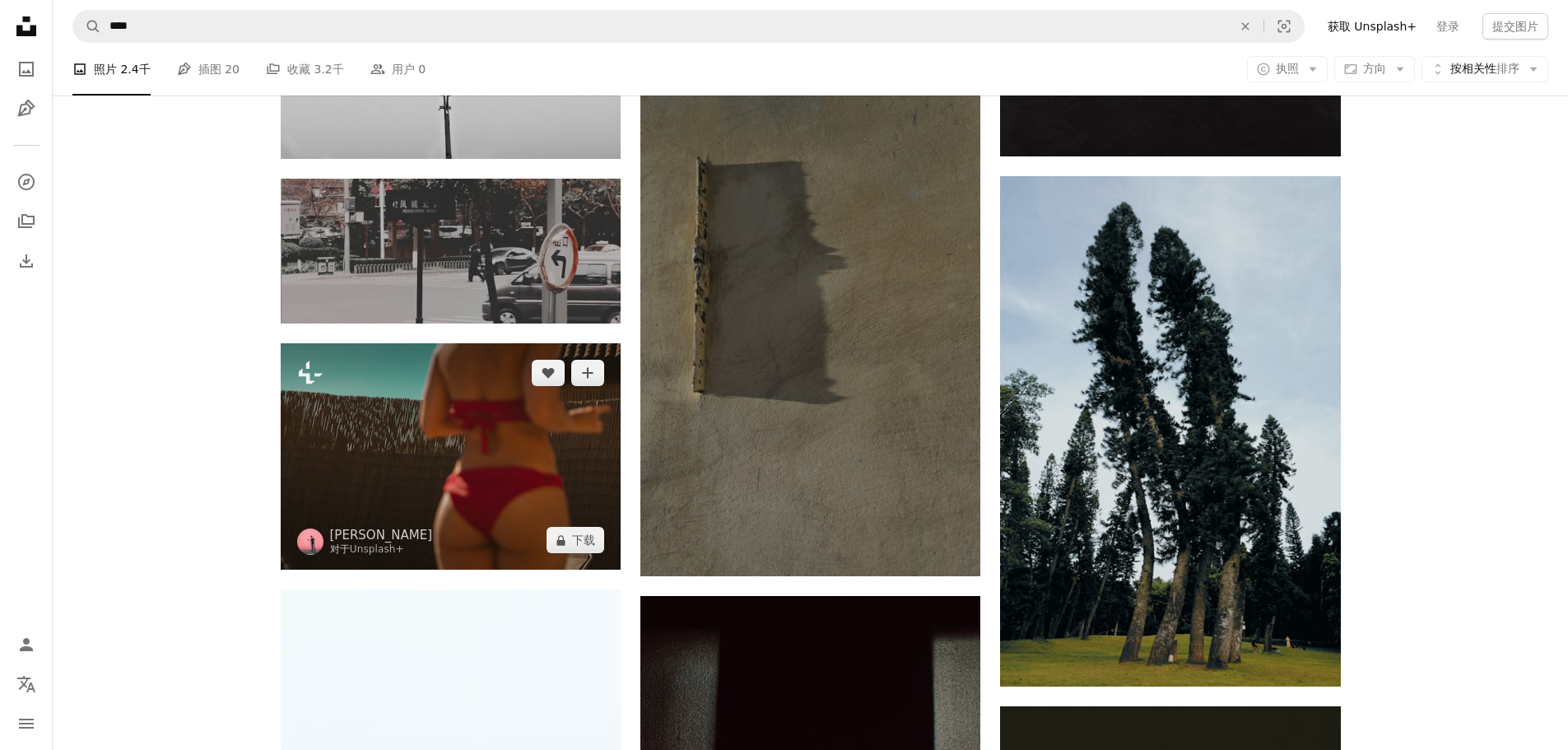
scroll to position [11004, 0]
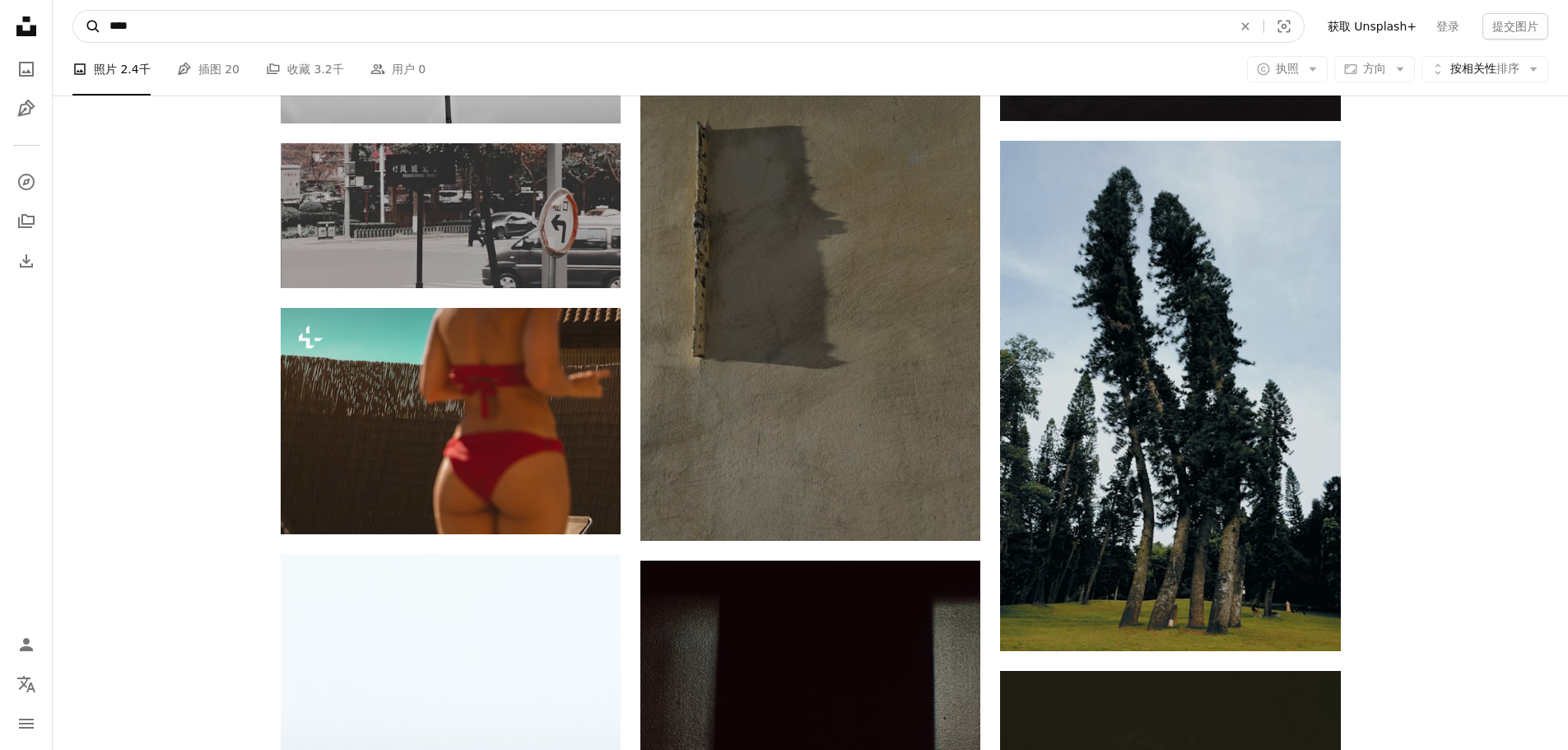
drag, startPoint x: 202, startPoint y: 28, endPoint x: 80, endPoint y: 27, distance: 122.0
click at [80, 27] on form "A magnifying glass **** An X shape Visual search" at bounding box center [688, 26] width 1232 height 33
type input "*"
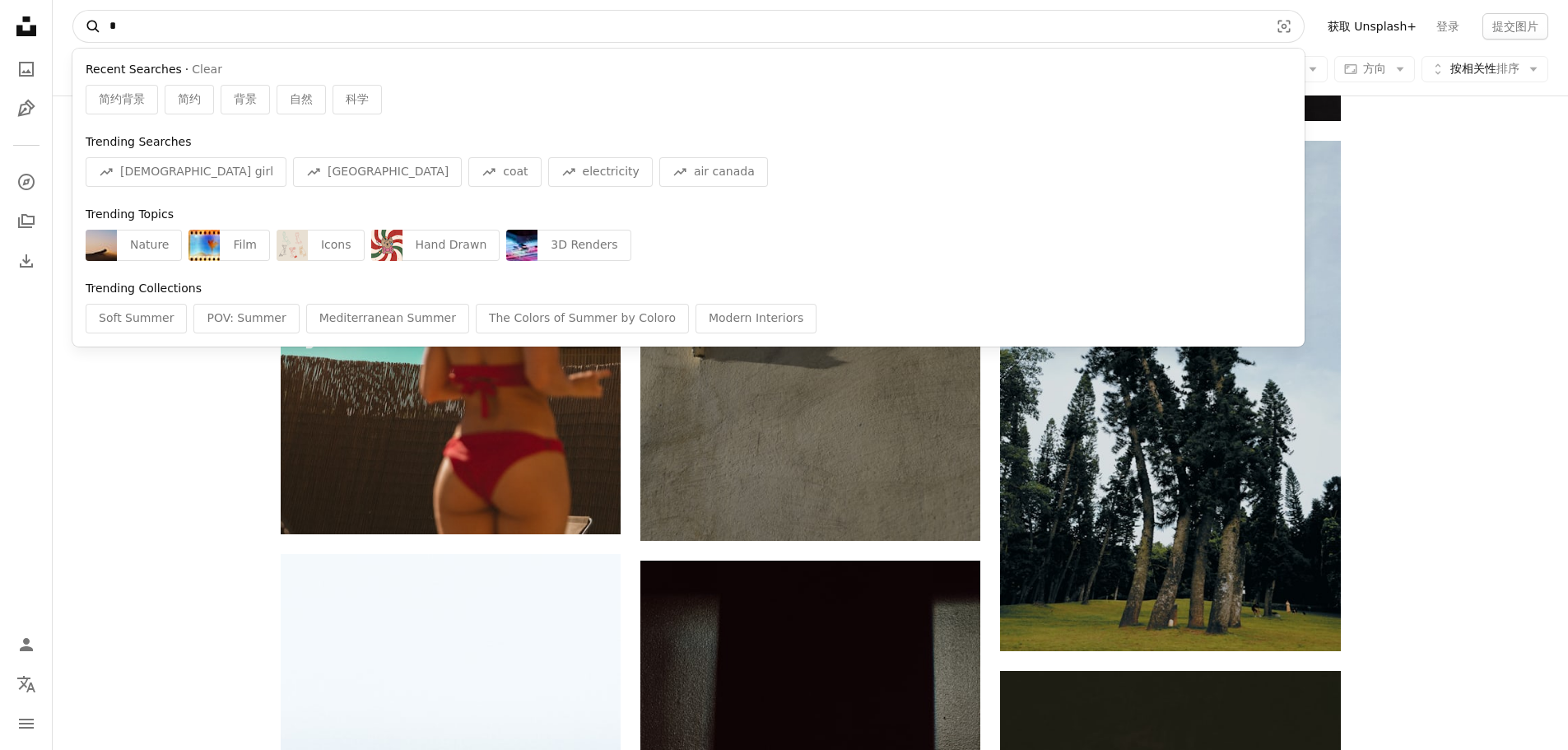
type input "****"
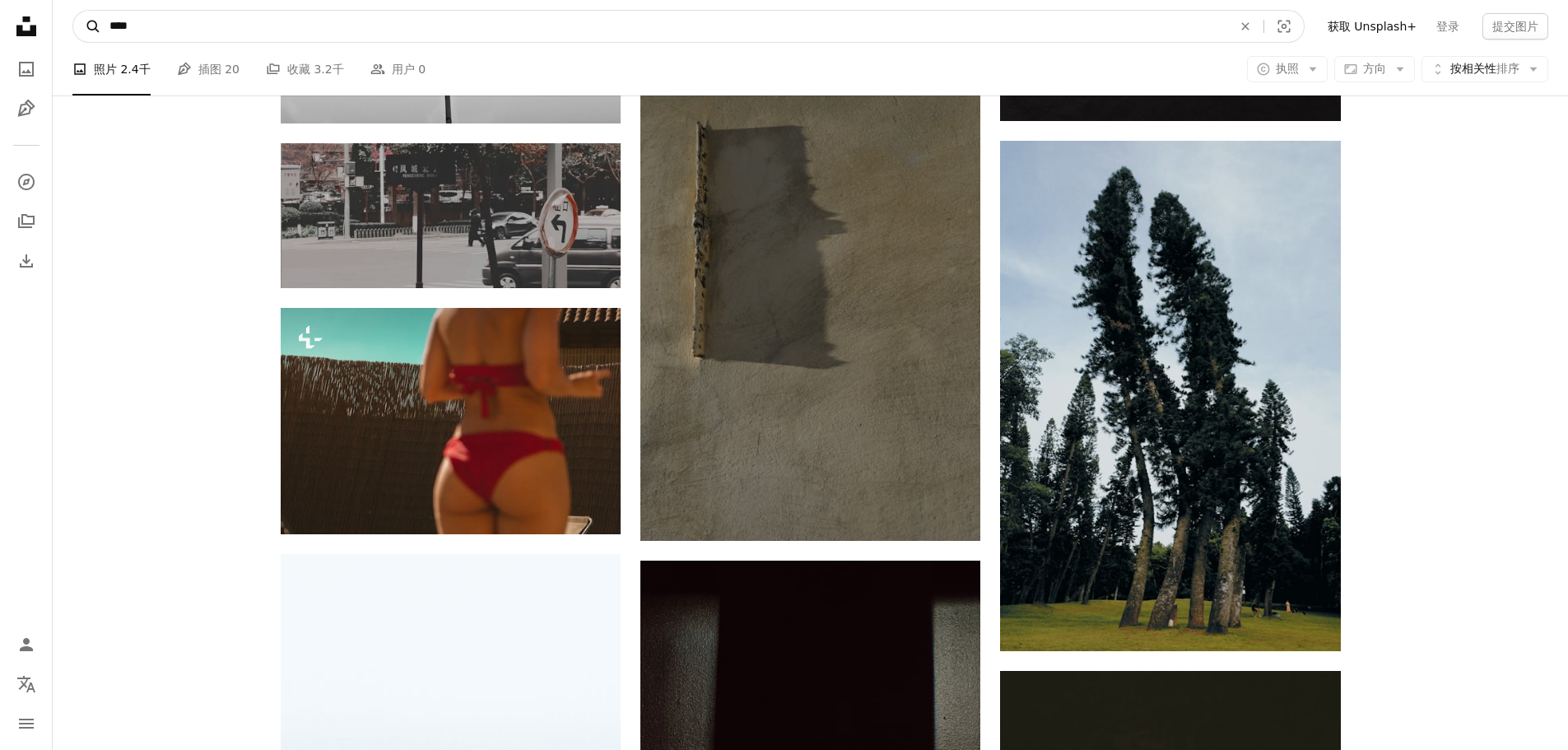
click button "A magnifying glass" at bounding box center [87, 26] width 28 height 31
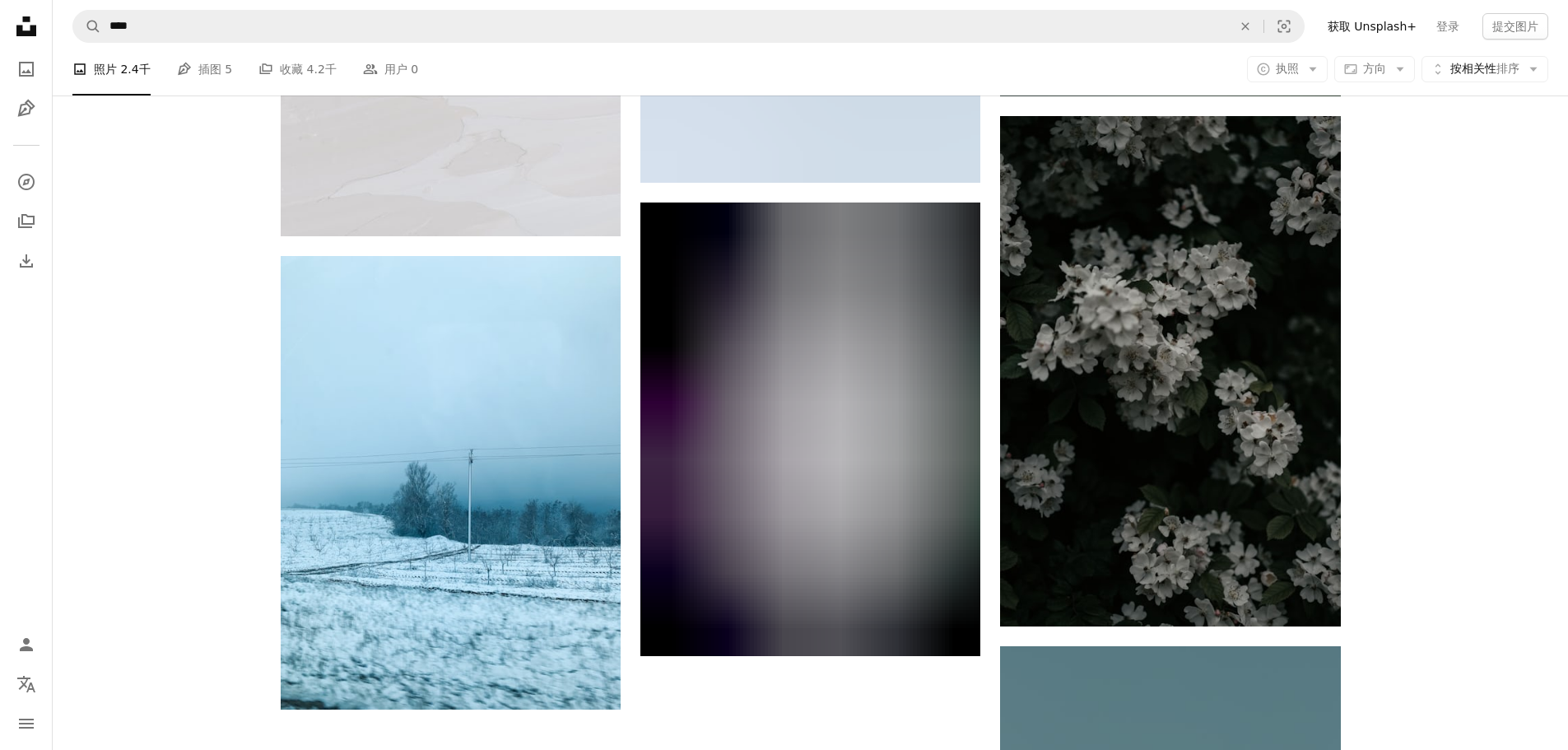
scroll to position [2798, 0]
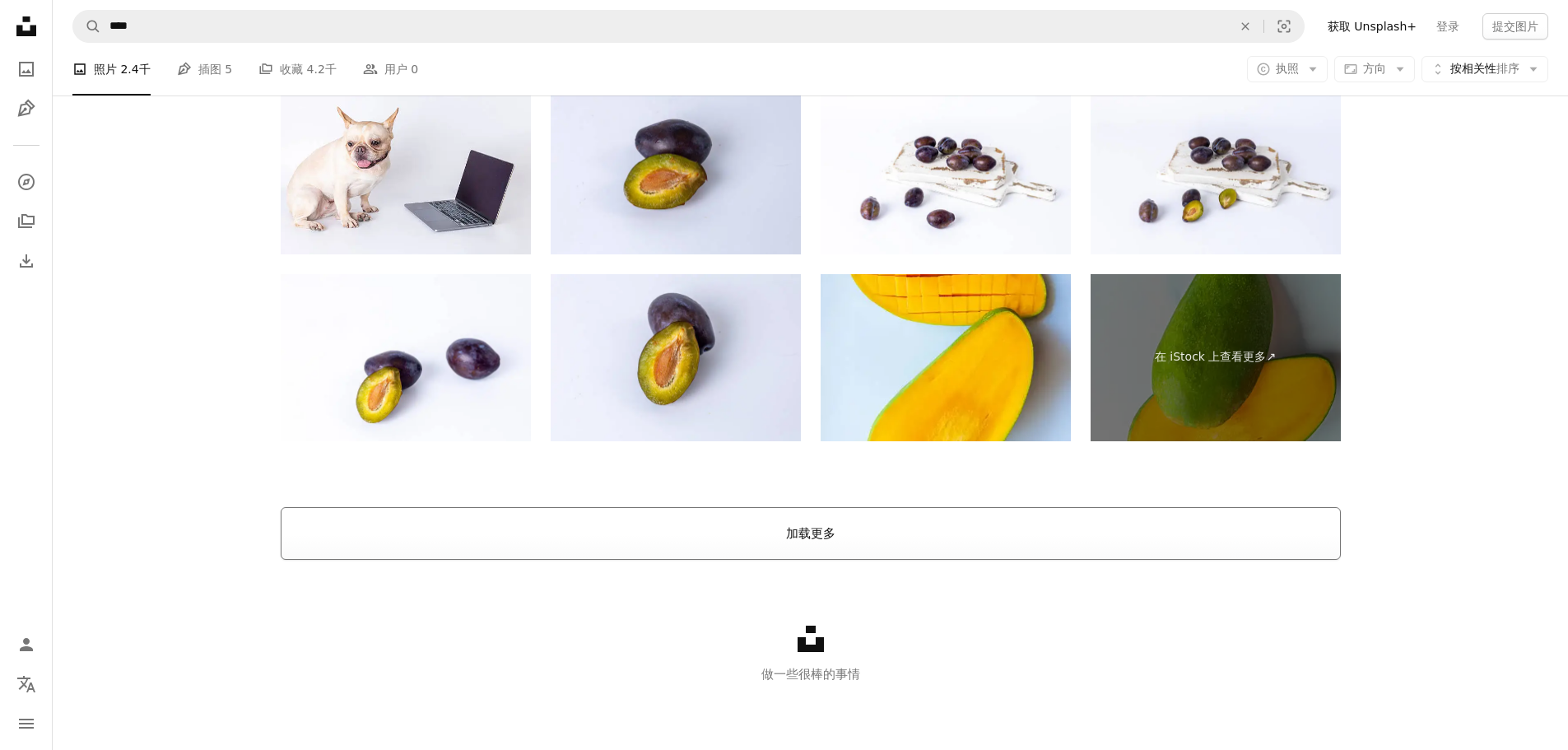
click at [826, 541] on button "加载更多" at bounding box center [811, 532] width 1060 height 53
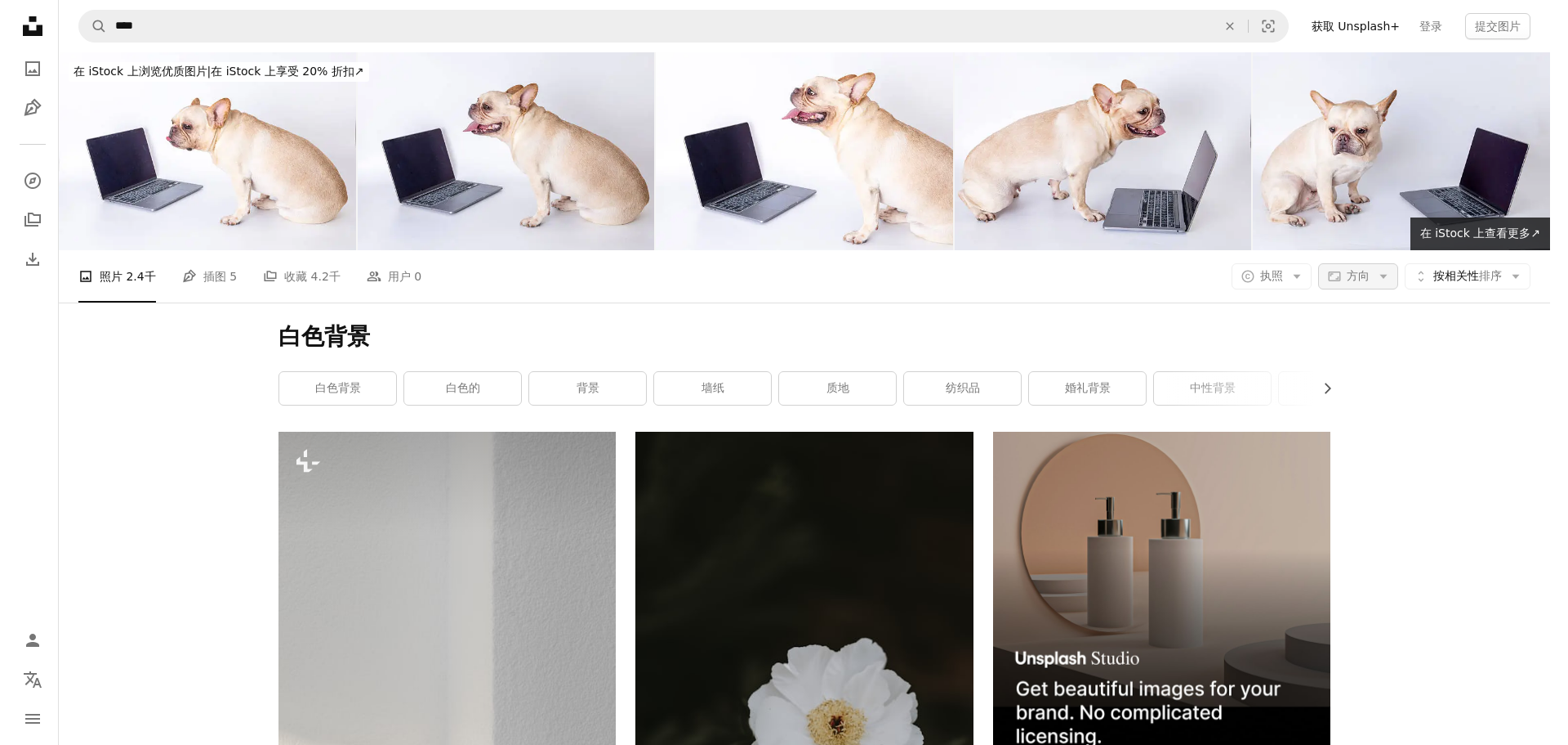
scroll to position [3468, 0]
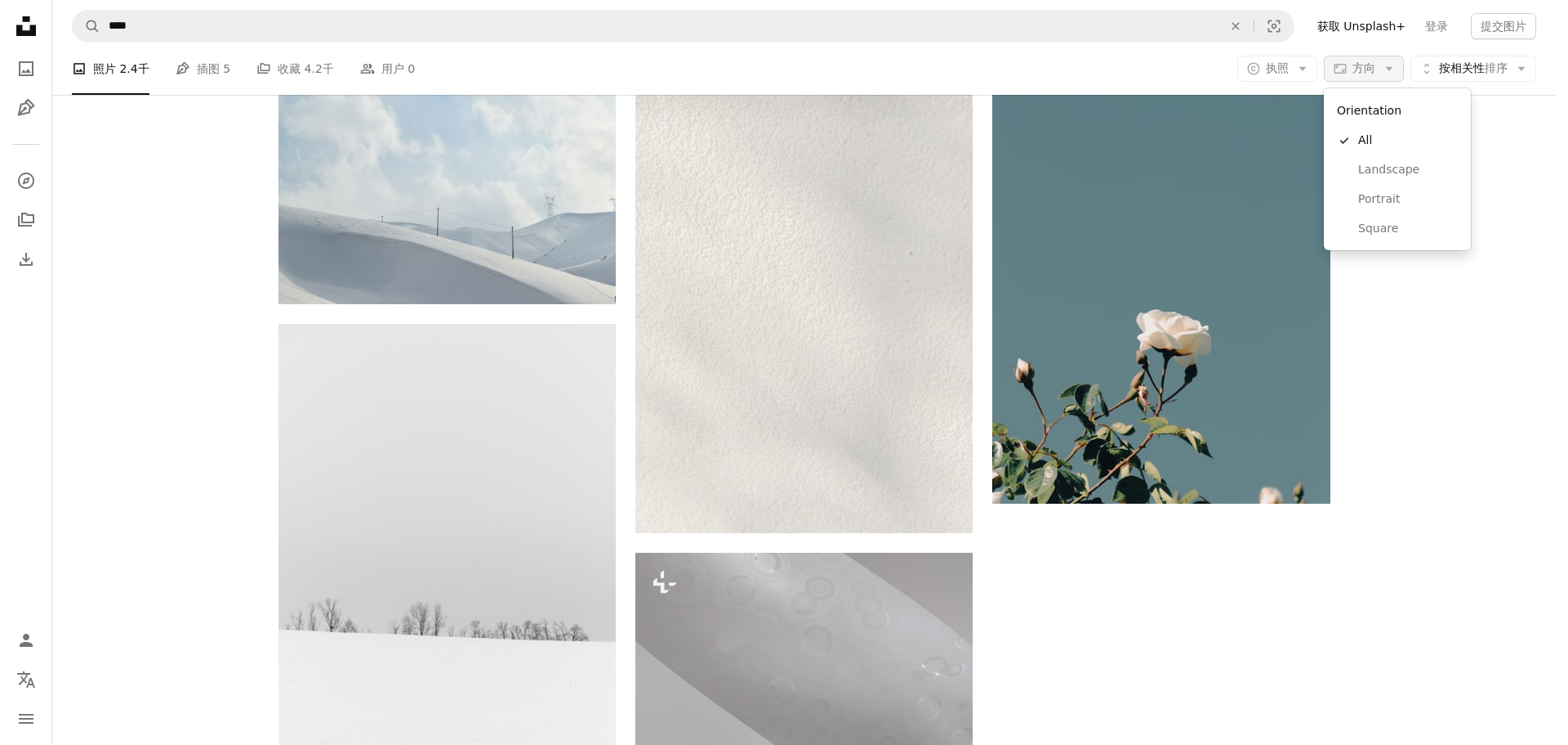
click at [1373, 68] on font "方向" at bounding box center [1364, 67] width 23 height 13
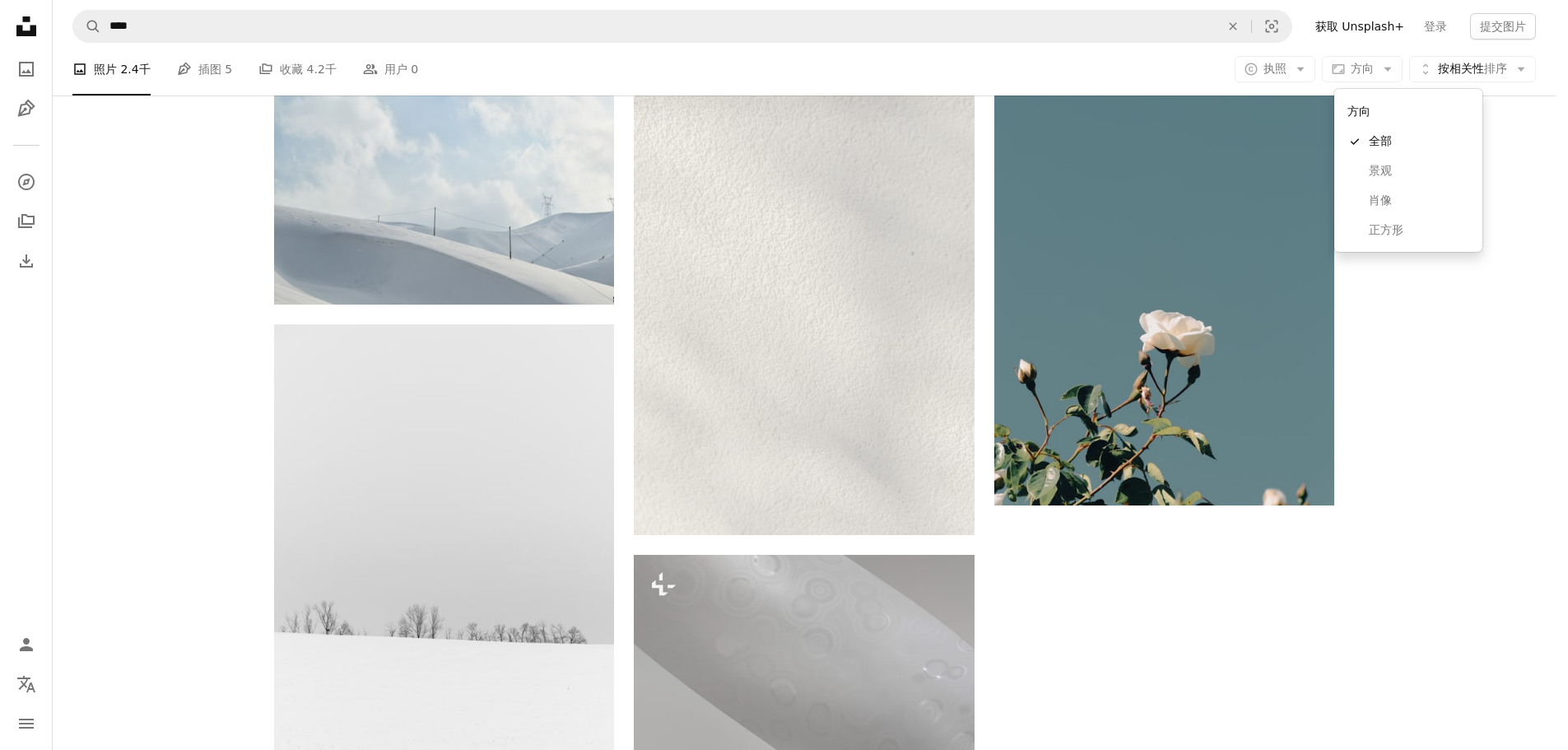
click at [1429, 398] on body "Unsplash logo Unsplash Home A photo Pen Tool A compass A stack of folders Downl…" at bounding box center [778, 375] width 1556 height 750
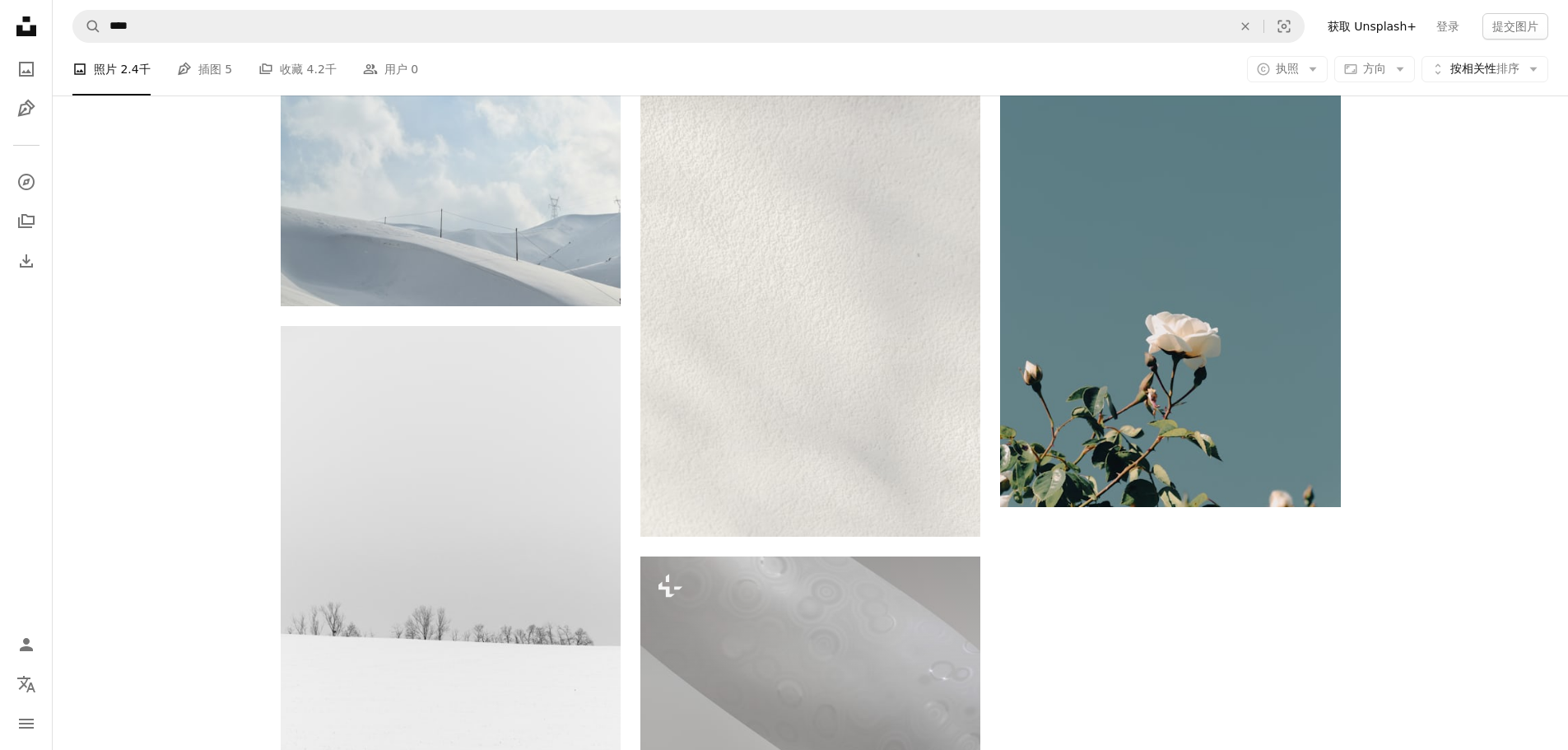
scroll to position [26941, 0]
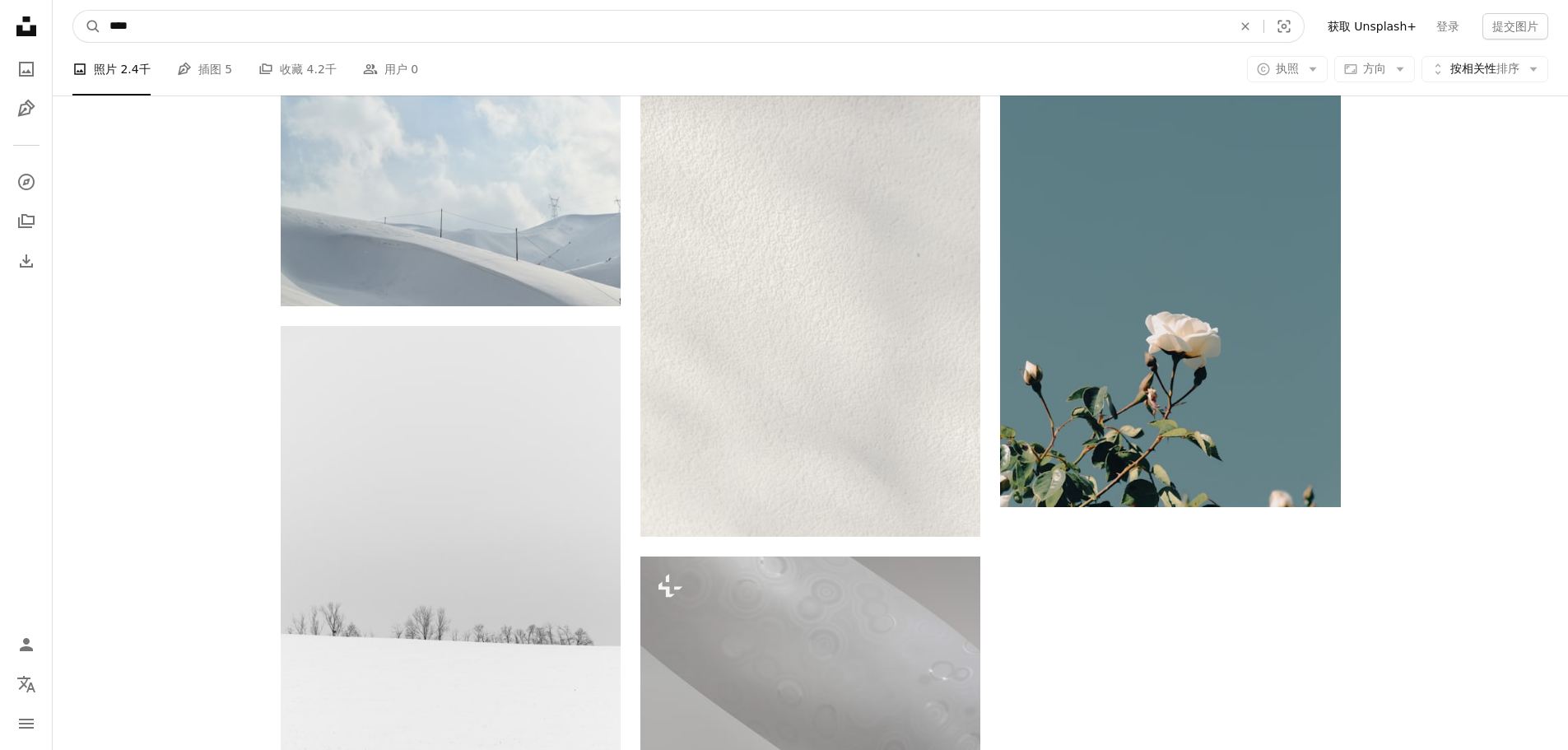
drag, startPoint x: 187, startPoint y: 25, endPoint x: 44, endPoint y: 24, distance: 143.0
type input "****"
click button "A magnifying glass" at bounding box center [87, 26] width 28 height 31
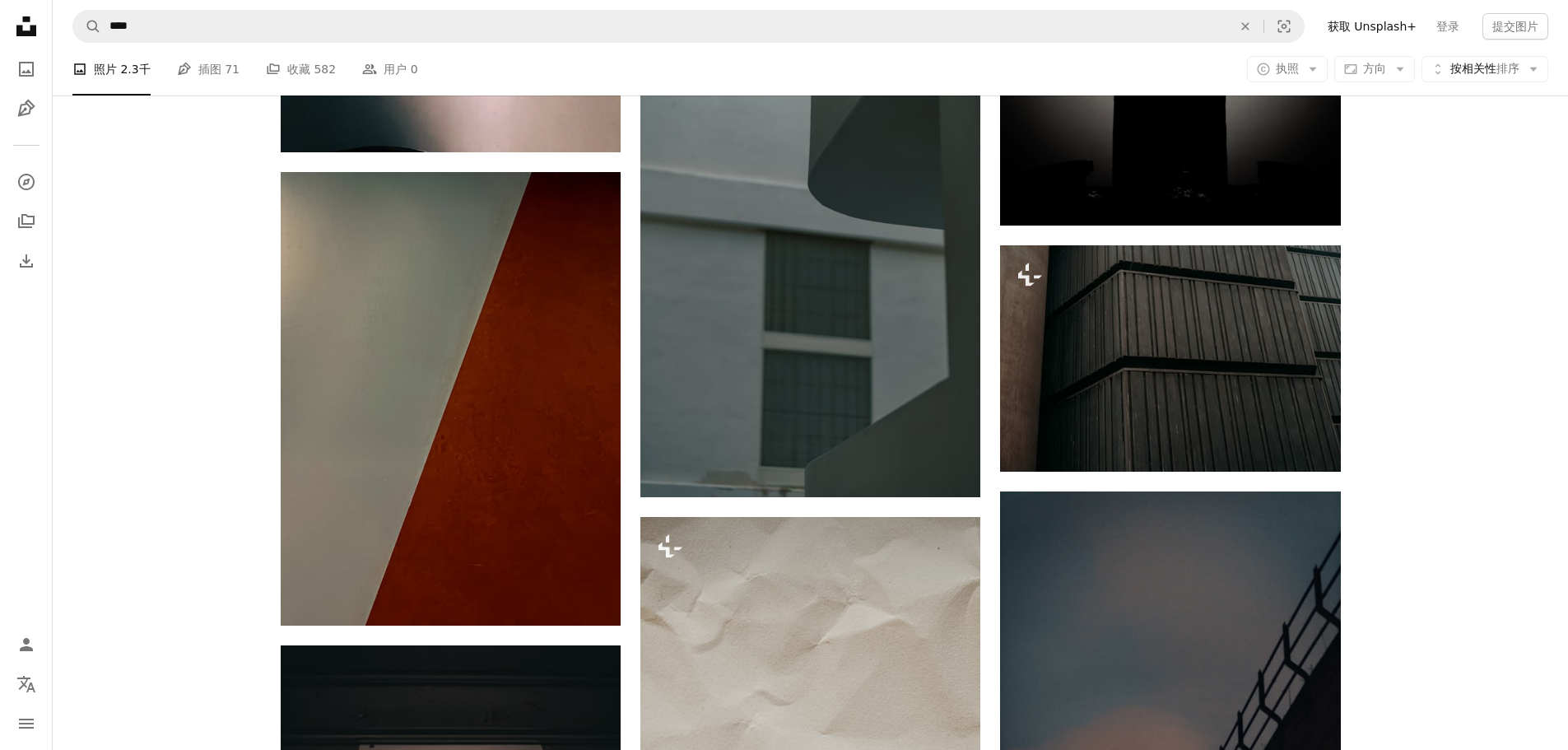
scroll to position [5596, 0]
